Goal: Task Accomplishment & Management: Manage account settings

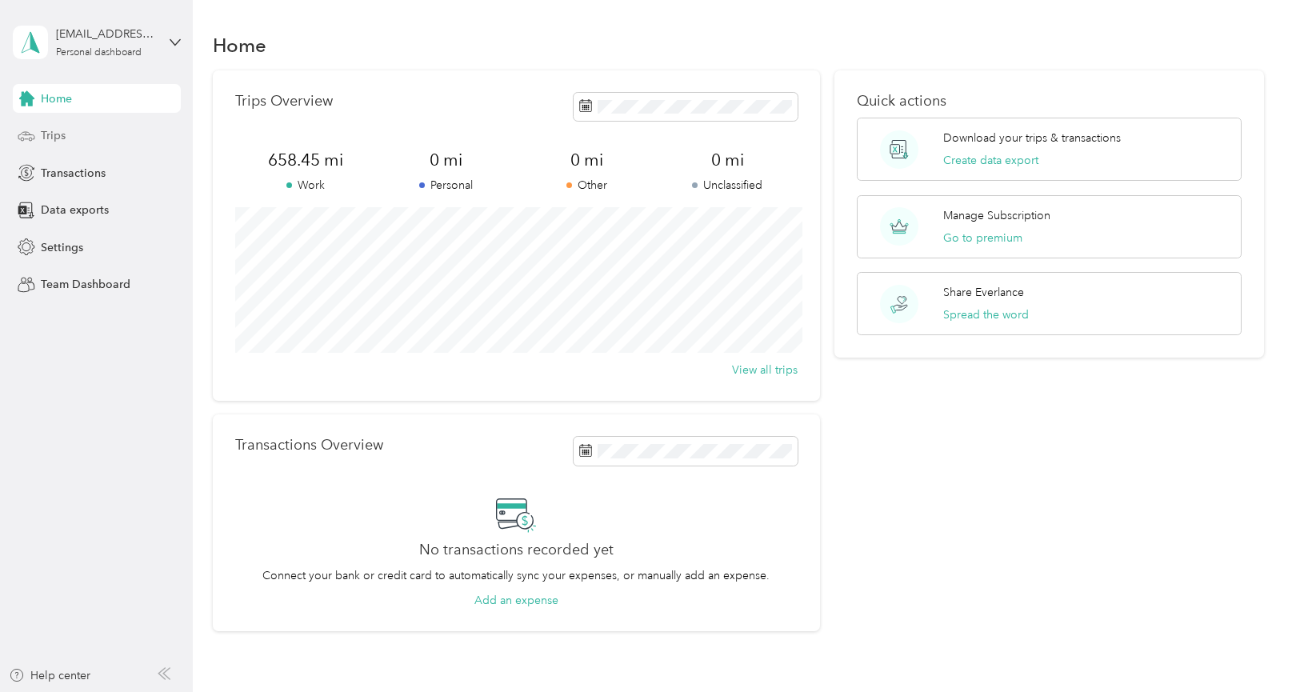
click at [77, 132] on div "Trips" at bounding box center [97, 136] width 168 height 29
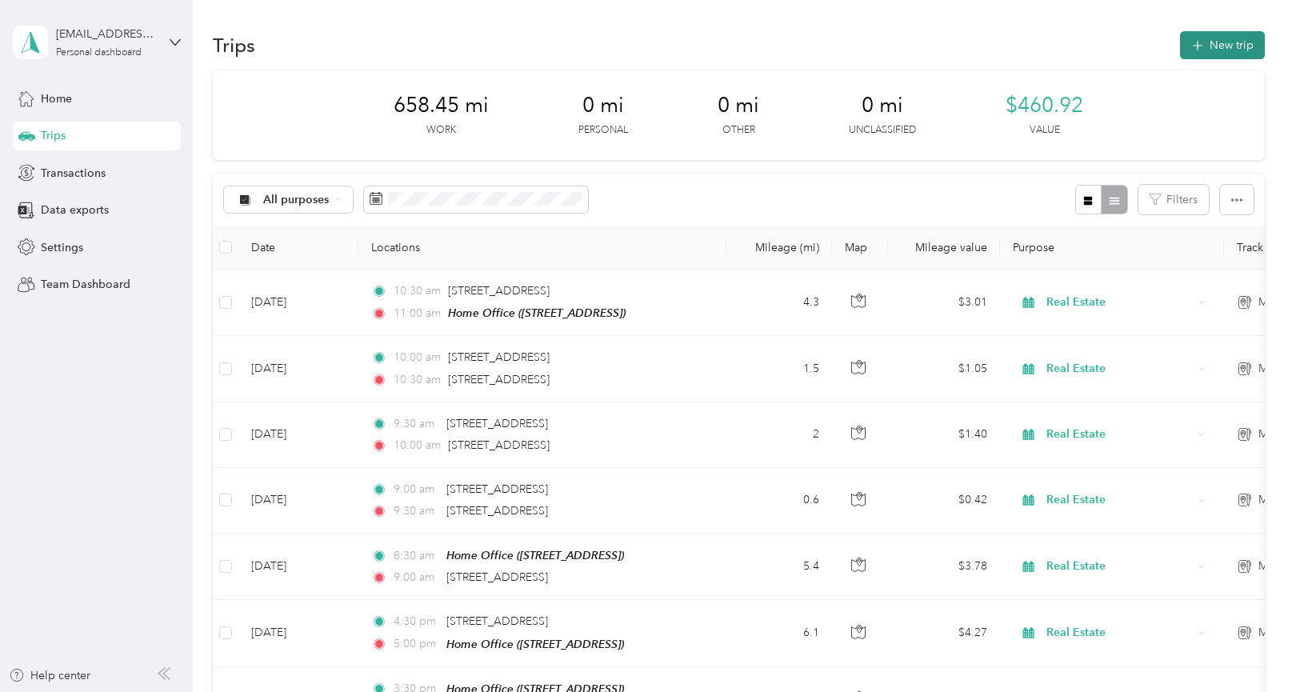
click at [1212, 49] on button "New trip" at bounding box center [1222, 45] width 85 height 28
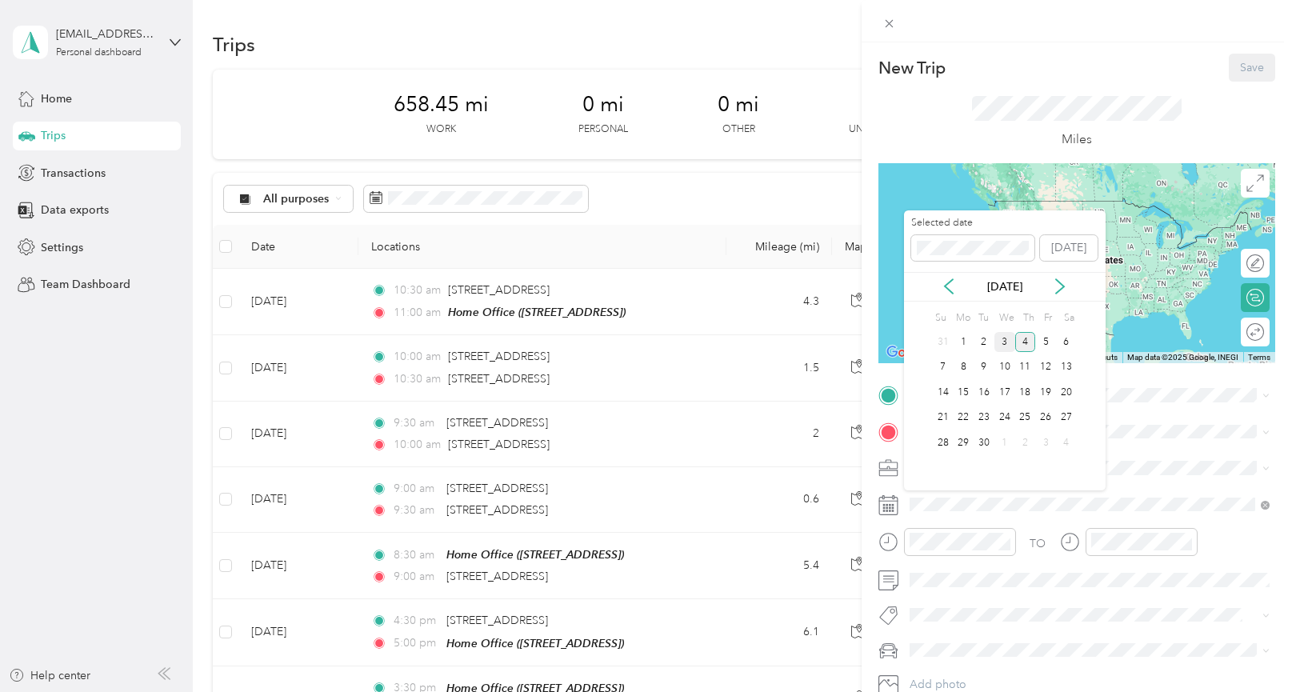
click at [1006, 341] on div "3" at bounding box center [1005, 342] width 21 height 20
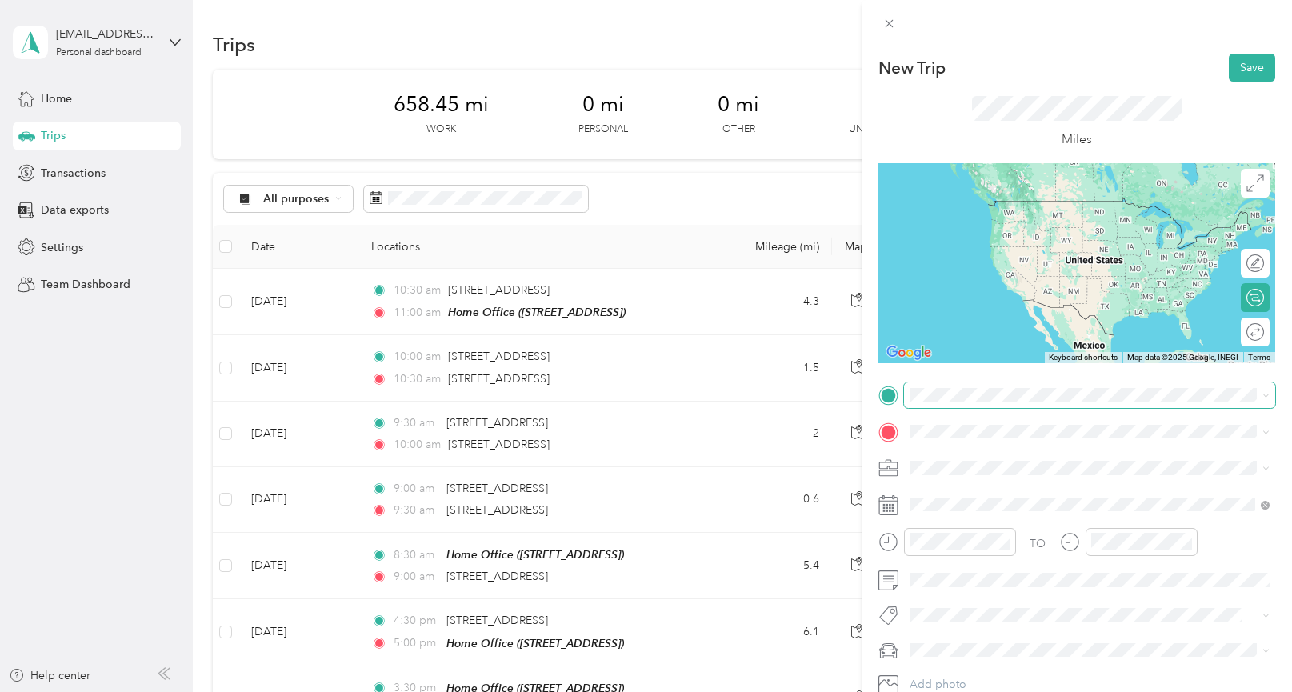
click at [941, 403] on span at bounding box center [1089, 395] width 371 height 26
click at [952, 535] on div "Home Office [STREET_ADDRESS]" at bounding box center [990, 552] width 102 height 34
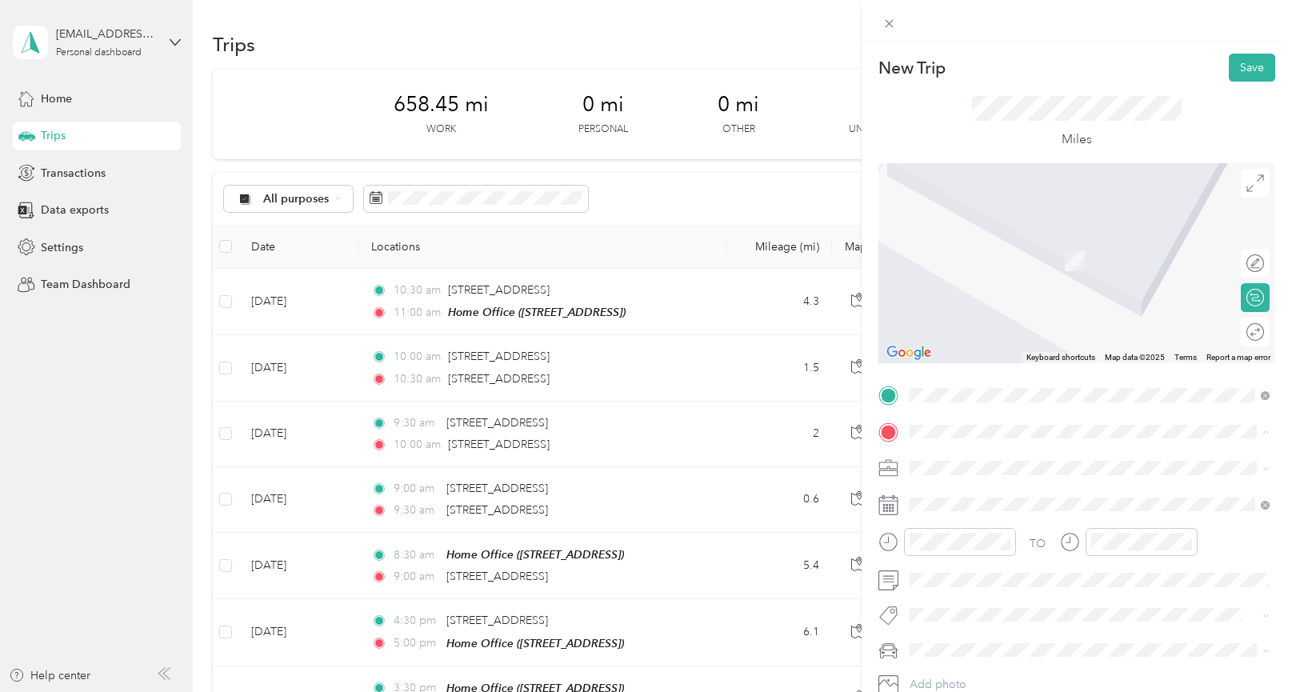
click at [942, 502] on div "[PERSON_NAME] [PERSON_NAME] Office [PERSON_NAME] [PERSON_NAME], [STREET_ADDRESS]" at bounding box center [1101, 521] width 325 height 67
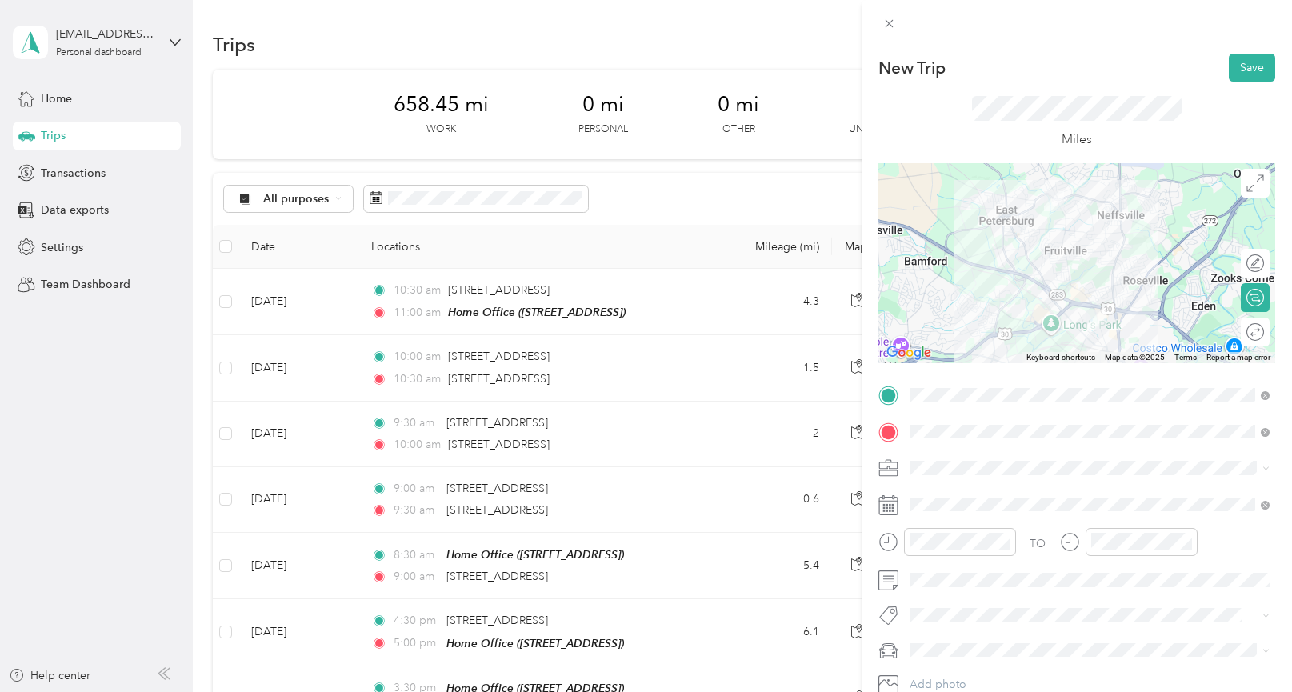
click at [949, 477] on span at bounding box center [1089, 468] width 371 height 26
click at [952, 303] on li "Real Estate" at bounding box center [1089, 300] width 371 height 28
click at [903, 538] on div at bounding box center [948, 542] width 138 height 28
click at [930, 456] on div "10" at bounding box center [926, 457] width 38 height 22
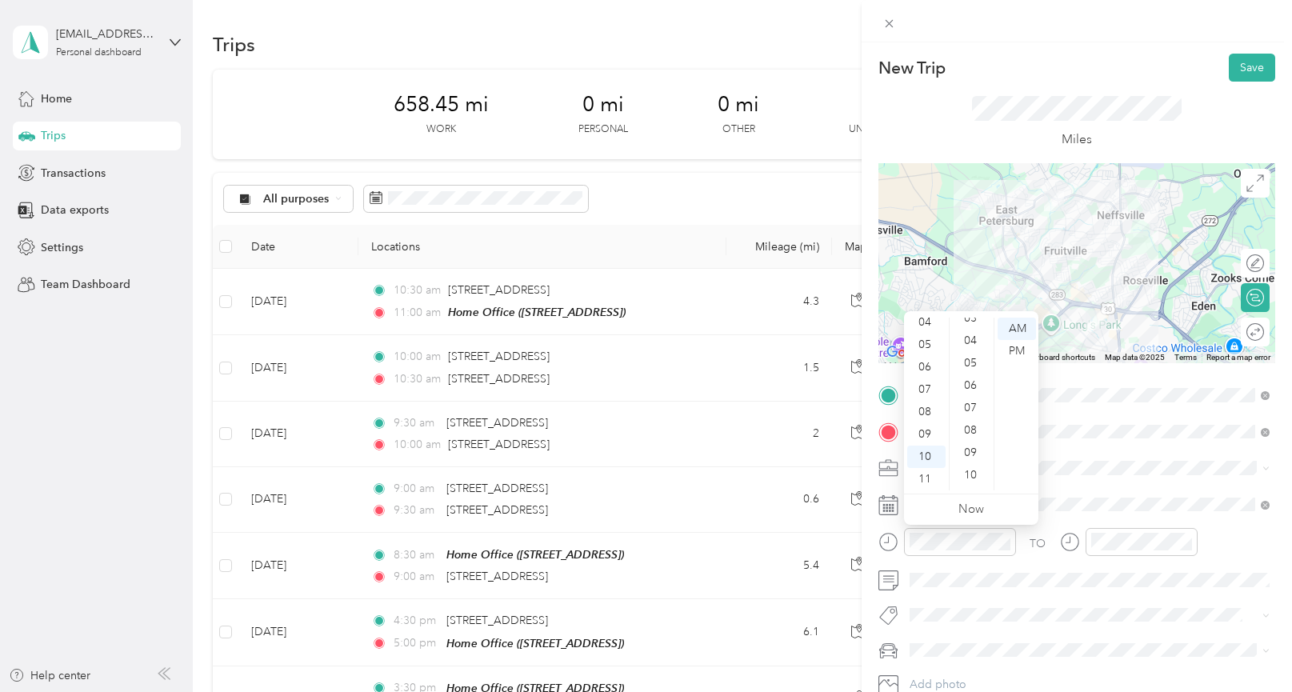
scroll to position [0, 0]
click at [963, 323] on div "00" at bounding box center [972, 329] width 38 height 22
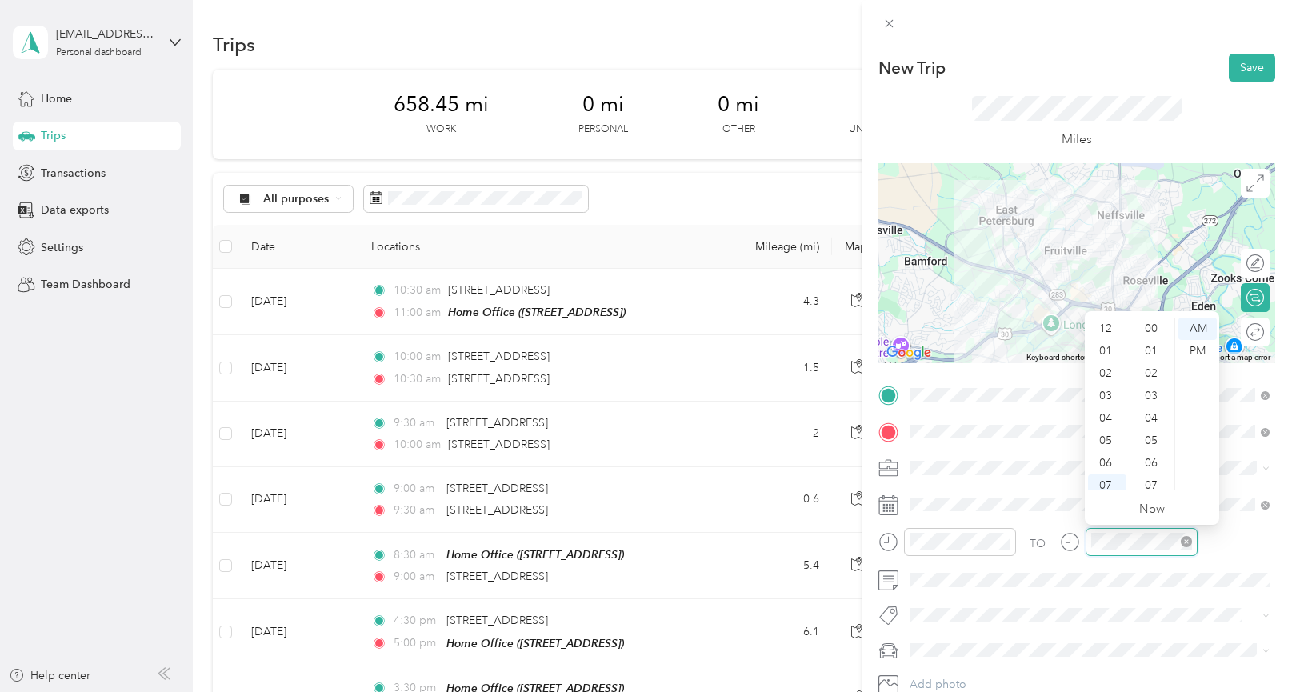
scroll to position [96, 0]
click at [1110, 456] on div "10" at bounding box center [1107, 457] width 38 height 22
click at [1147, 402] on div "30" at bounding box center [1153, 396] width 38 height 22
click at [1198, 333] on div "AM" at bounding box center [1198, 329] width 38 height 22
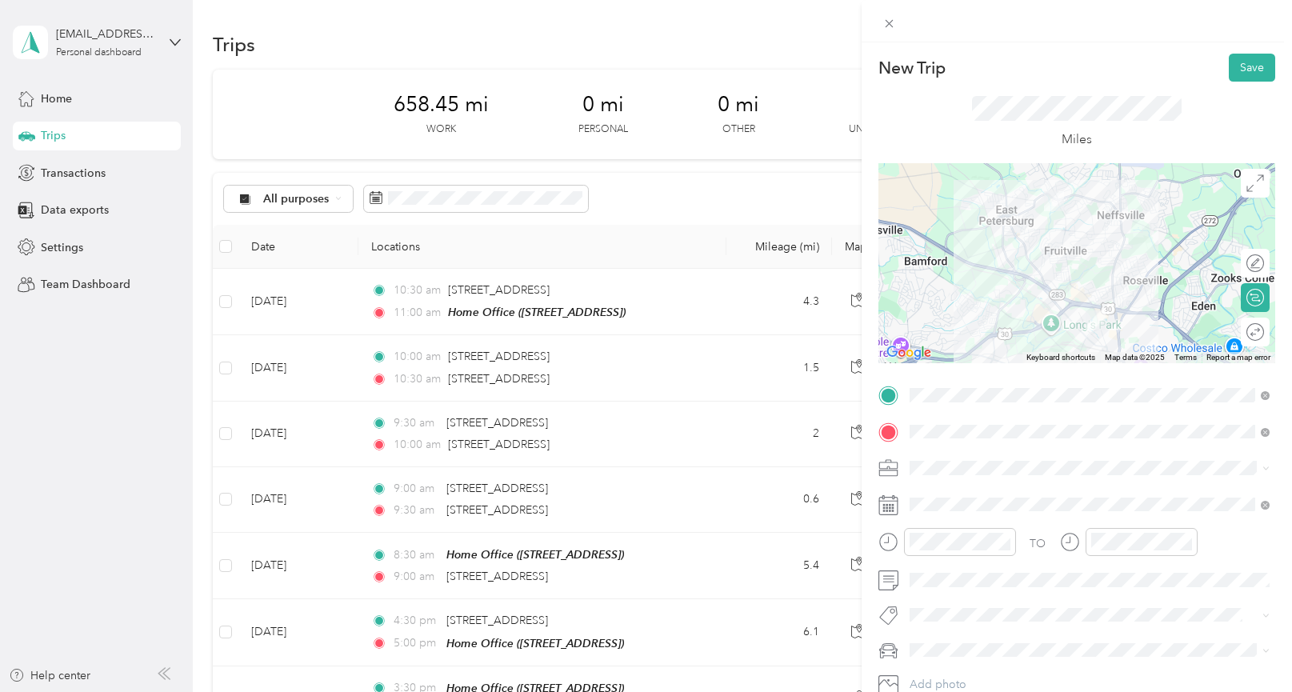
click at [980, 617] on span "Mercedes GLE 350" at bounding box center [963, 622] width 97 height 14
click at [1248, 71] on button "Save" at bounding box center [1252, 68] width 46 height 28
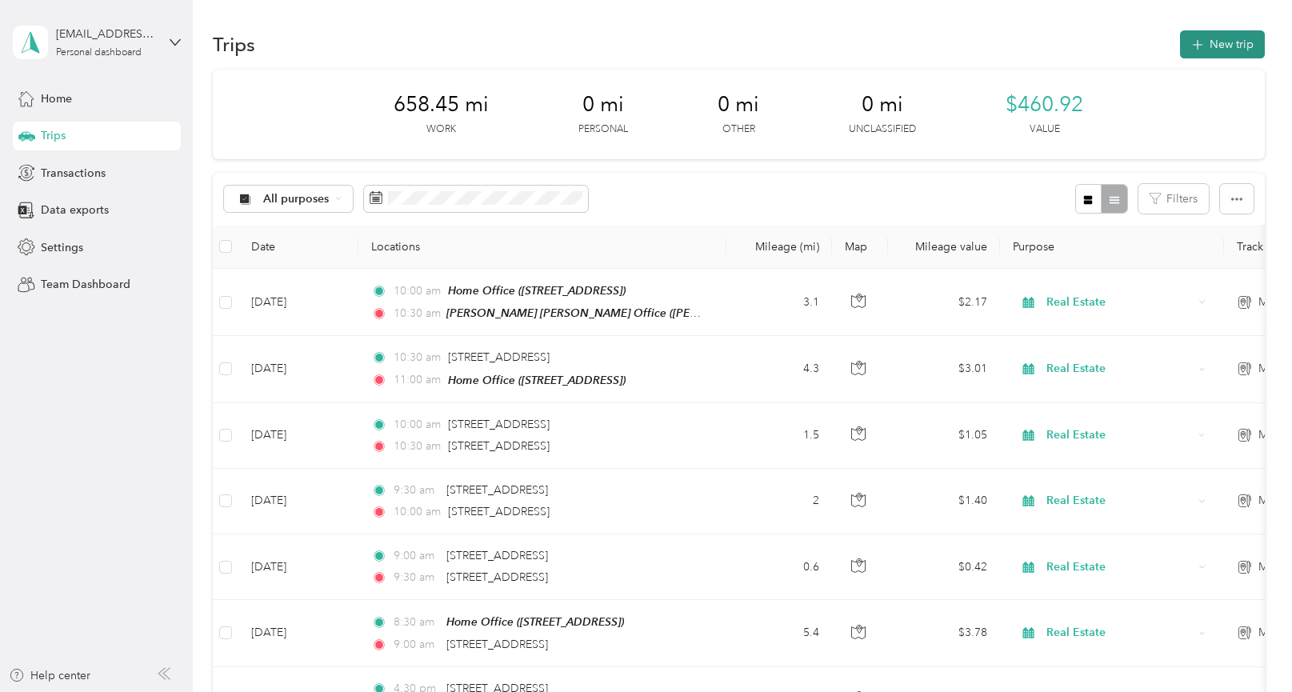
click at [1215, 37] on button "New trip" at bounding box center [1222, 44] width 85 height 28
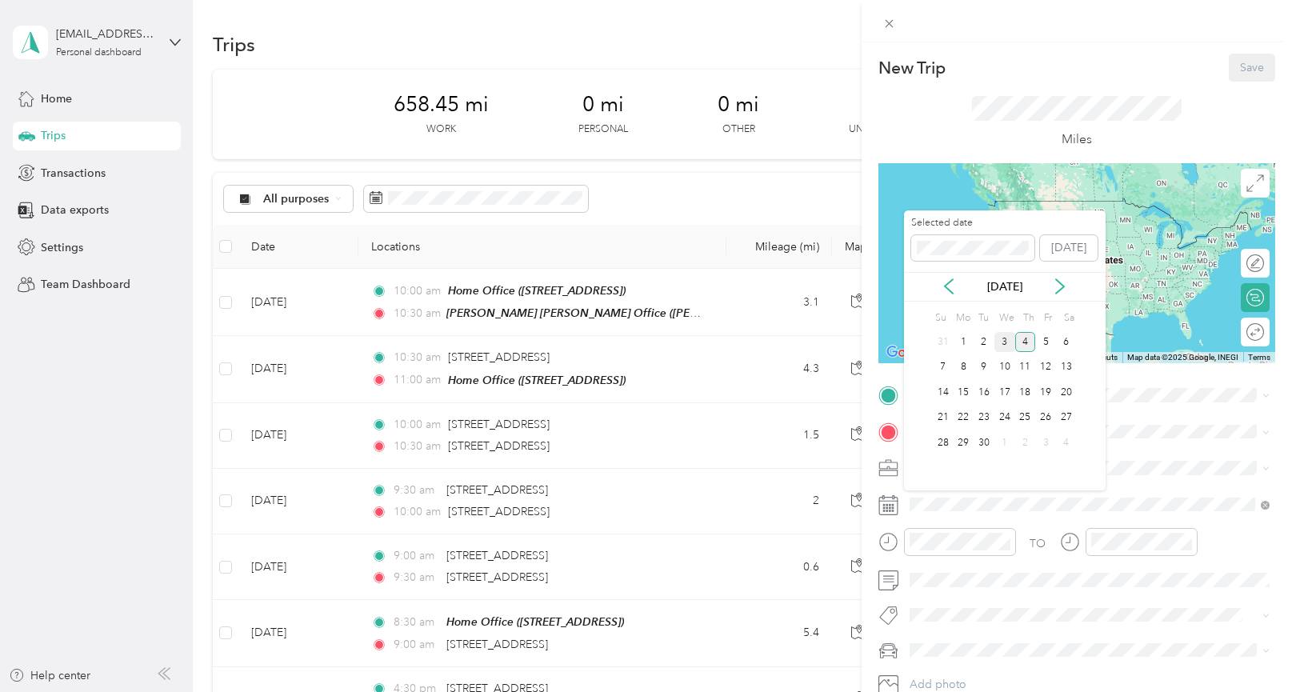
click at [1007, 346] on div "3" at bounding box center [1005, 342] width 21 height 20
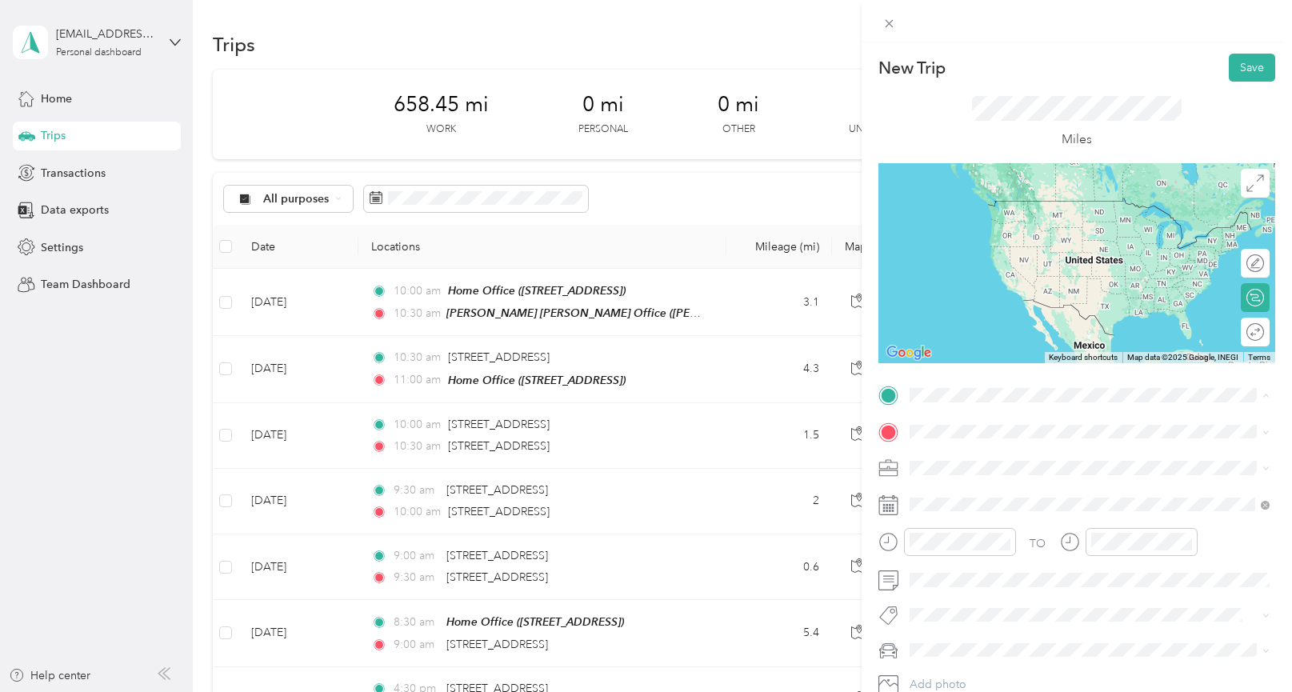
click at [941, 538] on span "[PERSON_NAME] [PERSON_NAME], [STREET_ADDRESS] , 17601, [GEOGRAPHIC_DATA], [GEOG…" at bounding box center [1086, 543] width 295 height 47
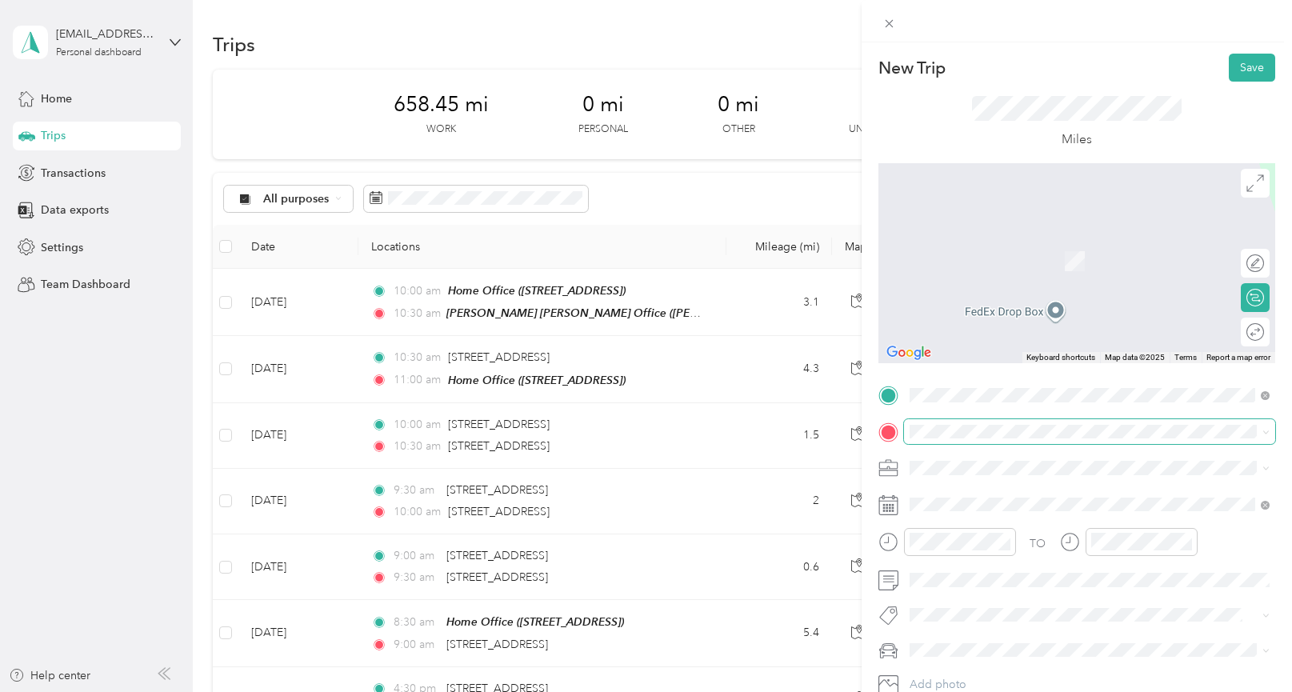
click at [939, 432] on span at bounding box center [1089, 432] width 371 height 26
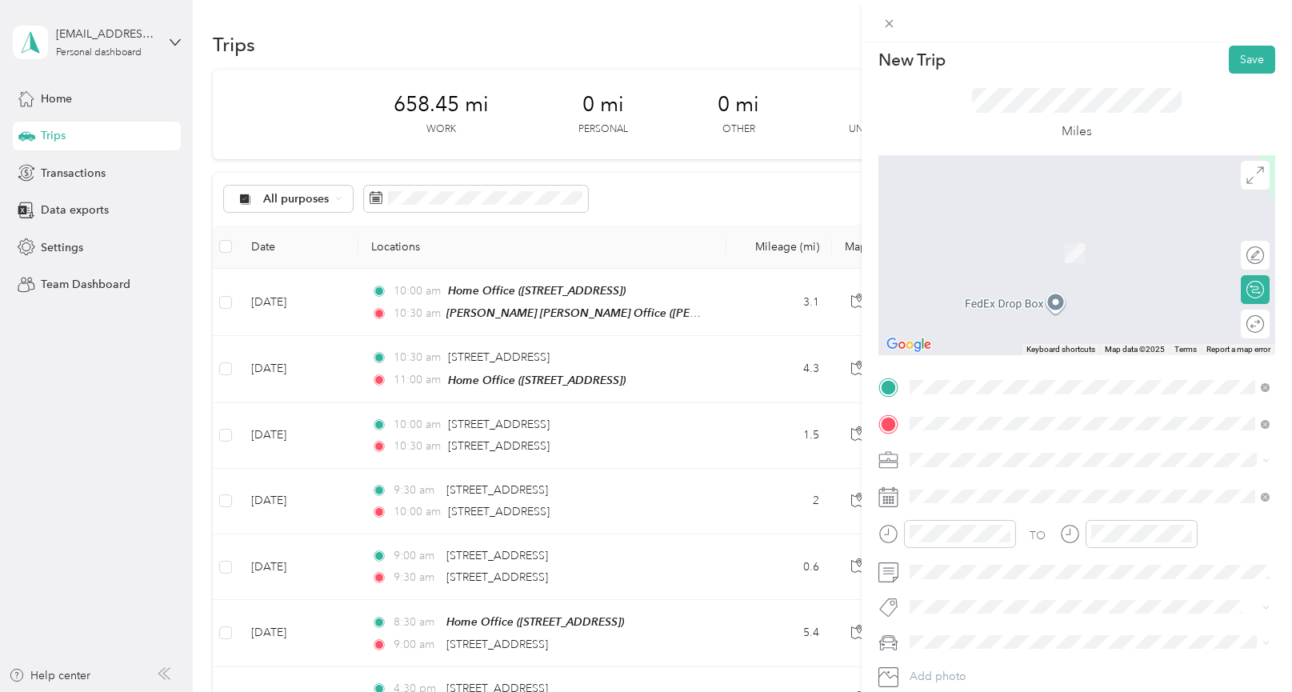
click at [972, 489] on span "[STREET_ADDRESS][US_STATE]" at bounding box center [1019, 481] width 160 height 14
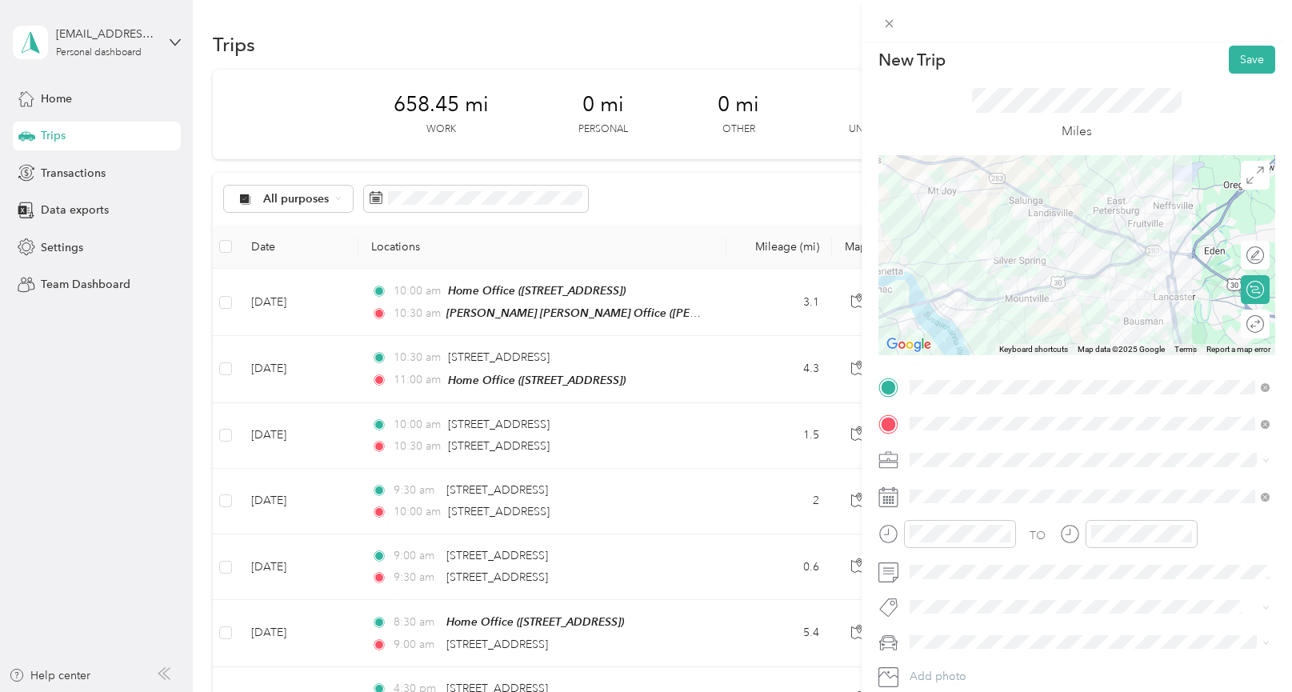
click at [931, 290] on span "Real Estate" at bounding box center [942, 292] width 54 height 14
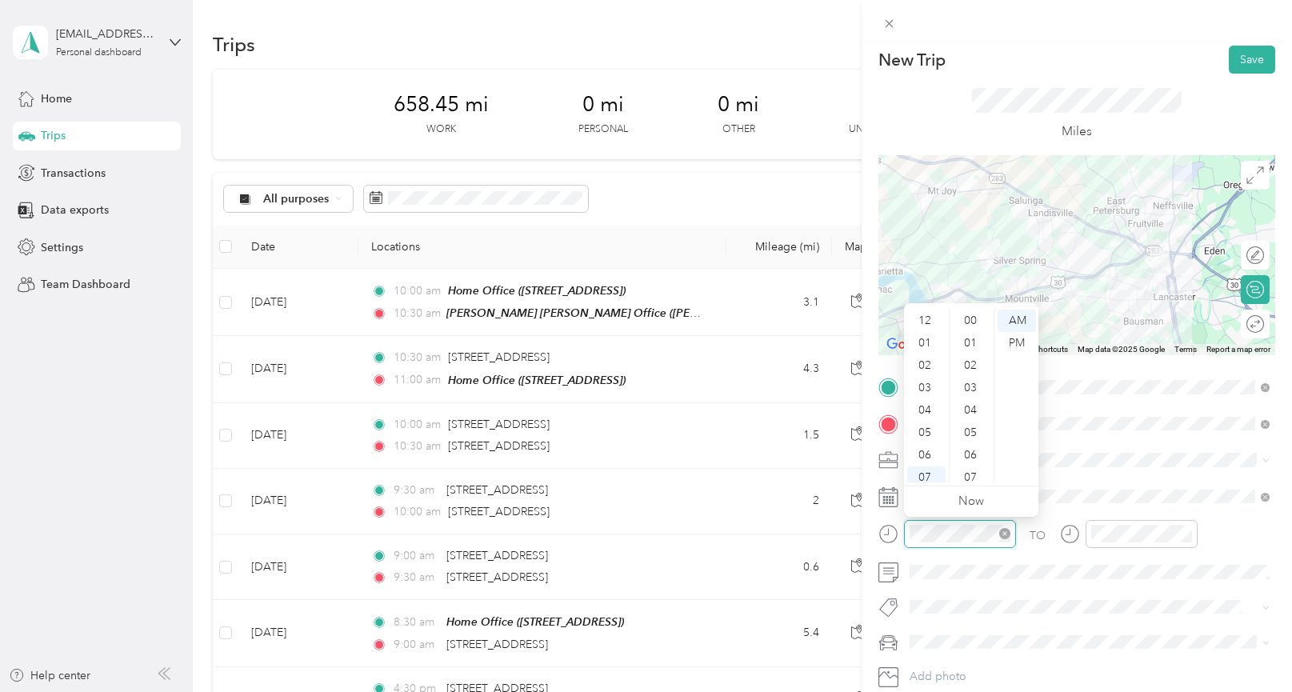
scroll to position [96, 0]
click at [915, 470] on div "11" at bounding box center [926, 471] width 38 height 22
click at [972, 322] on div "00" at bounding box center [972, 321] width 38 height 22
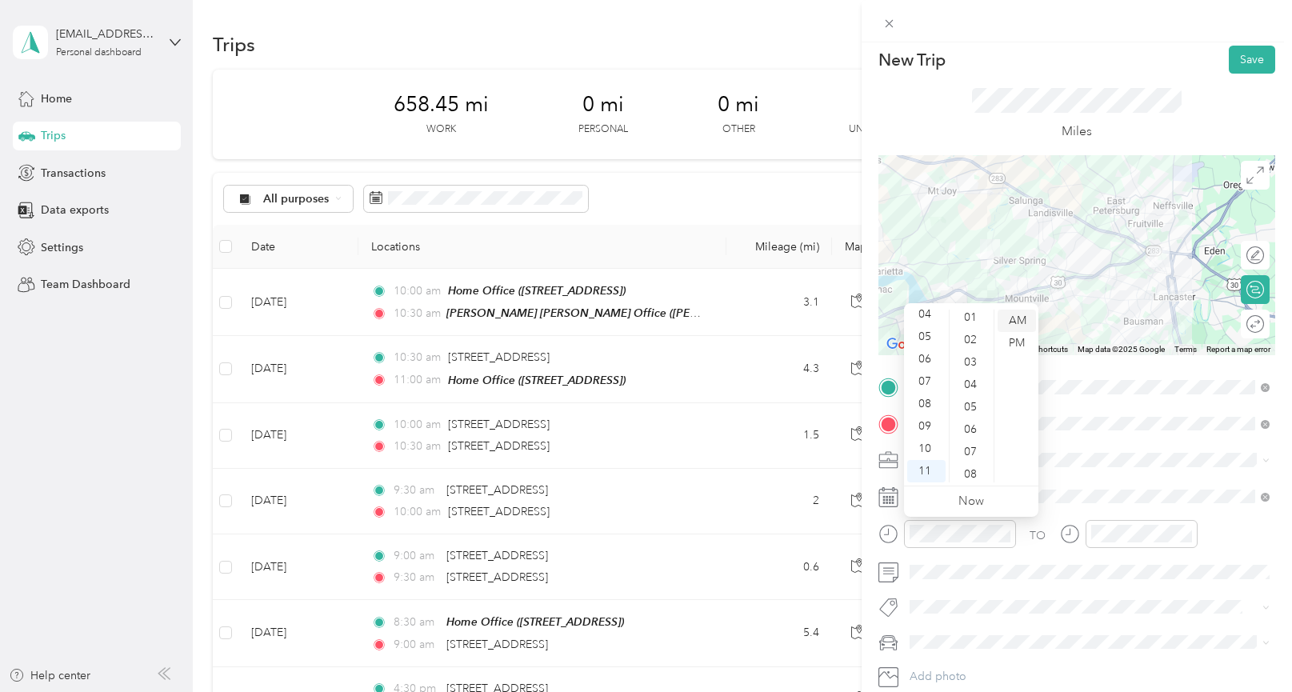
click at [1015, 322] on div "AM" at bounding box center [1017, 321] width 38 height 22
click at [1112, 542] on div at bounding box center [1142, 534] width 112 height 28
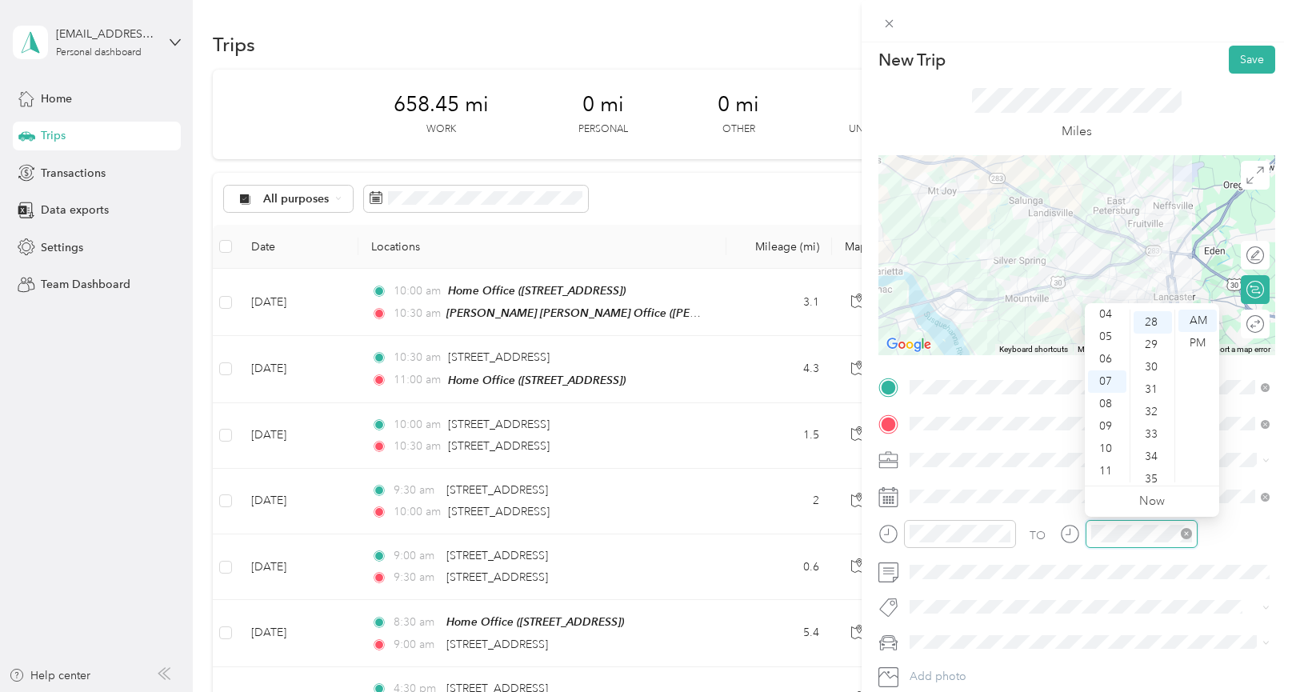
scroll to position [627, 0]
click at [1112, 464] on div "11" at bounding box center [1107, 471] width 38 height 22
click at [1150, 393] on div "15" at bounding box center [1153, 392] width 38 height 22
click at [1192, 320] on div "AM" at bounding box center [1198, 321] width 38 height 22
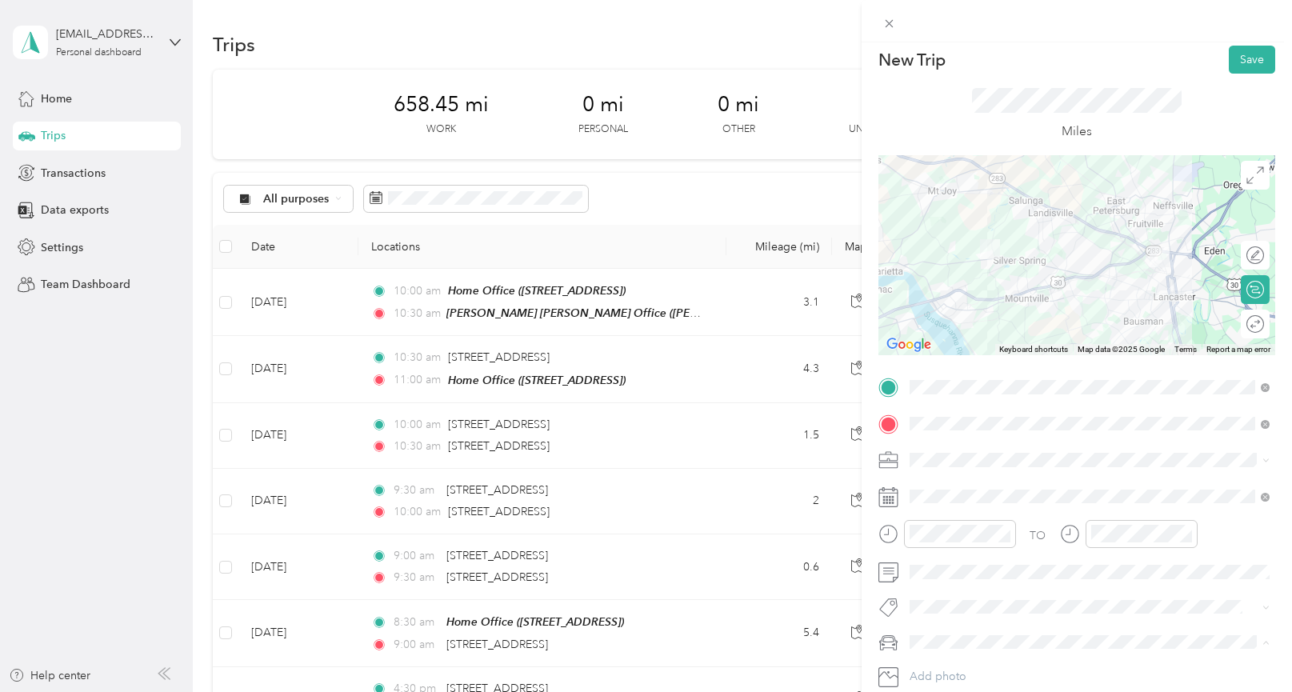
click at [937, 667] on span "Mercedes GLE 350" at bounding box center [963, 670] width 97 height 14
click at [1245, 60] on button "Save" at bounding box center [1252, 60] width 46 height 28
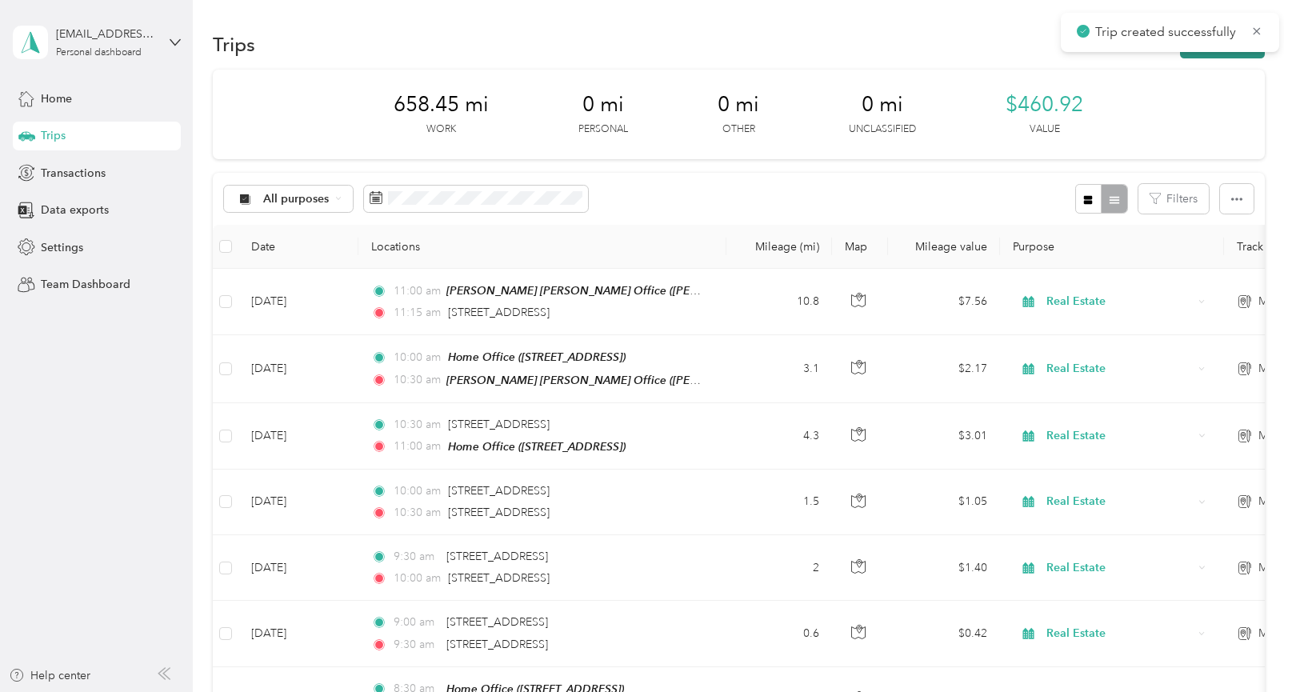
click at [1231, 56] on button "New trip" at bounding box center [1222, 44] width 85 height 28
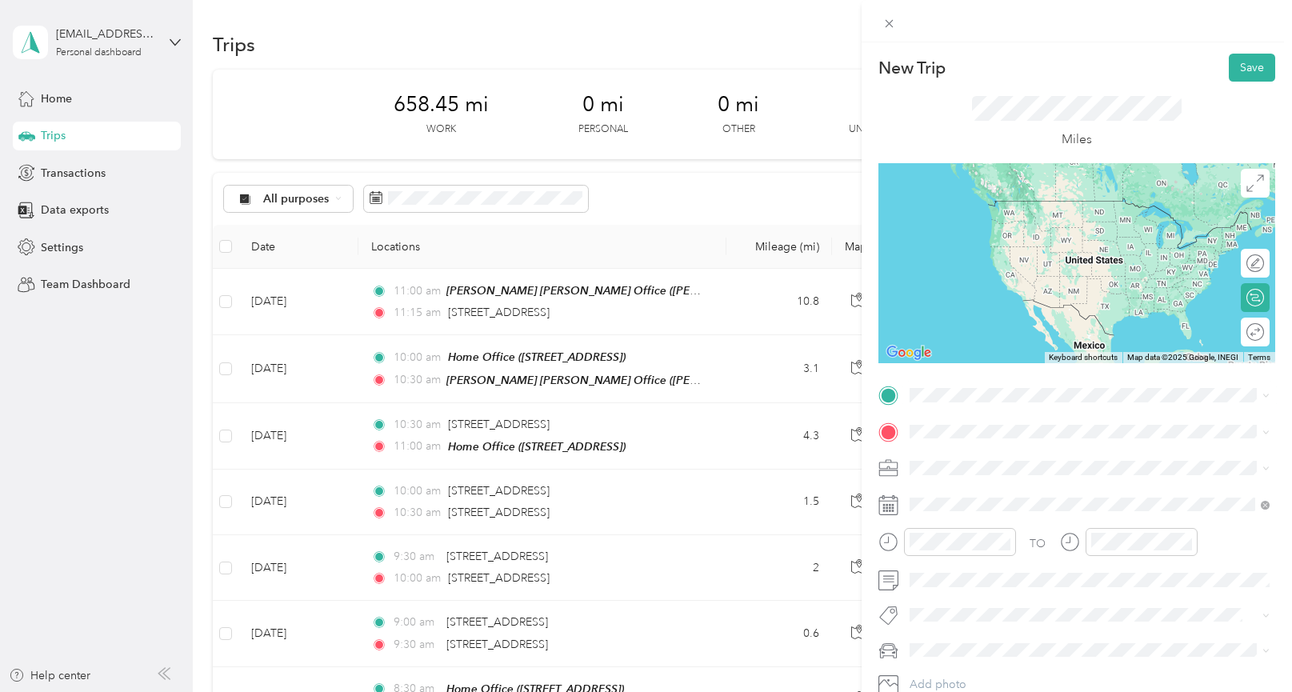
click at [951, 458] on span "[STREET_ADDRESS][US_STATE]" at bounding box center [1019, 451] width 160 height 14
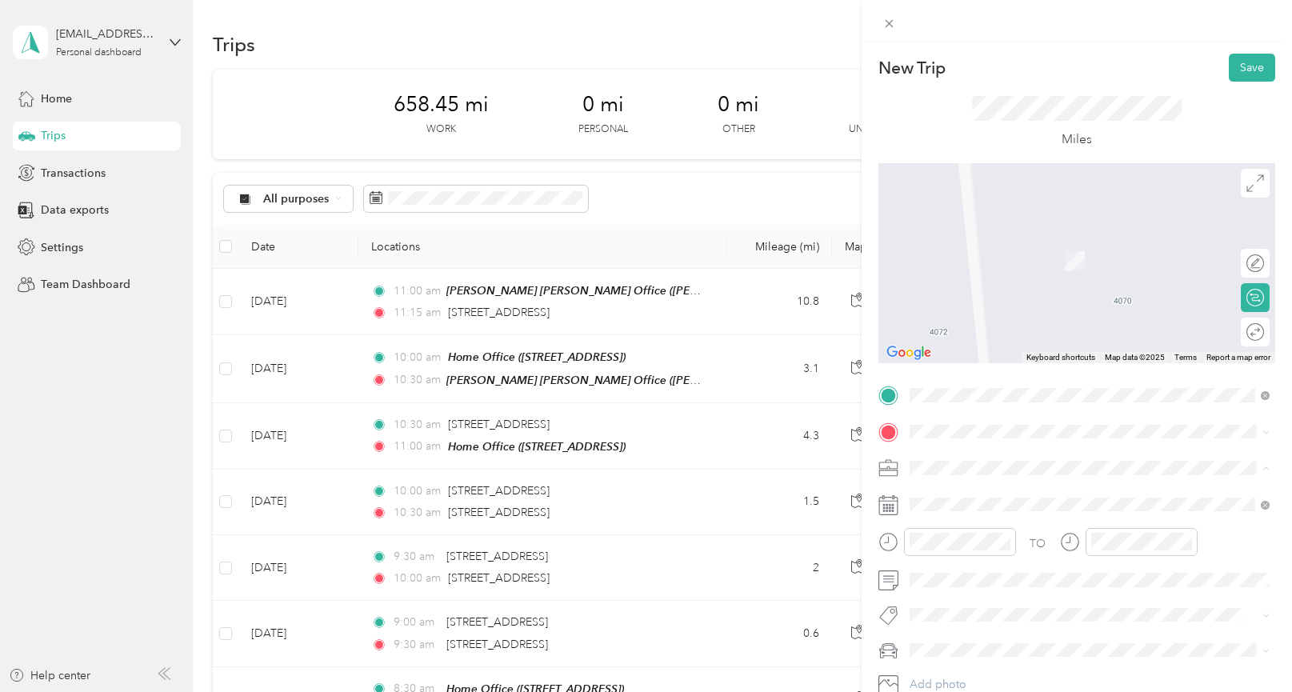
drag, startPoint x: 943, startPoint y: 305, endPoint x: 940, endPoint y: 313, distance: 8.4
click at [943, 305] on li "Real Estate" at bounding box center [1089, 300] width 371 height 28
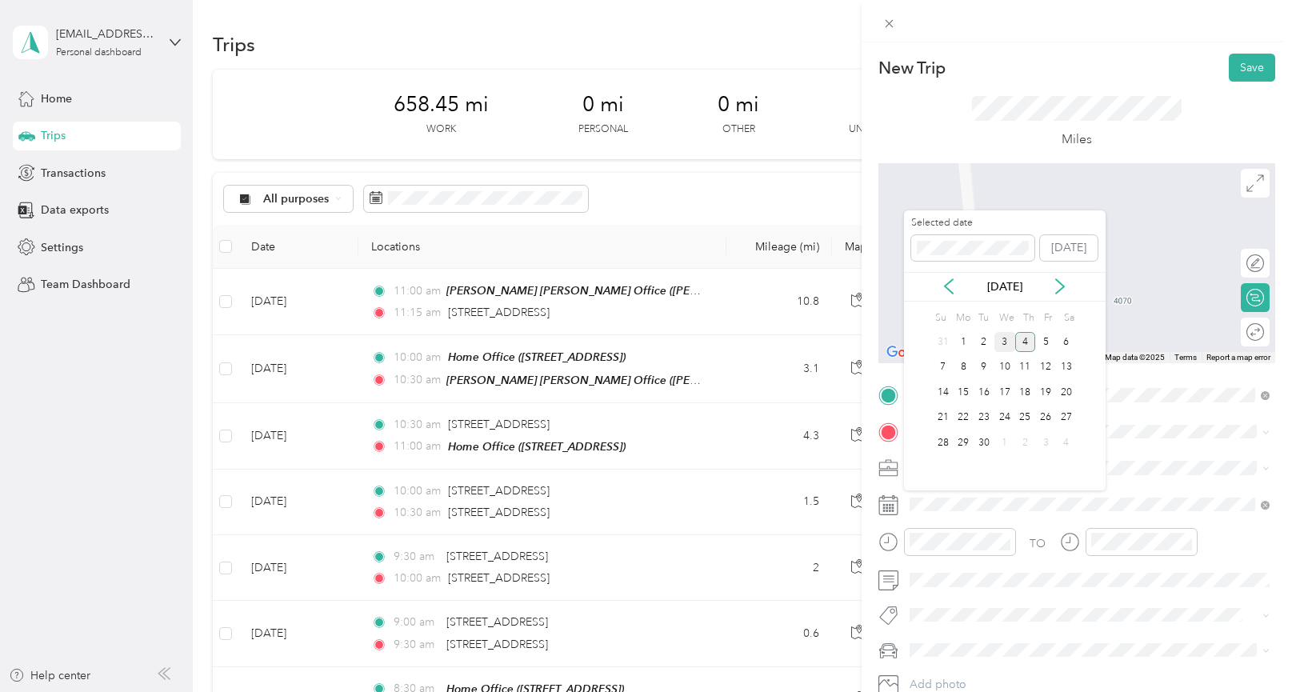
click at [998, 342] on div "3" at bounding box center [1005, 342] width 21 height 20
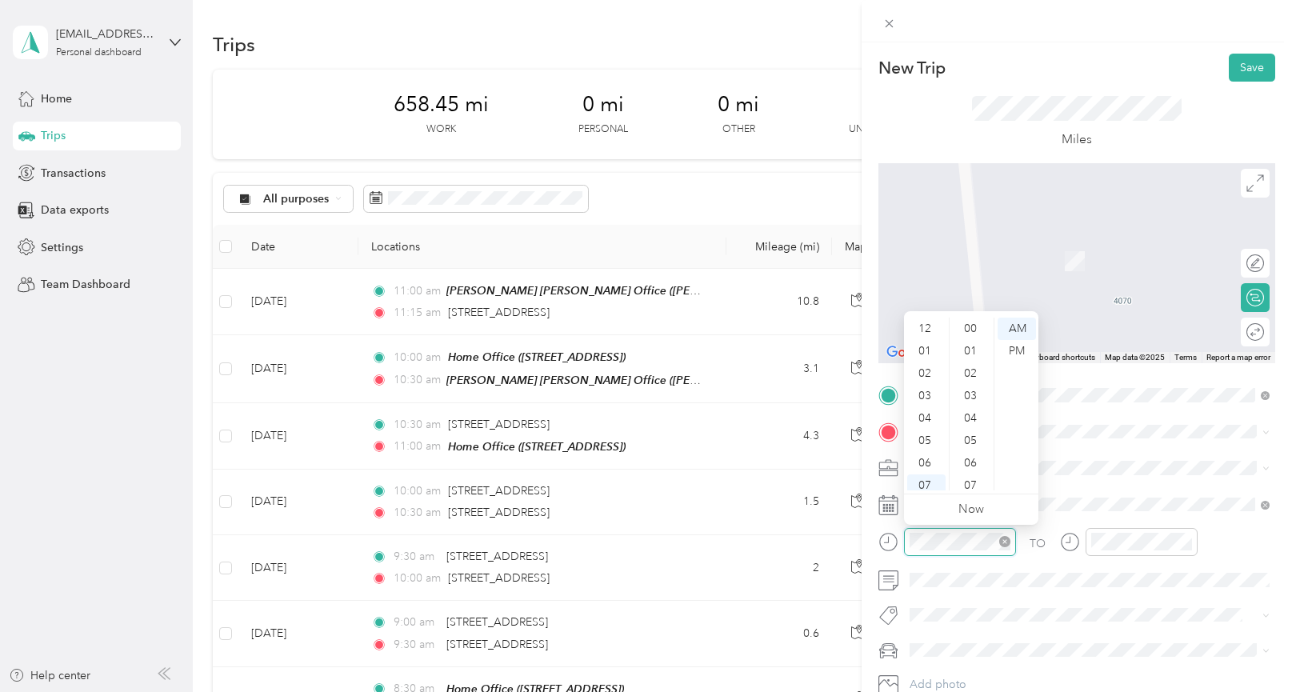
scroll to position [96, 0]
click at [929, 478] on div "11" at bounding box center [926, 479] width 38 height 22
click at [976, 342] on div "15" at bounding box center [972, 345] width 38 height 22
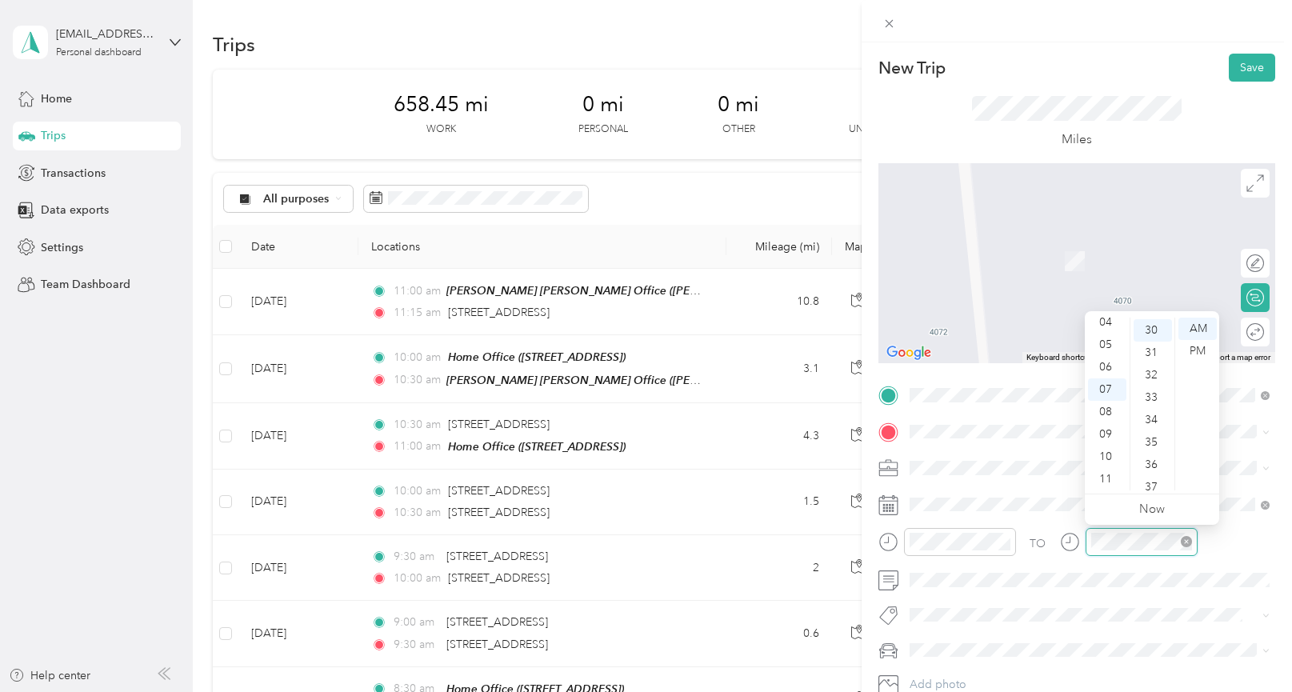
scroll to position [672, 0]
click at [1109, 479] on div "11" at bounding box center [1107, 479] width 38 height 22
click at [1155, 434] on div "45" at bounding box center [1153, 443] width 38 height 22
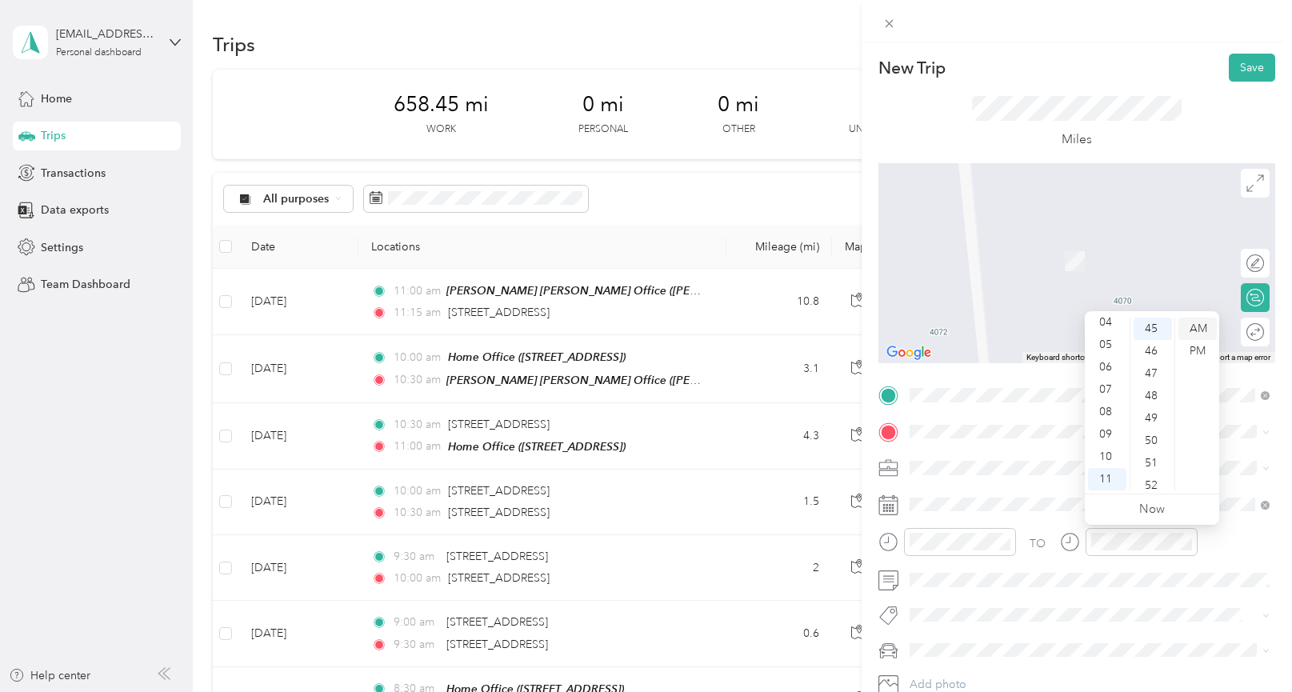
click at [1187, 334] on div "AM" at bounding box center [1198, 329] width 38 height 22
click at [963, 494] on span "[STREET_ADDRESS][US_STATE]" at bounding box center [1019, 486] width 160 height 14
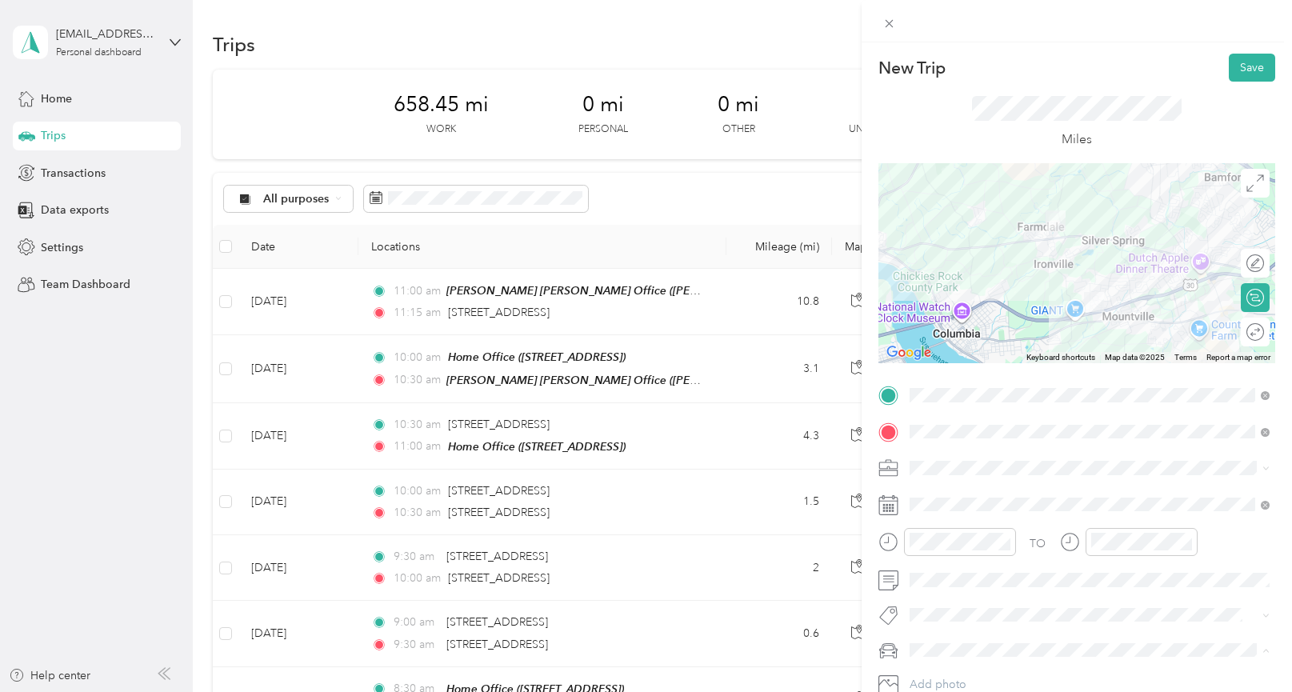
scroll to position [1, 0]
click at [966, 669] on div "Mercedes GLE 350" at bounding box center [1089, 677] width 349 height 17
click at [1245, 64] on button "Save" at bounding box center [1252, 67] width 46 height 28
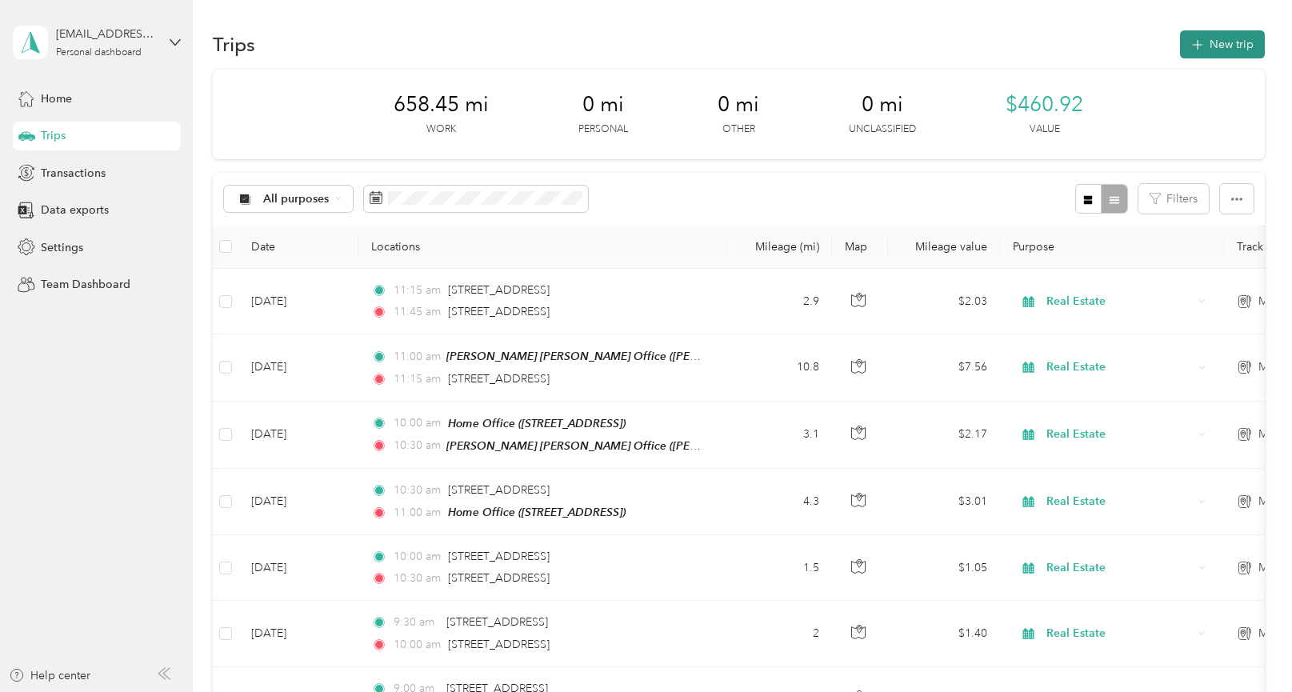
click at [1203, 52] on button "New trip" at bounding box center [1222, 44] width 85 height 28
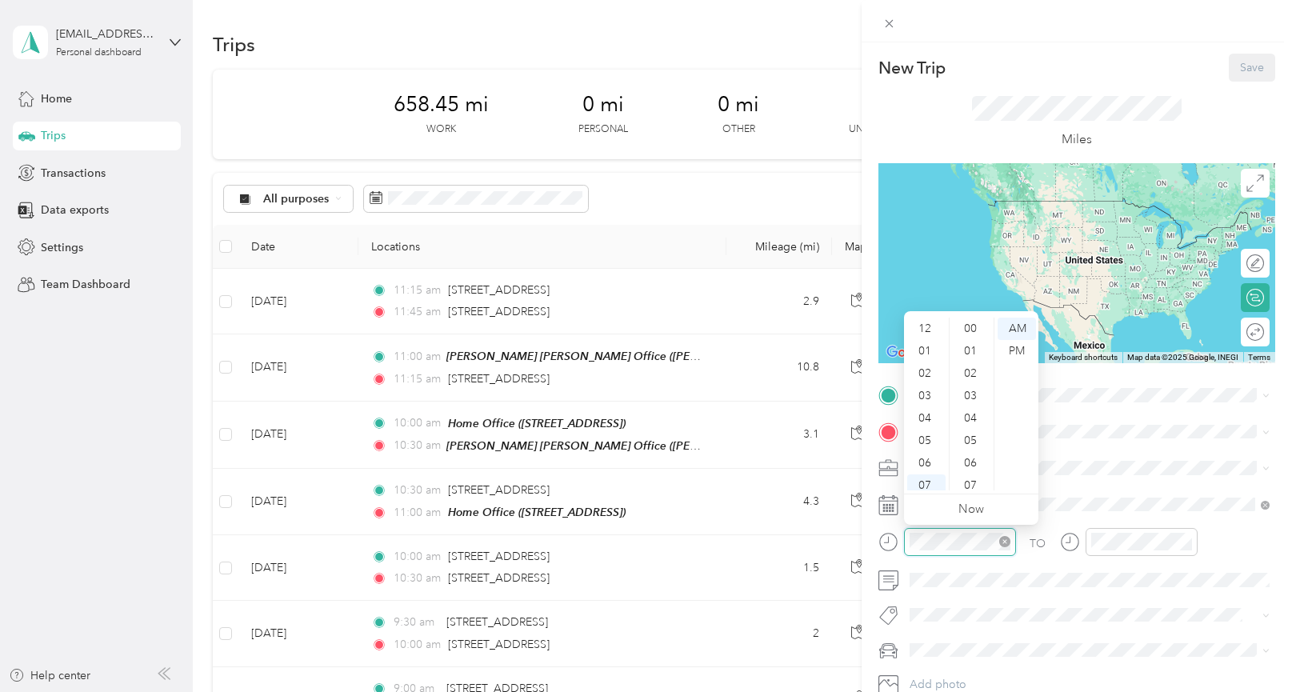
scroll to position [96, 0]
click at [925, 478] on div "11" at bounding box center [926, 479] width 38 height 22
click at [961, 475] on div "45" at bounding box center [972, 470] width 38 height 22
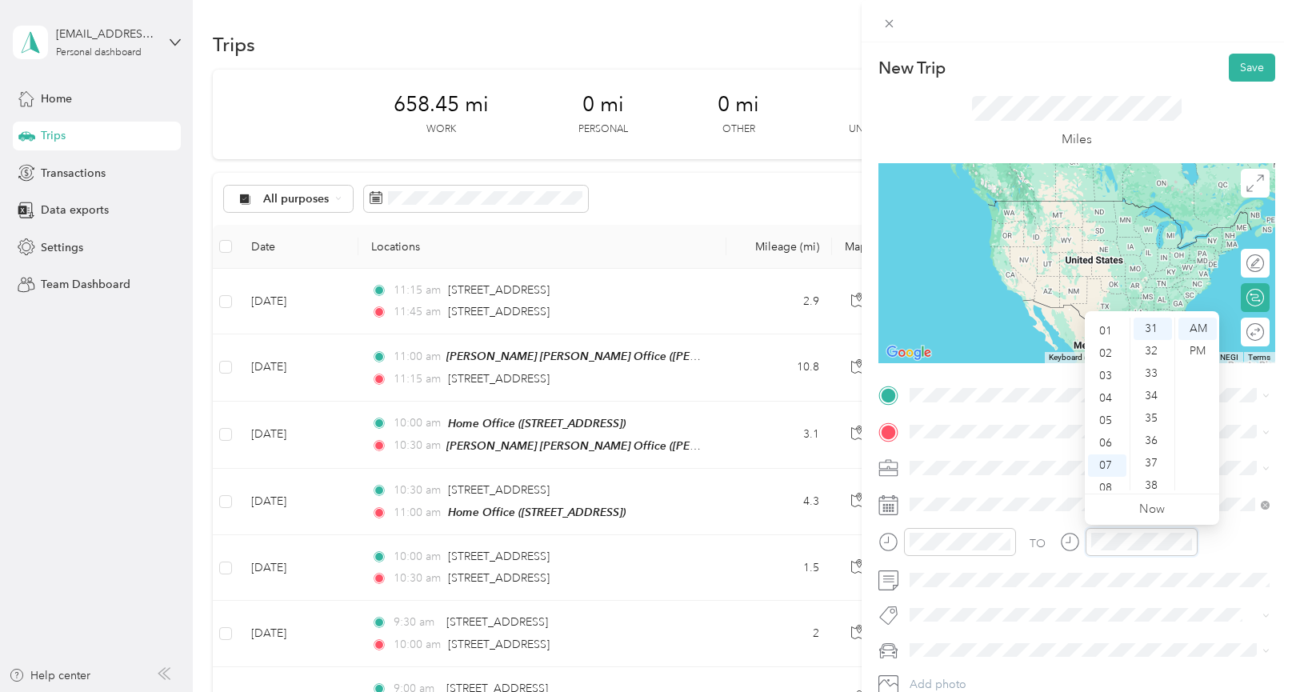
scroll to position [0, 0]
click at [1107, 325] on div "12" at bounding box center [1107, 329] width 38 height 22
click at [1153, 349] on div "15" at bounding box center [1153, 351] width 38 height 22
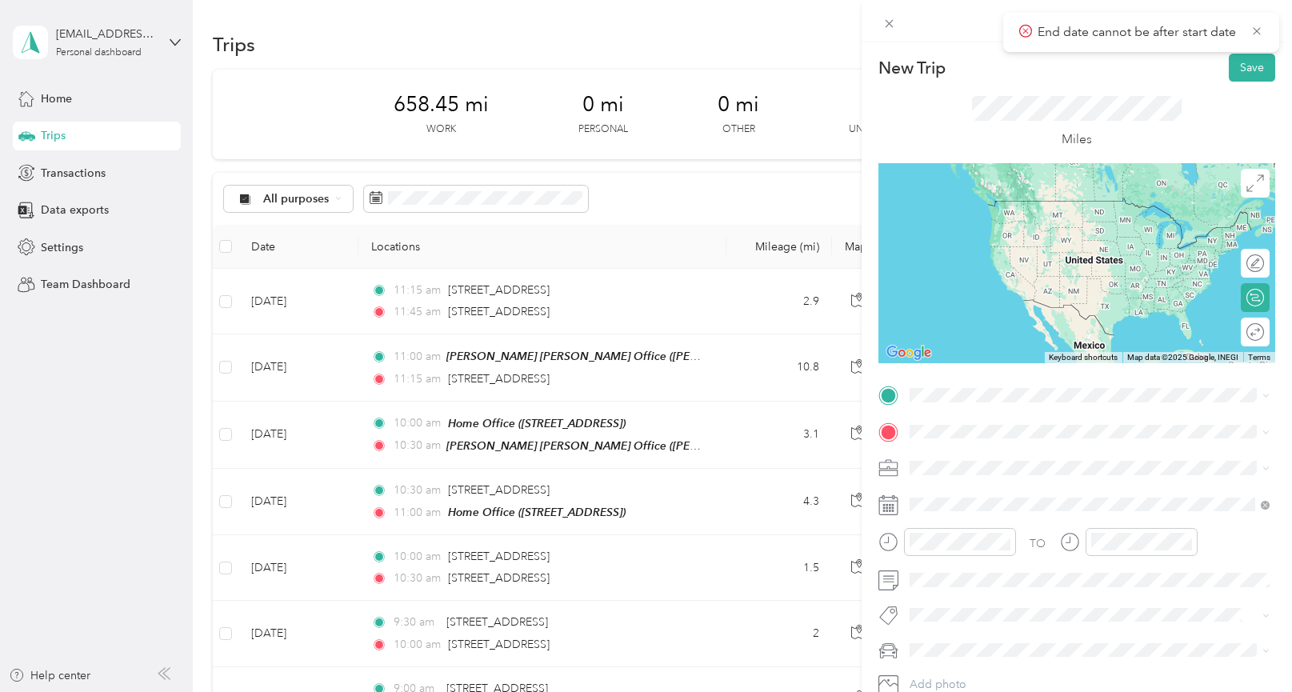
click at [935, 300] on li "Real Estate" at bounding box center [1089, 296] width 371 height 28
click at [949, 454] on span "[STREET_ADDRESS][US_STATE]" at bounding box center [1019, 453] width 160 height 14
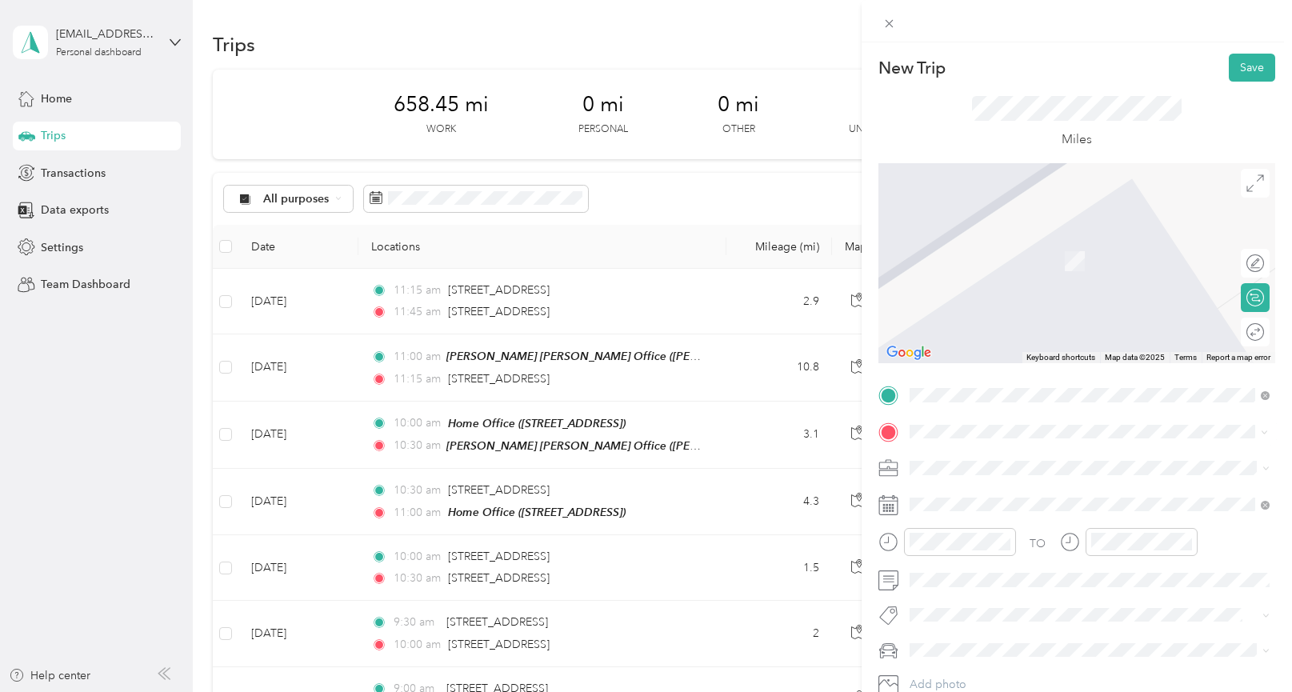
click at [981, 482] on span "[STREET_ADDRESS][PERSON_NAME][US_STATE]" at bounding box center [1063, 489] width 249 height 14
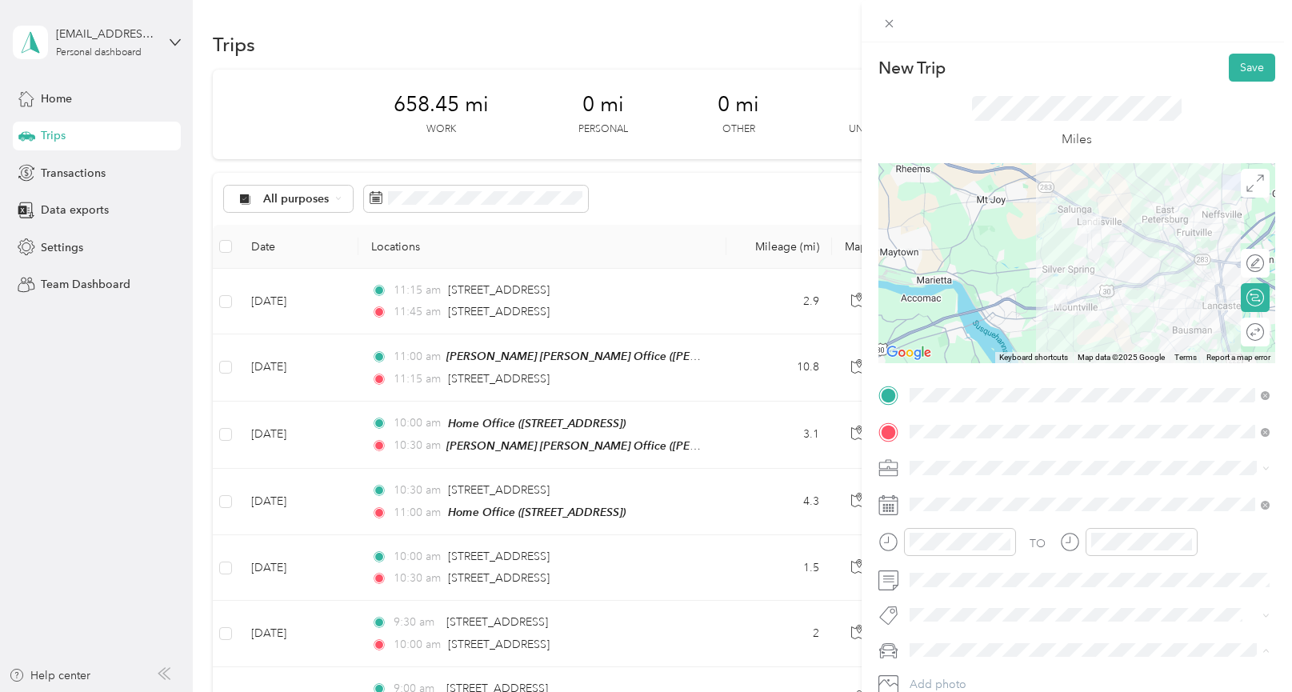
click at [943, 626] on li "Mercedes GLE 350" at bounding box center [1089, 622] width 371 height 28
click at [1111, 323] on div "12" at bounding box center [1107, 329] width 38 height 22
click at [1149, 372] on div "15" at bounding box center [1153, 380] width 38 height 22
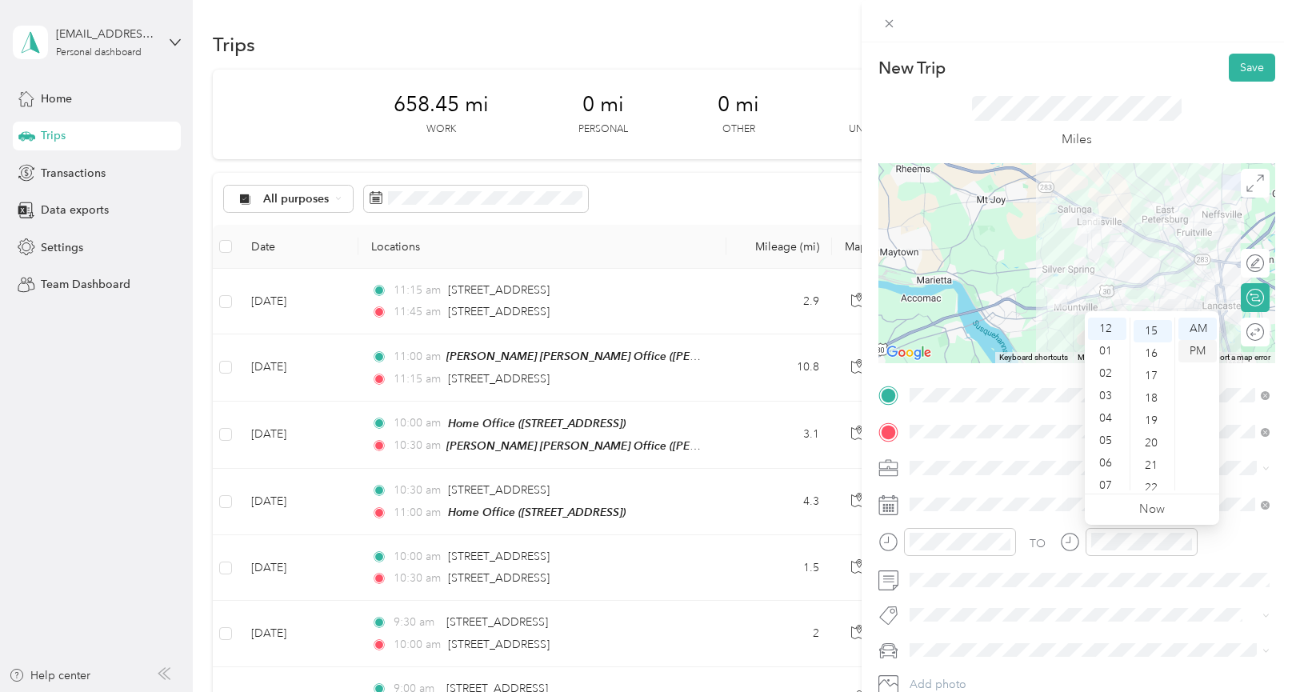
scroll to position [336, 0]
click at [1199, 352] on div "PM" at bounding box center [1198, 351] width 38 height 22
click at [1232, 554] on div "TO" at bounding box center [1077, 547] width 397 height 39
click at [1243, 66] on button "Save" at bounding box center [1252, 68] width 46 height 28
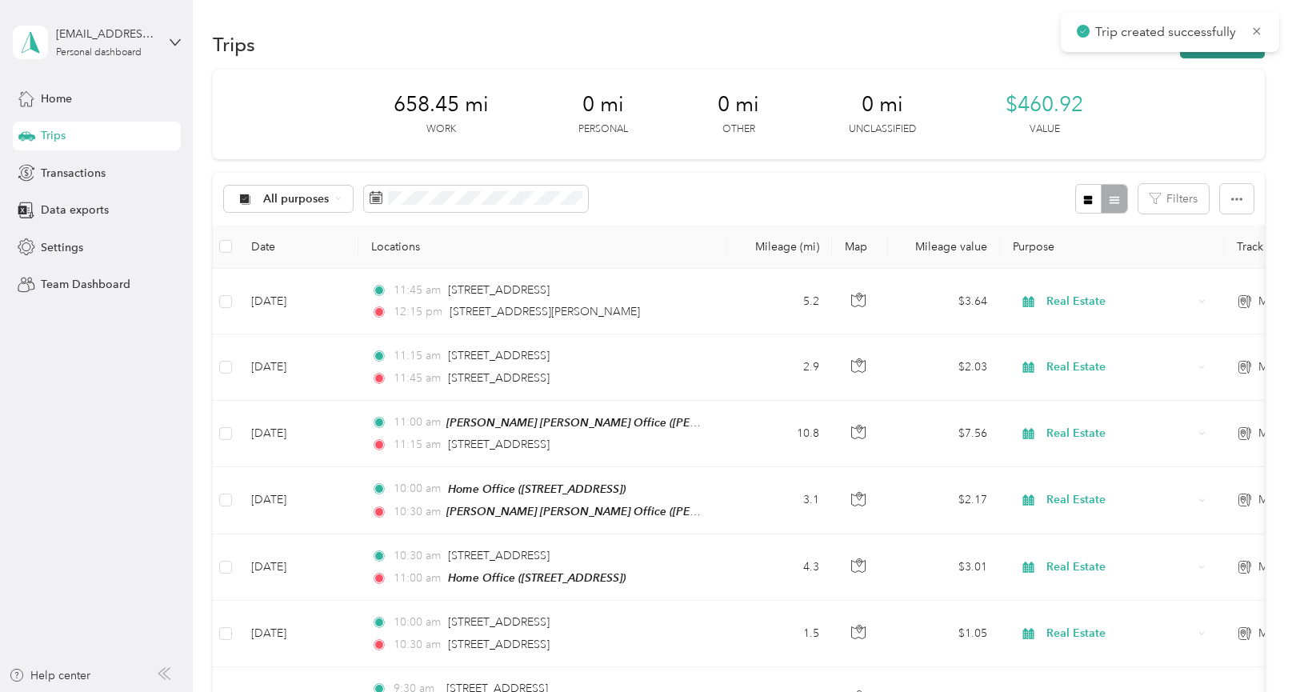
click at [1220, 57] on button "New trip" at bounding box center [1222, 44] width 85 height 28
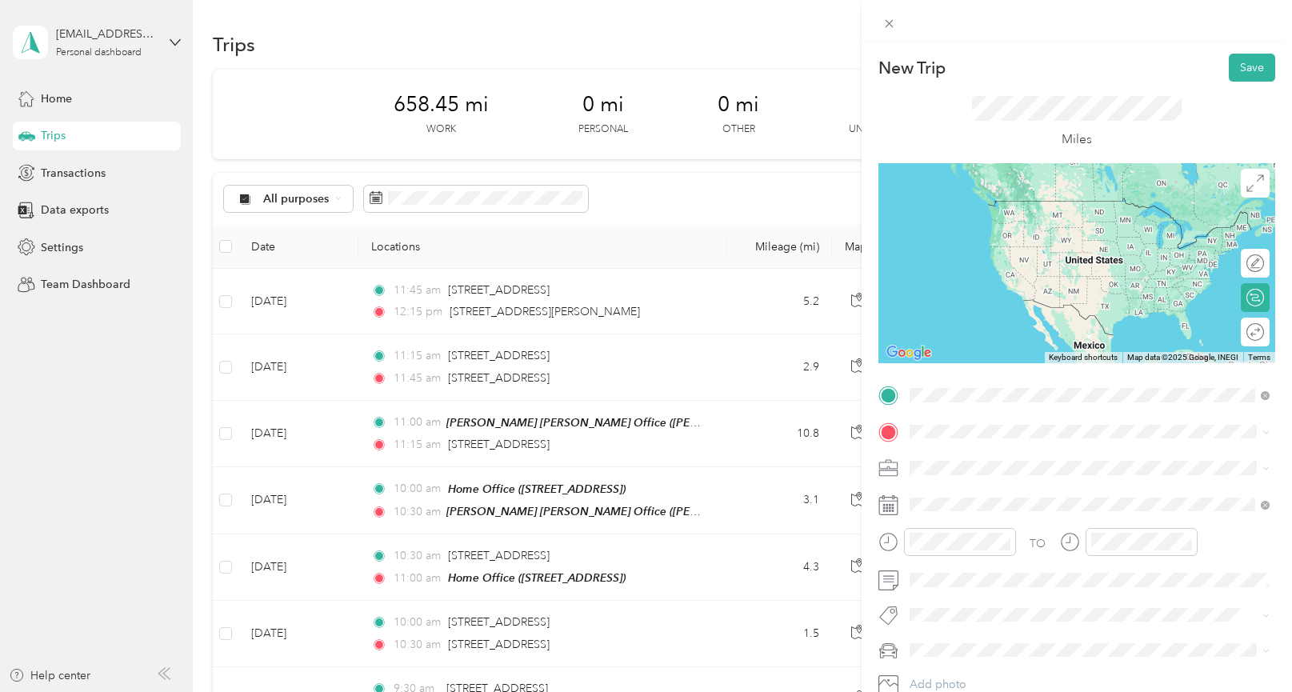
click at [1005, 458] on span "[STREET_ADDRESS][PERSON_NAME][US_STATE]" at bounding box center [1063, 453] width 249 height 14
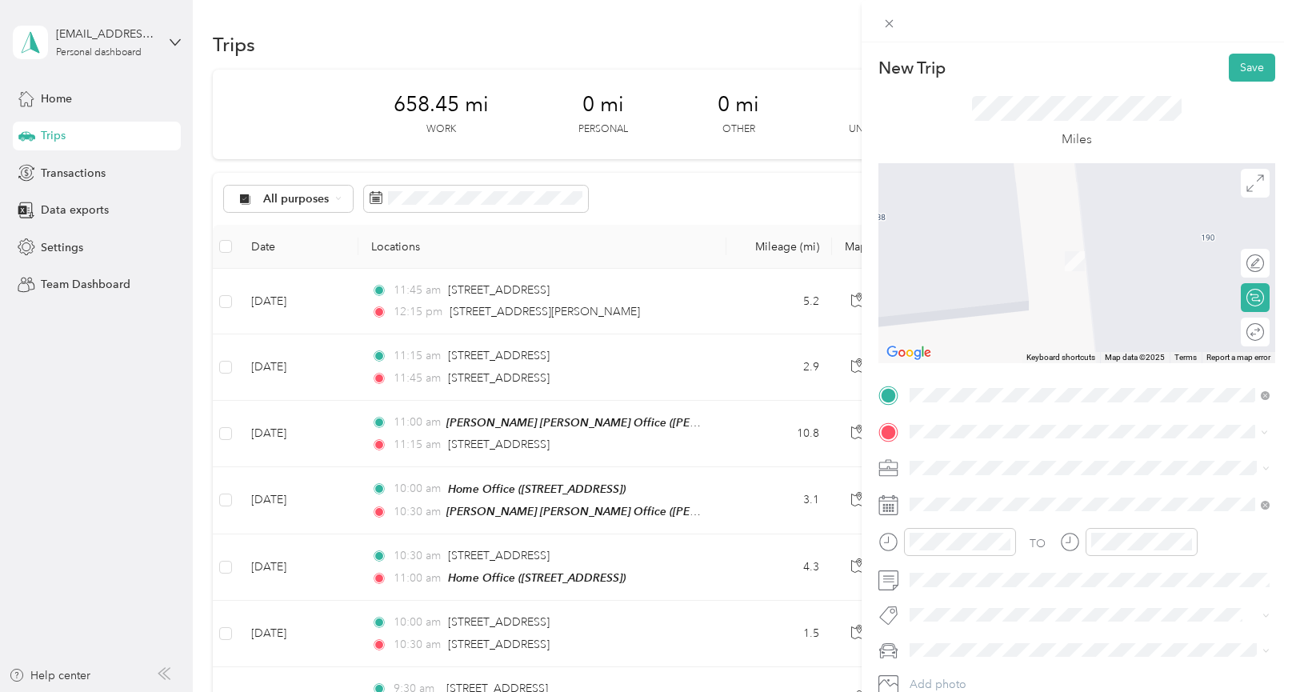
click at [932, 486] on div "[STREET_ADDRESS][US_STATE]" at bounding box center [1089, 490] width 349 height 22
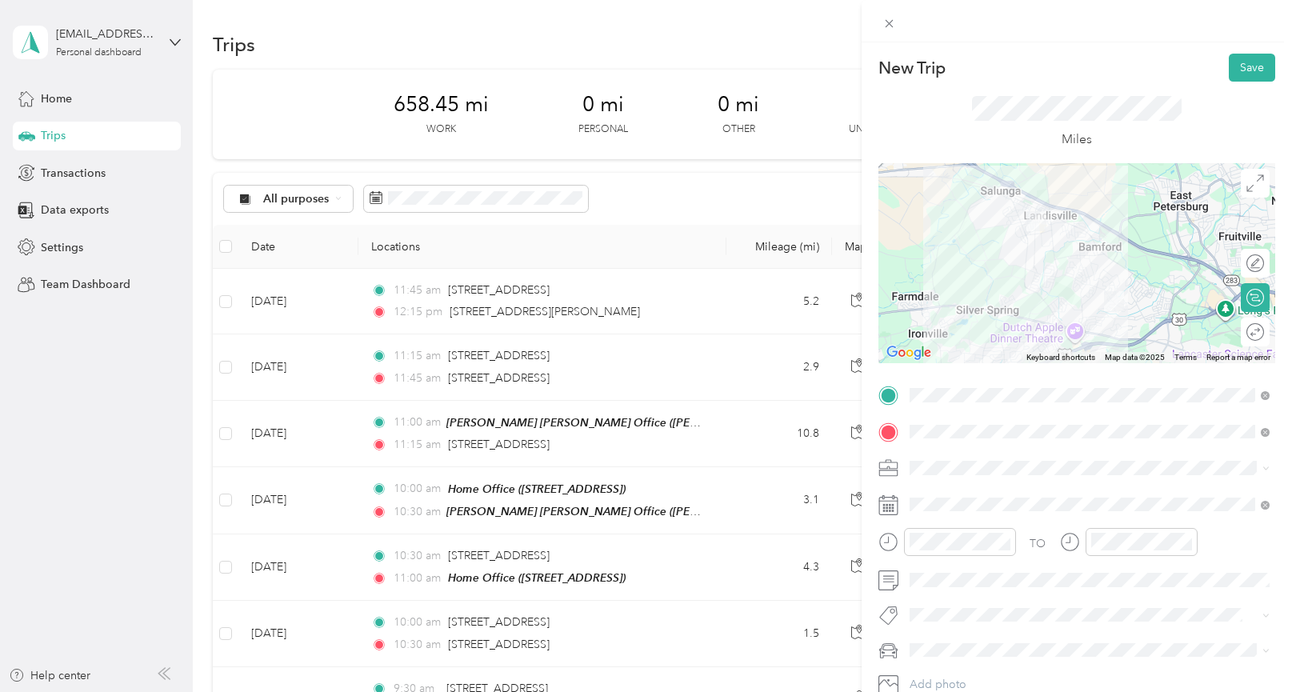
click at [946, 306] on ol "Work Personal Real Estate Other Charity Medical Moving Commute" at bounding box center [1089, 337] width 371 height 224
click at [930, 324] on div "12" at bounding box center [926, 329] width 38 height 22
click at [974, 390] on div "15" at bounding box center [972, 395] width 38 height 22
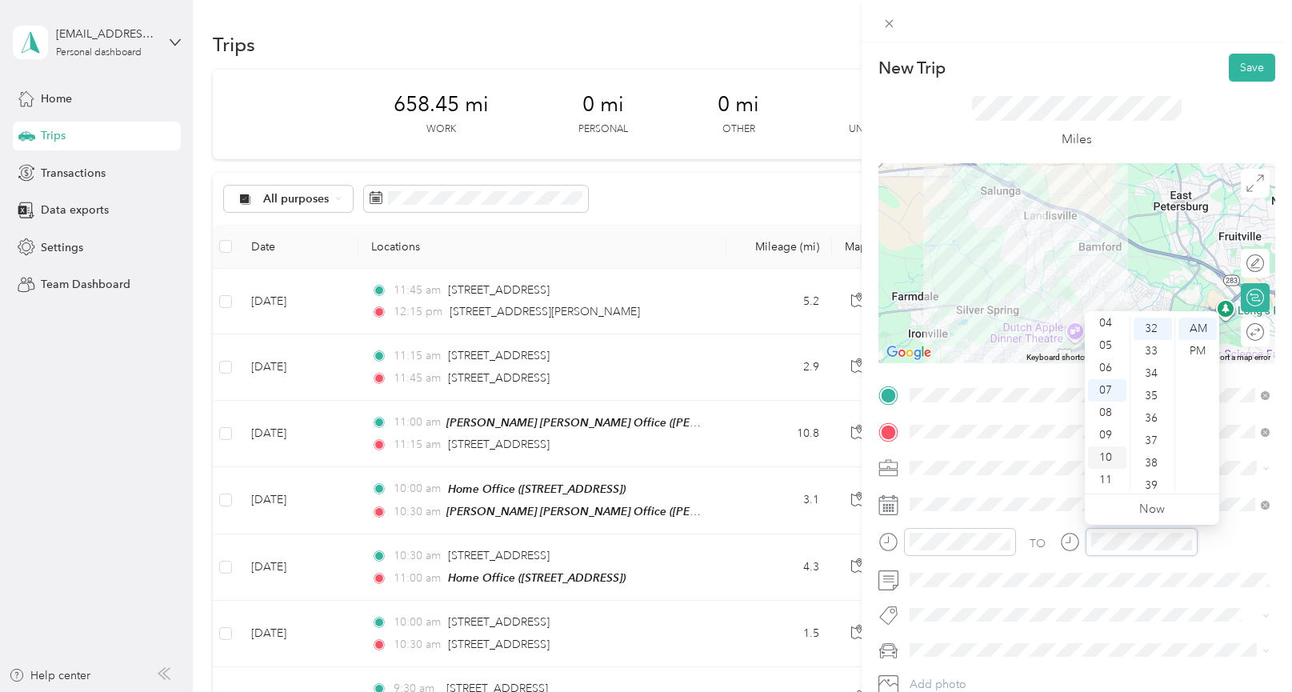
scroll to position [0, 0]
click at [1106, 330] on div "12" at bounding box center [1107, 329] width 38 height 22
click at [1151, 385] on div "30" at bounding box center [1153, 389] width 38 height 22
click at [1193, 352] on div "PM" at bounding box center [1198, 351] width 38 height 22
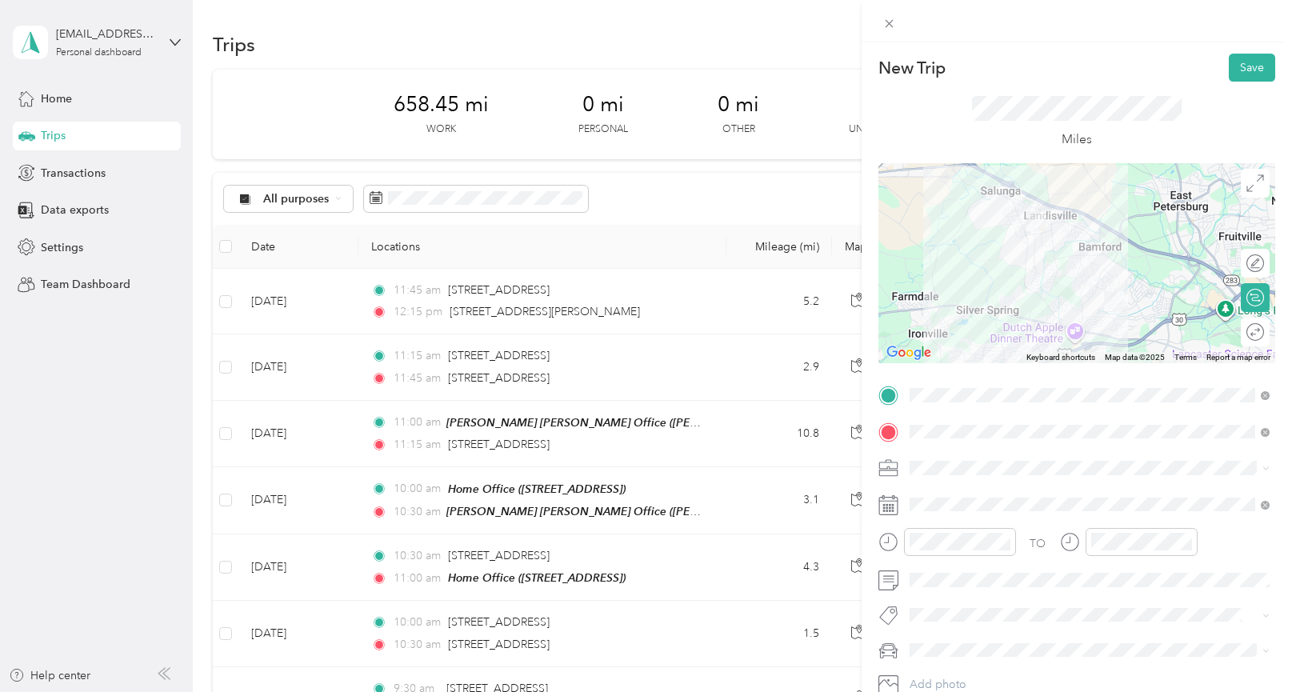
click at [1233, 482] on div "TO Add photo" at bounding box center [1077, 557] width 397 height 350
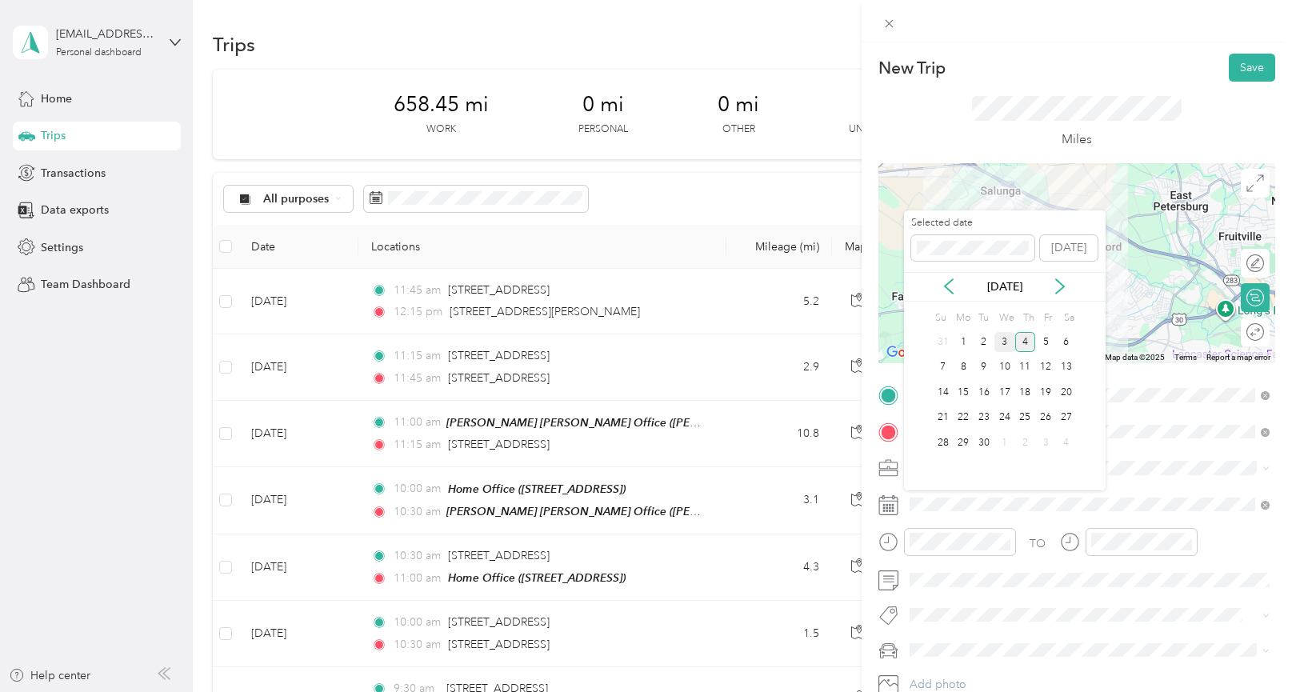
click at [1004, 346] on div "3" at bounding box center [1005, 342] width 21 height 20
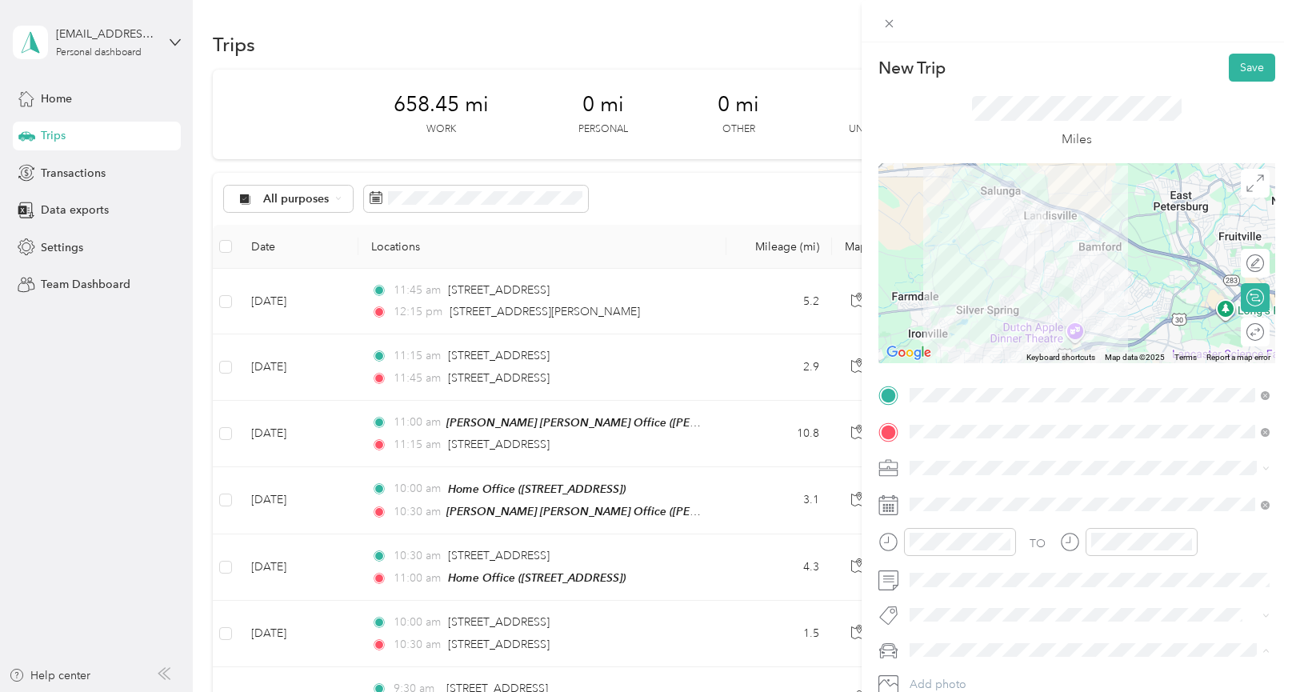
click at [960, 616] on span "Mercedes GLE 350" at bounding box center [963, 622] width 97 height 14
click at [949, 296] on span "Real Estate" at bounding box center [942, 295] width 54 height 14
click at [1249, 67] on button "Save" at bounding box center [1252, 68] width 46 height 28
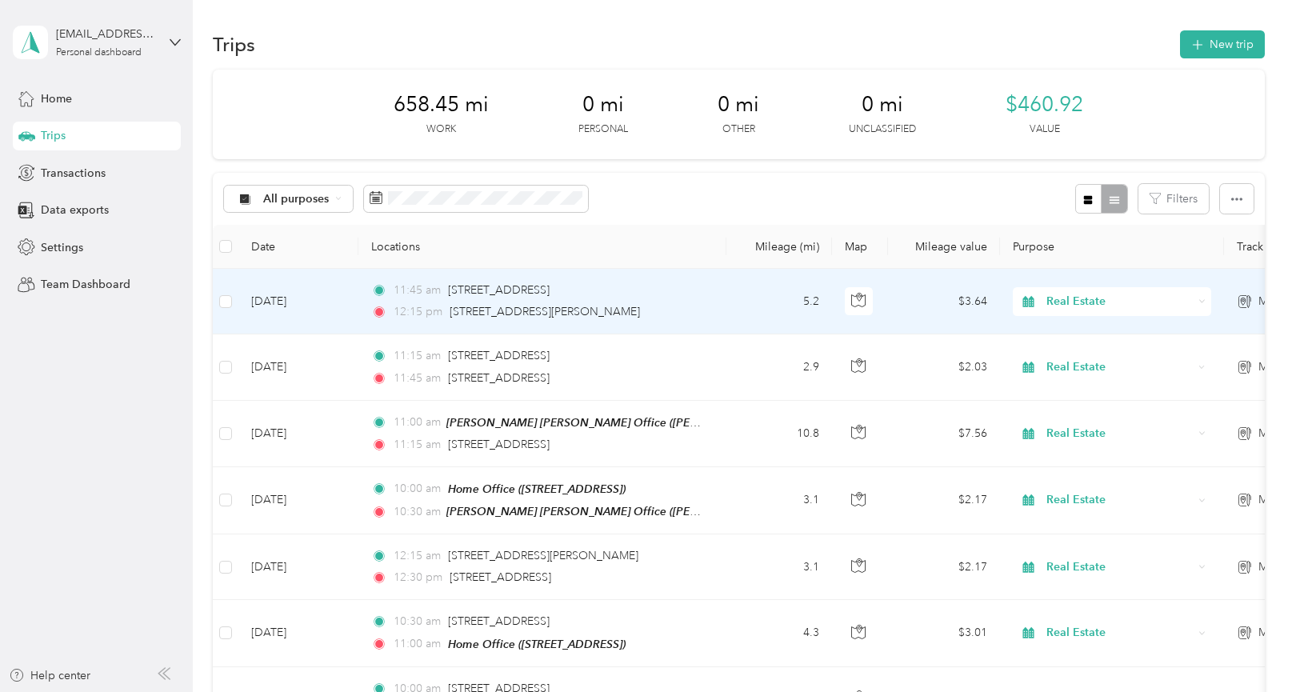
click at [285, 302] on td "[DATE]" at bounding box center [298, 302] width 120 height 66
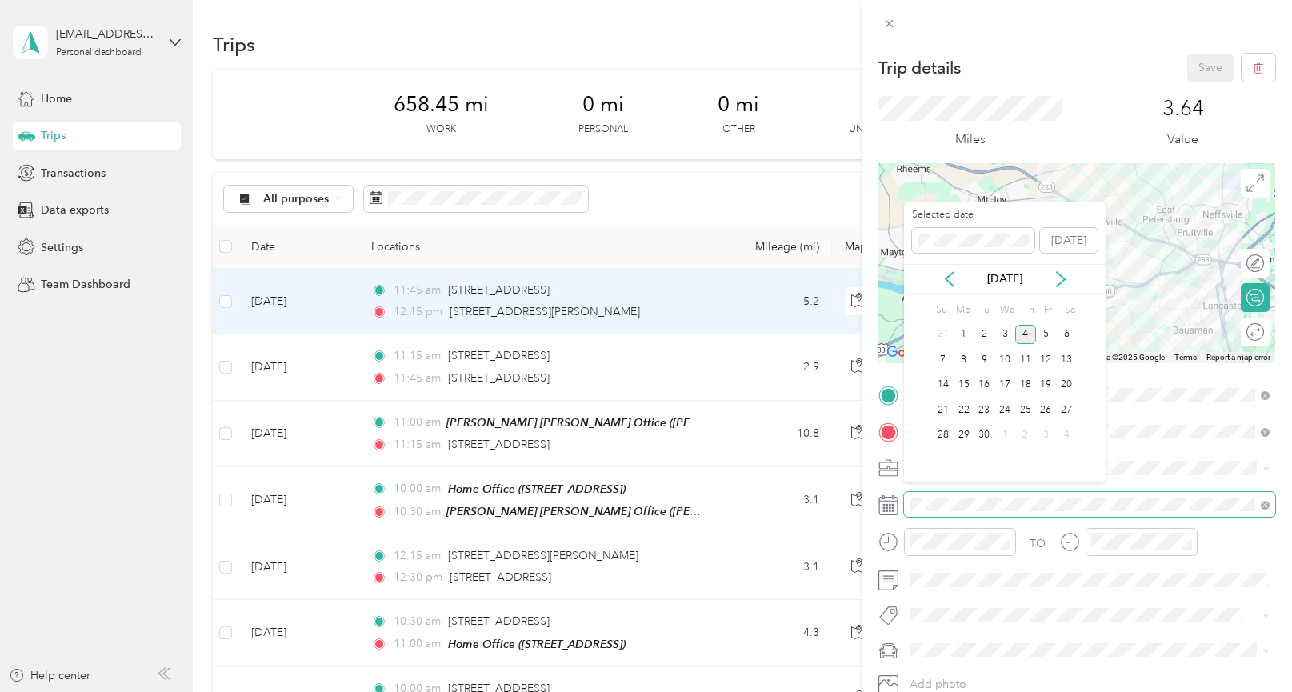
scroll to position [1, 0]
click at [1001, 340] on div "3" at bounding box center [1005, 341] width 21 height 20
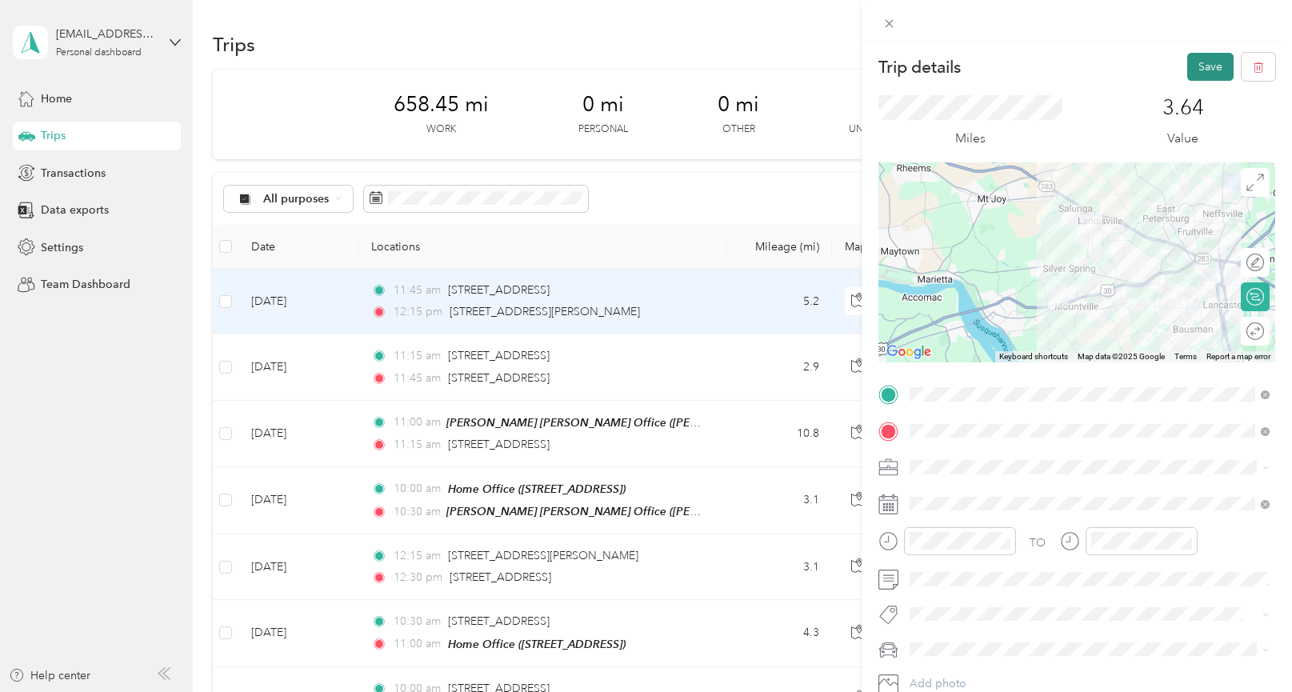
click at [1199, 69] on button "Save" at bounding box center [1210, 67] width 46 height 28
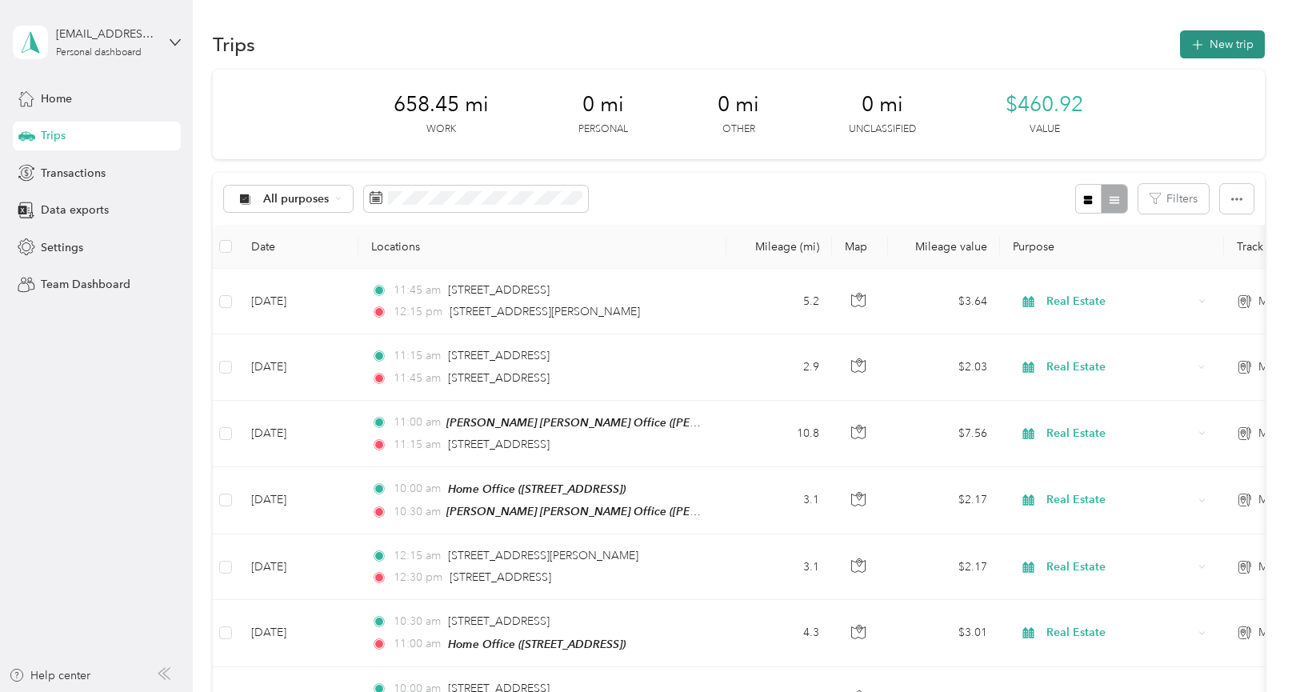
click at [1212, 52] on button "New trip" at bounding box center [1222, 44] width 85 height 28
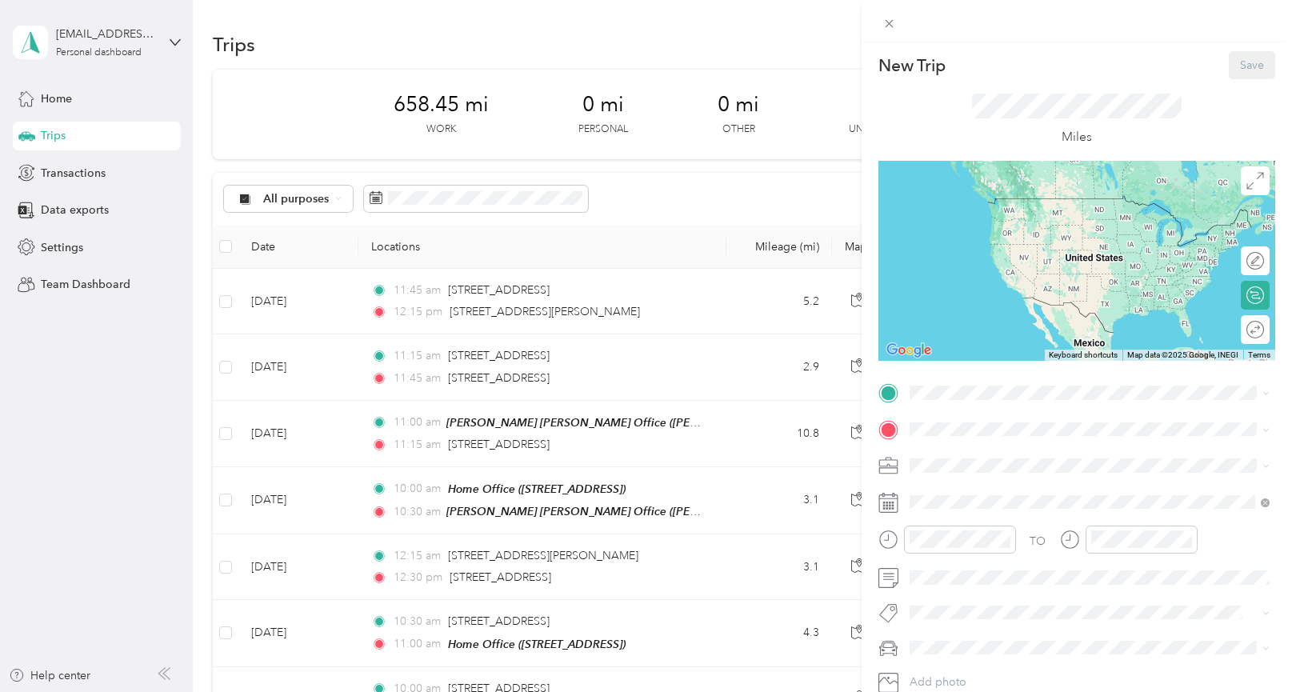
click at [963, 407] on div "TO Add photo" at bounding box center [1077, 555] width 397 height 350
click at [994, 458] on span "[STREET_ADDRESS][US_STATE]" at bounding box center [1019, 450] width 160 height 14
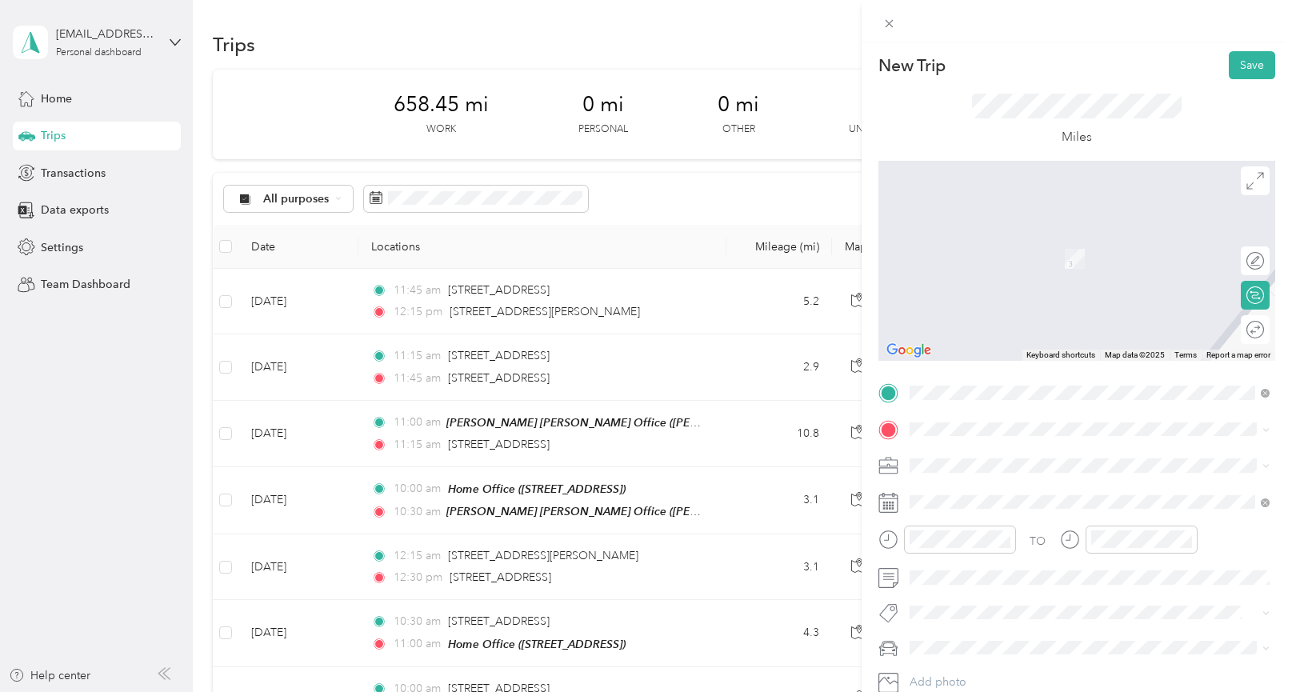
click at [989, 492] on span "[STREET_ADDRESS][US_STATE]" at bounding box center [1019, 485] width 160 height 14
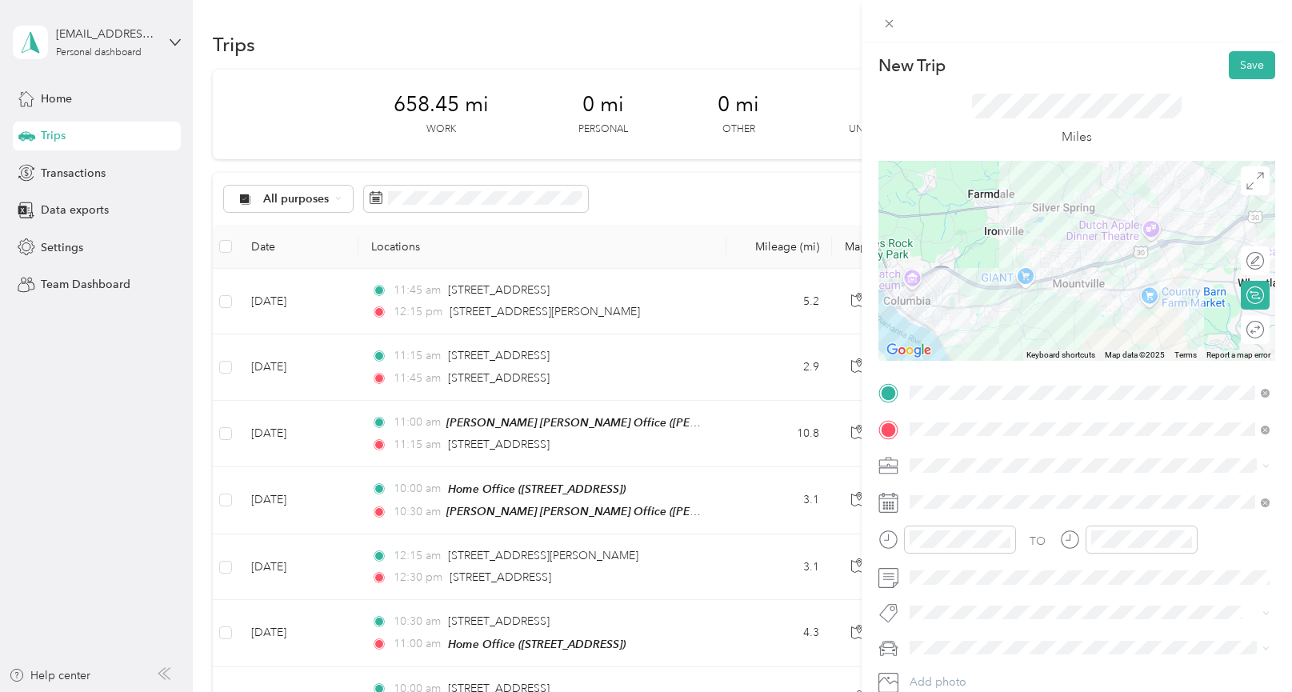
click at [941, 457] on span at bounding box center [1089, 466] width 371 height 26
drag, startPoint x: 935, startPoint y: 302, endPoint x: 923, endPoint y: 313, distance: 15.8
click at [935, 302] on li "Real Estate" at bounding box center [1089, 296] width 371 height 28
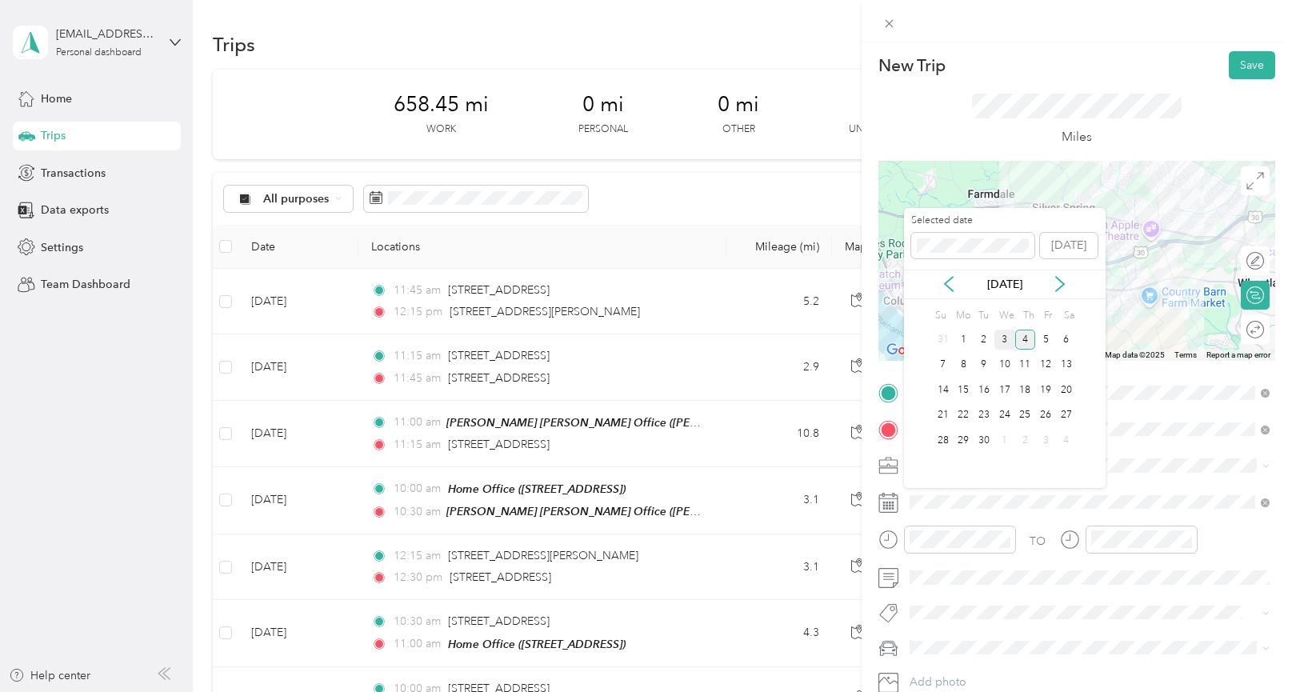
click at [1013, 338] on div "3" at bounding box center [1005, 340] width 21 height 20
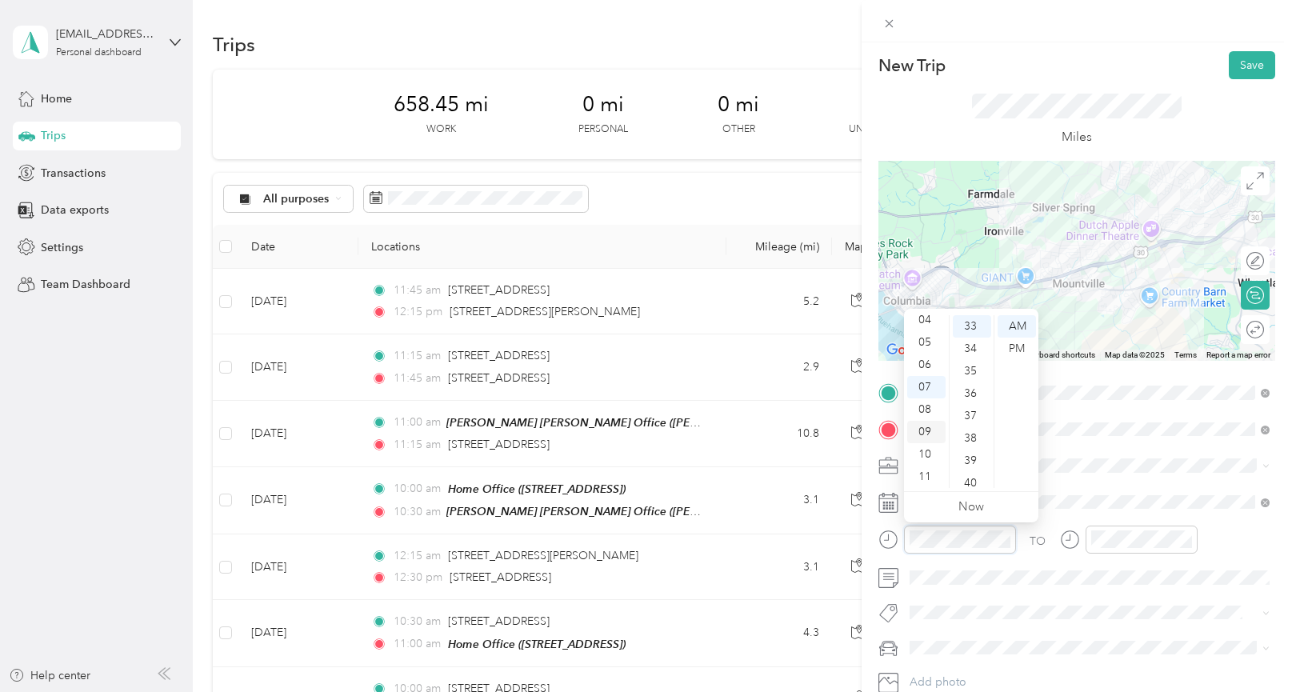
scroll to position [0, 0]
click at [934, 323] on div "12" at bounding box center [926, 326] width 38 height 22
click at [973, 352] on div "30" at bounding box center [972, 351] width 38 height 22
click at [1007, 346] on div "PM" at bounding box center [1017, 349] width 38 height 22
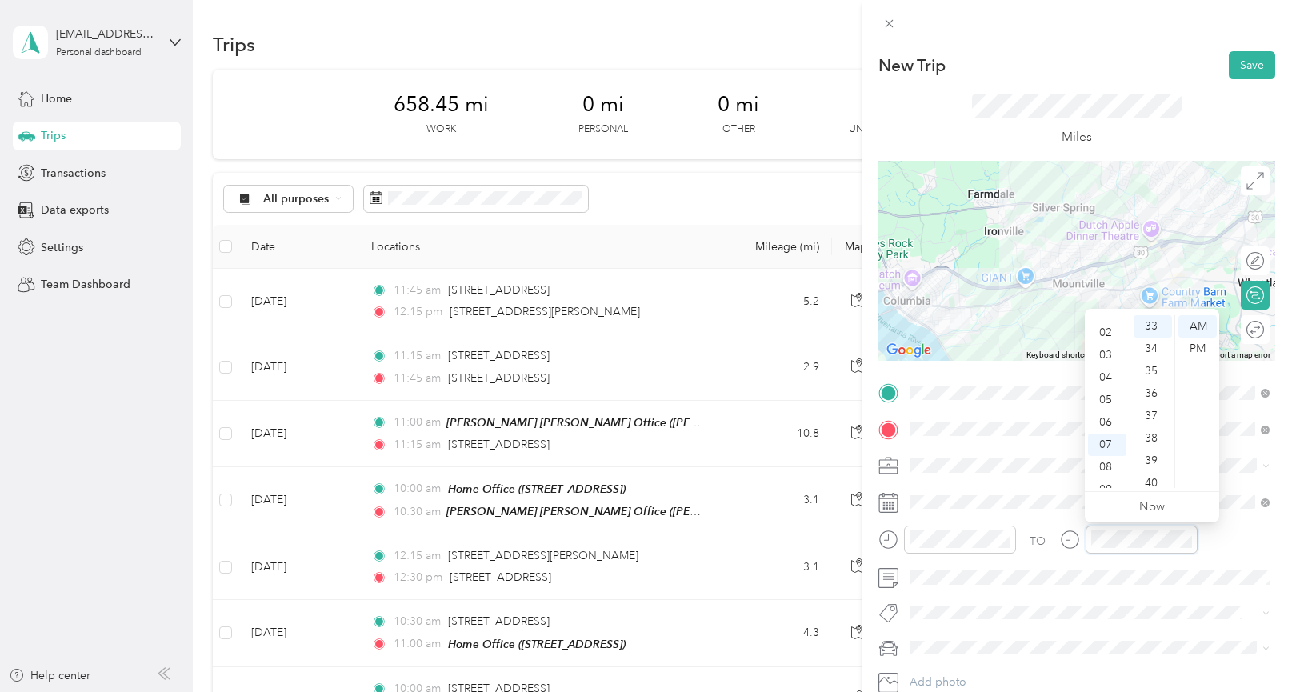
scroll to position [0, 0]
click at [1102, 323] on div "12" at bounding box center [1107, 326] width 38 height 22
click at [1154, 438] on div "45" at bounding box center [1153, 438] width 38 height 22
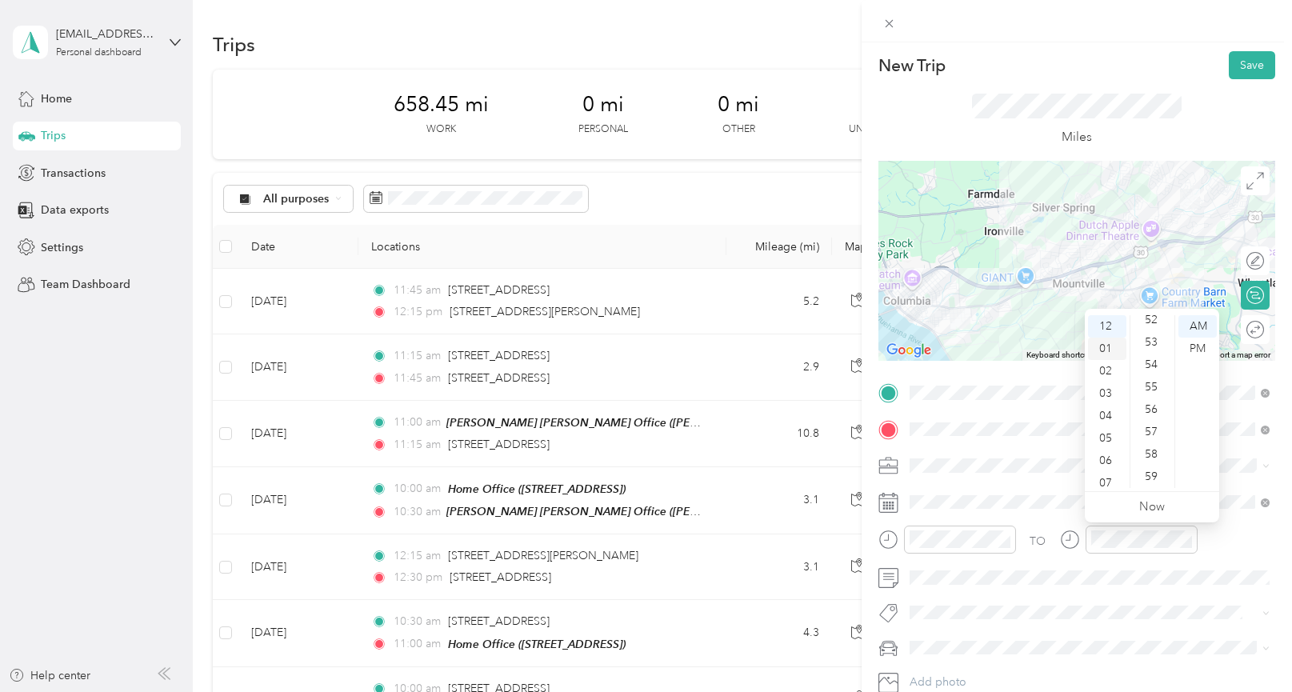
click at [1097, 351] on div "01" at bounding box center [1107, 349] width 38 height 22
click at [1152, 326] on div "00" at bounding box center [1153, 326] width 38 height 22
click at [1191, 346] on div "PM" at bounding box center [1198, 349] width 38 height 22
click at [977, 667] on li "Mercedes GLE 350" at bounding box center [1089, 676] width 371 height 28
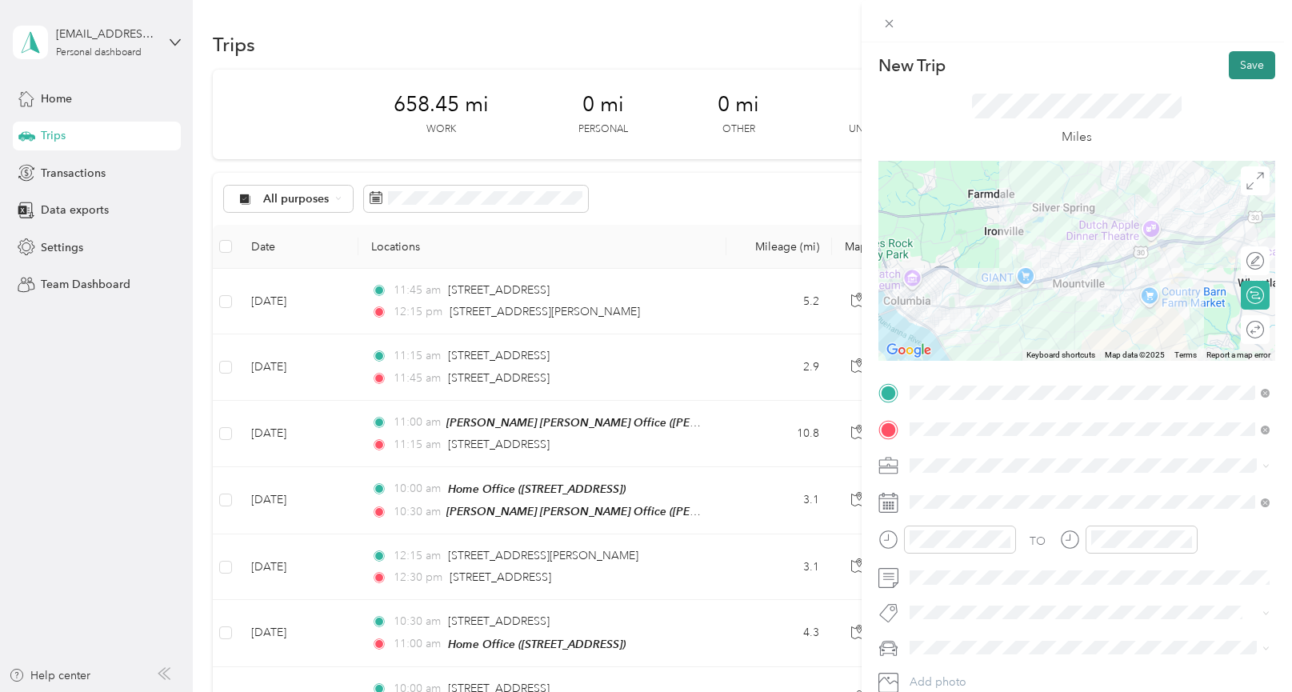
click at [1251, 60] on button "Save" at bounding box center [1252, 65] width 46 height 28
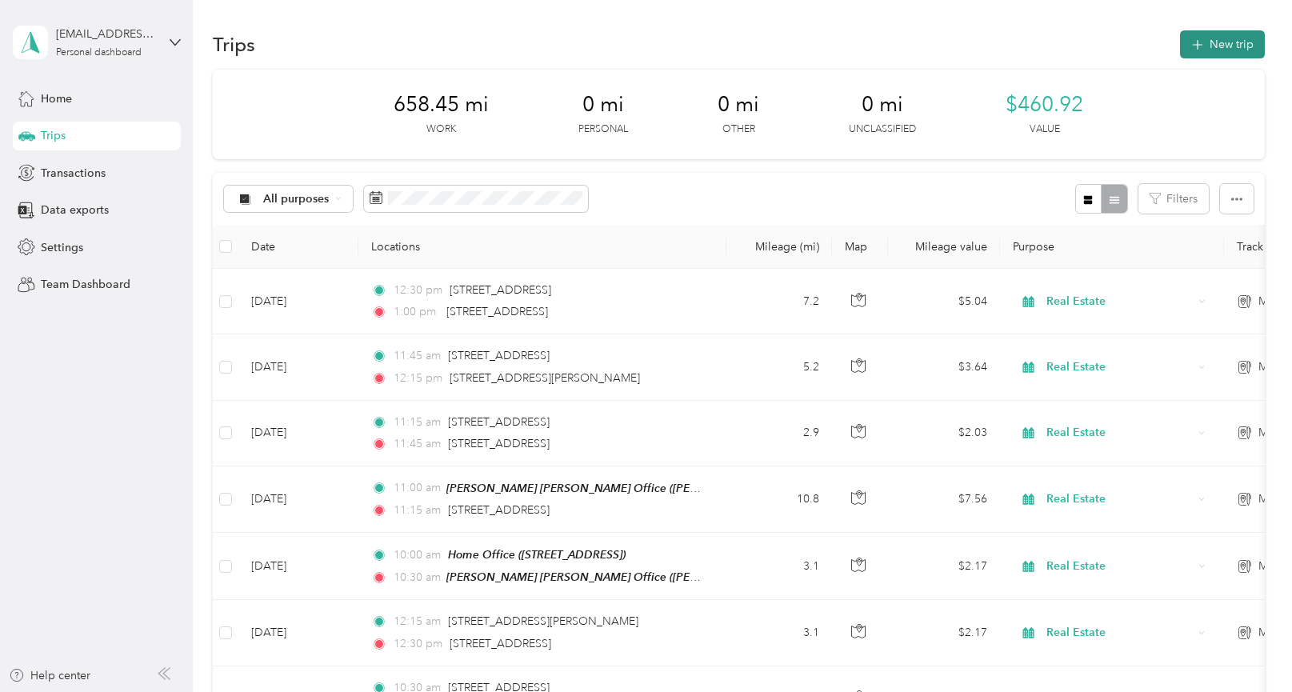
click at [1217, 50] on button "New trip" at bounding box center [1222, 44] width 85 height 28
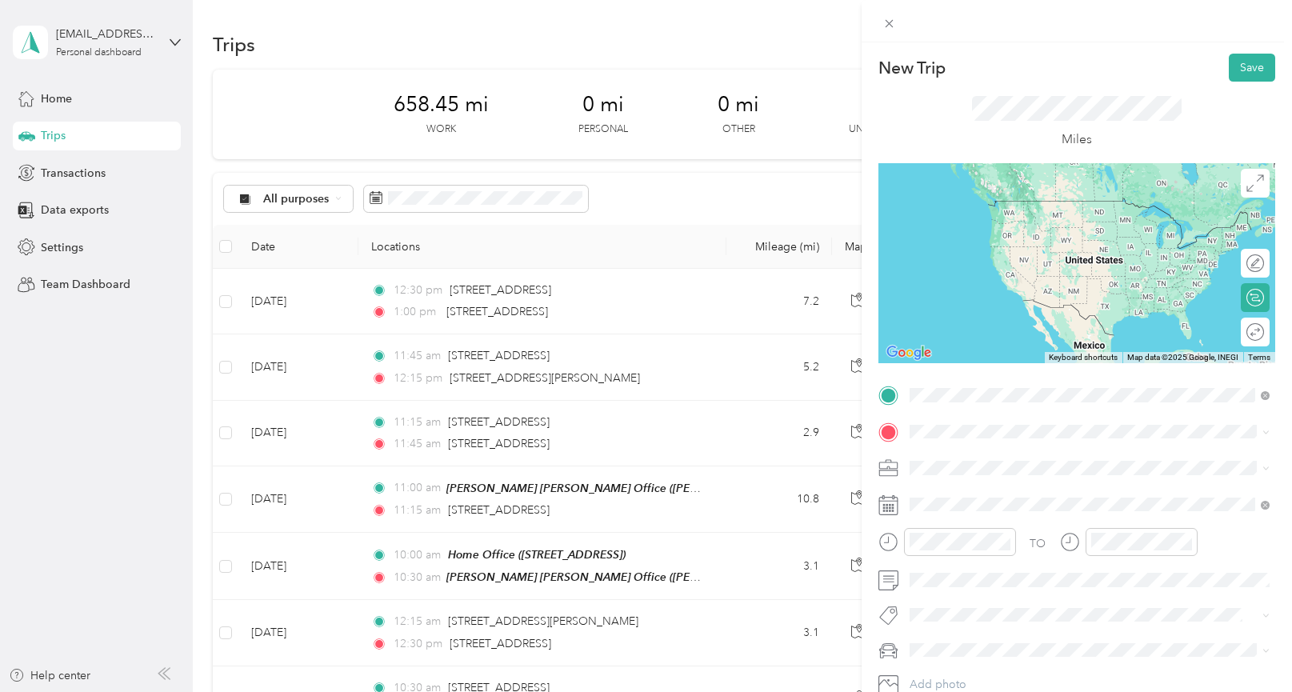
click at [977, 454] on span "[STREET_ADDRESS][US_STATE]" at bounding box center [1019, 453] width 160 height 14
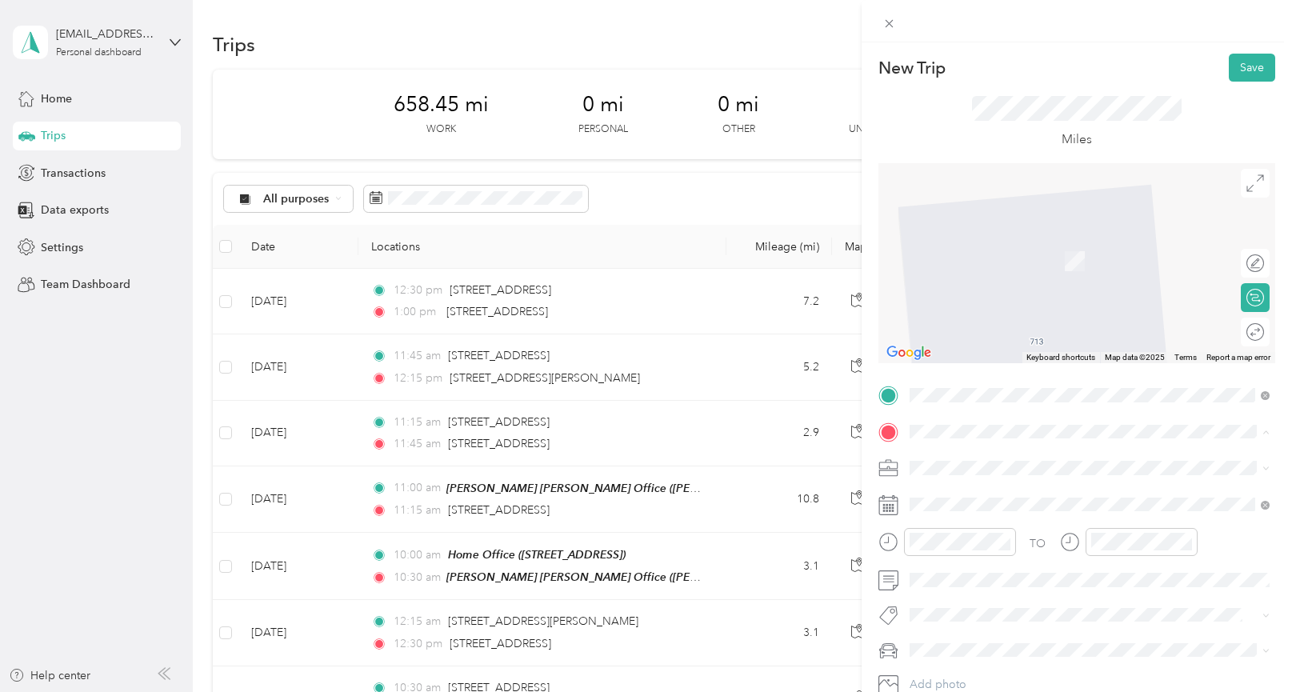
click at [941, 573] on span "[PERSON_NAME] [PERSON_NAME], [STREET_ADDRESS] , 17601, [GEOGRAPHIC_DATA], [GEOG…" at bounding box center [1086, 580] width 295 height 47
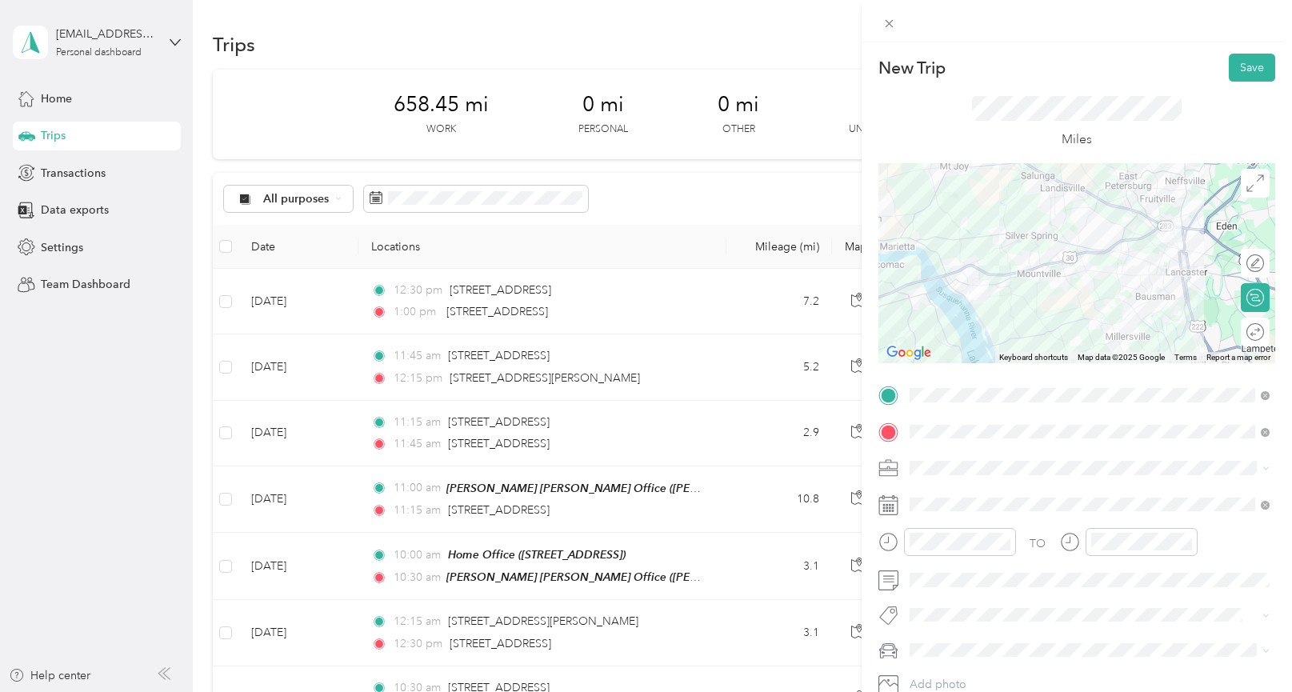
click at [931, 306] on li "Real Estate" at bounding box center [1089, 300] width 371 height 28
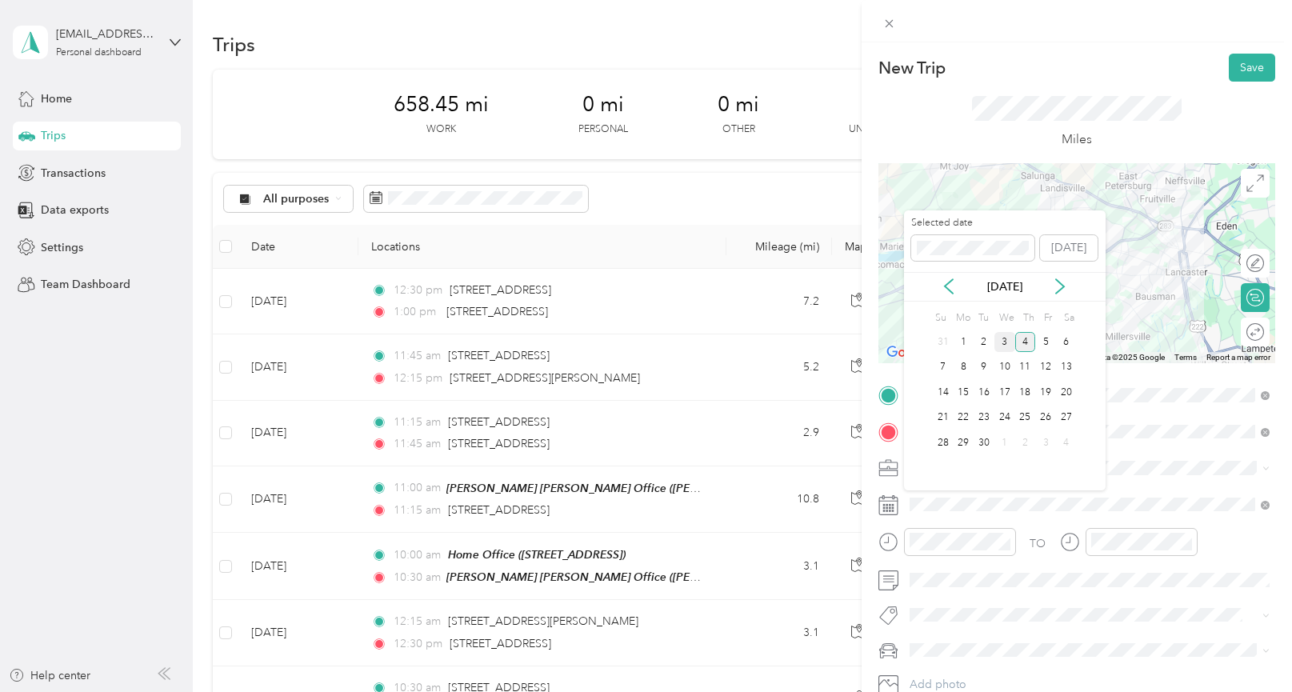
click at [999, 341] on div "3" at bounding box center [1005, 342] width 21 height 20
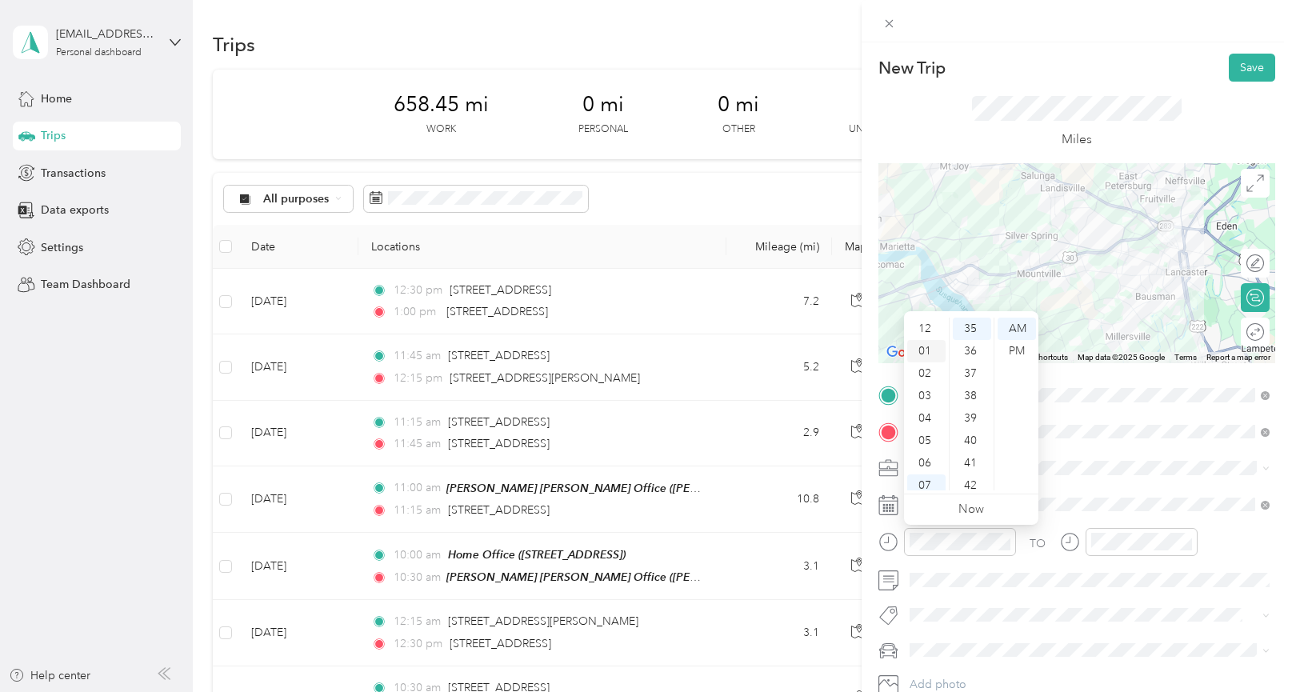
click at [930, 354] on div "01" at bounding box center [926, 351] width 38 height 22
click at [972, 326] on div "00" at bounding box center [972, 329] width 38 height 22
click at [1003, 346] on div "PM" at bounding box center [1017, 351] width 38 height 22
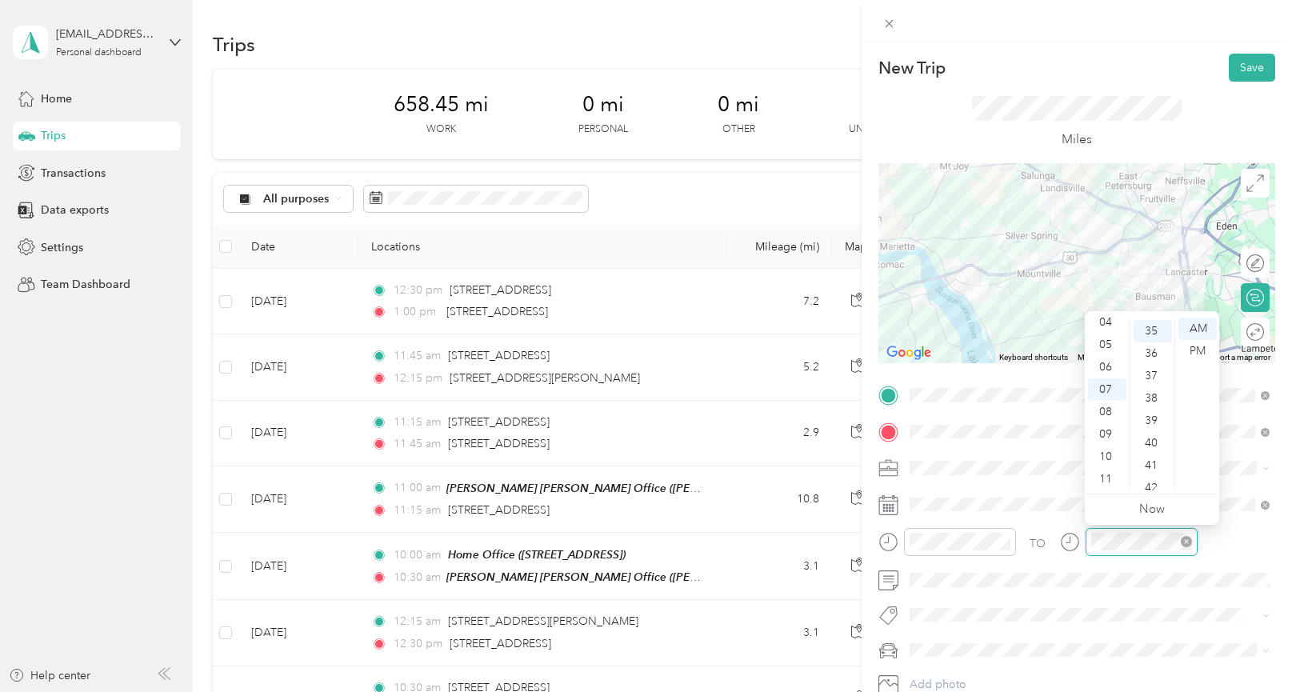
scroll to position [784, 0]
click at [1107, 323] on div "04" at bounding box center [1107, 322] width 38 height 22
click at [1153, 326] on div "00" at bounding box center [1153, 329] width 38 height 22
click at [1191, 351] on div "PM" at bounding box center [1198, 351] width 38 height 22
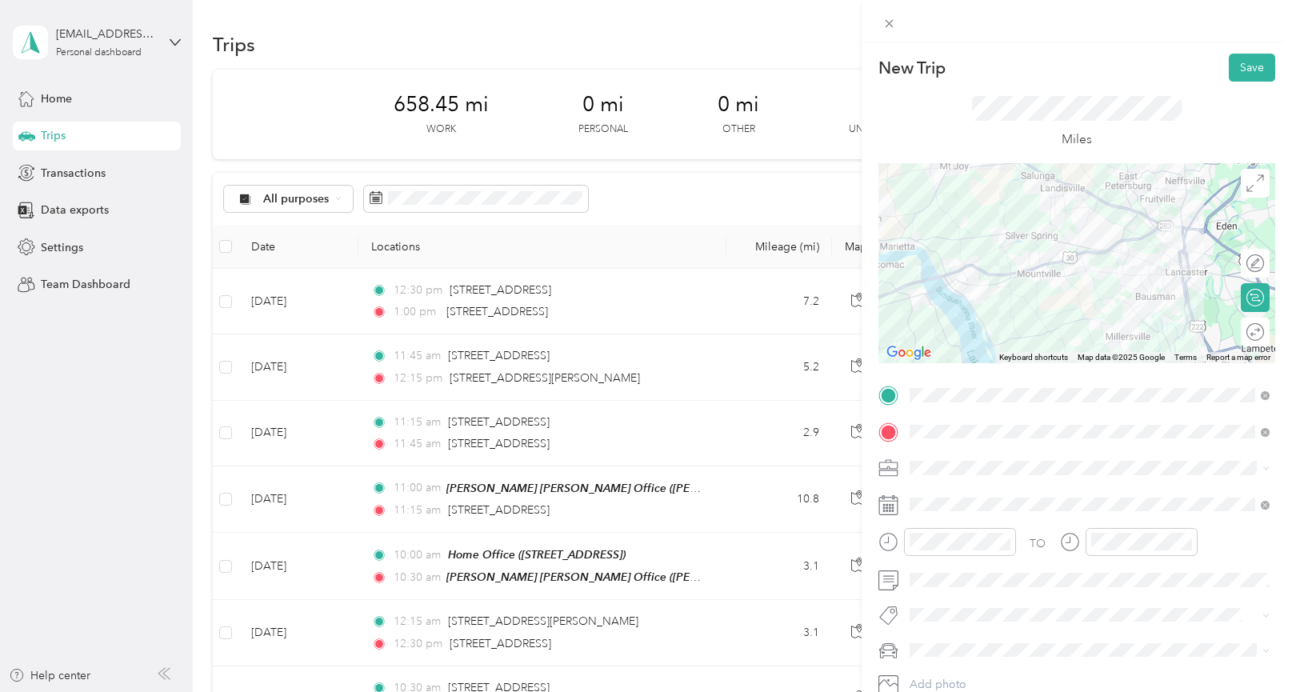
click at [1233, 459] on span at bounding box center [1089, 468] width 371 height 26
click at [1035, 583] on span at bounding box center [1089, 580] width 371 height 26
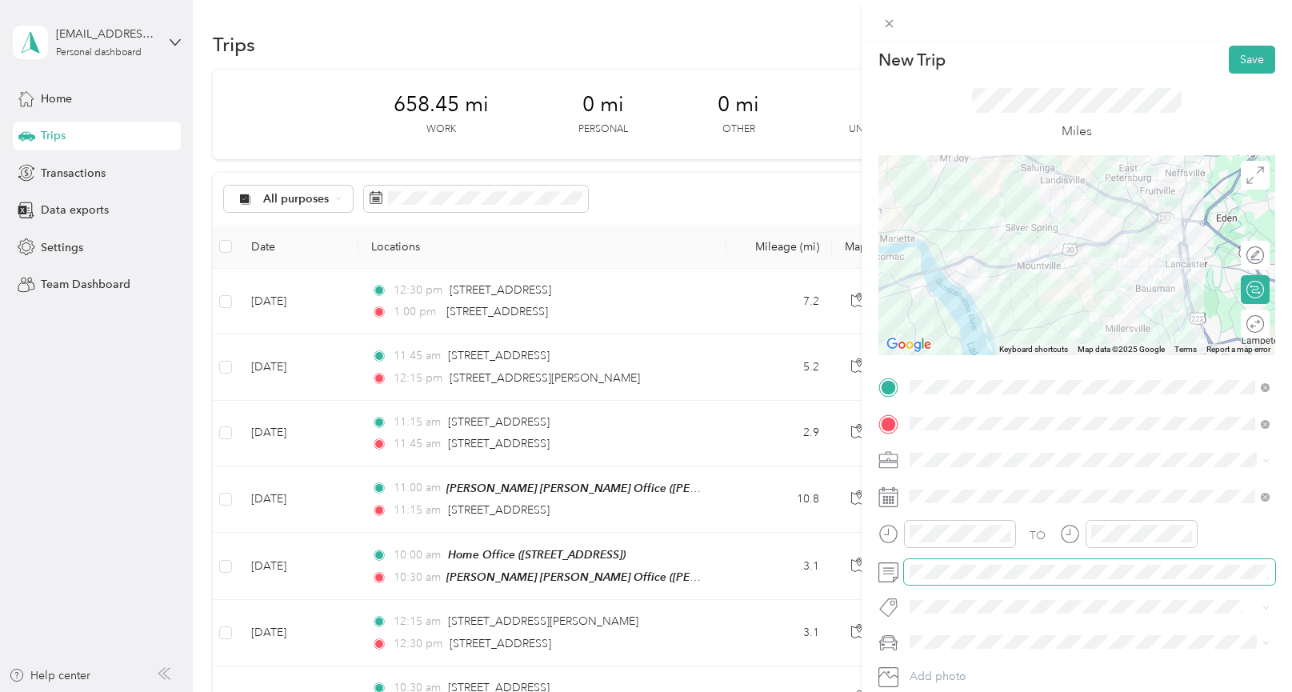
scroll to position [7, 0]
click at [973, 671] on li "Mercedes GLE 350" at bounding box center [1089, 671] width 371 height 28
click at [1242, 50] on button "Save" at bounding box center [1252, 60] width 46 height 28
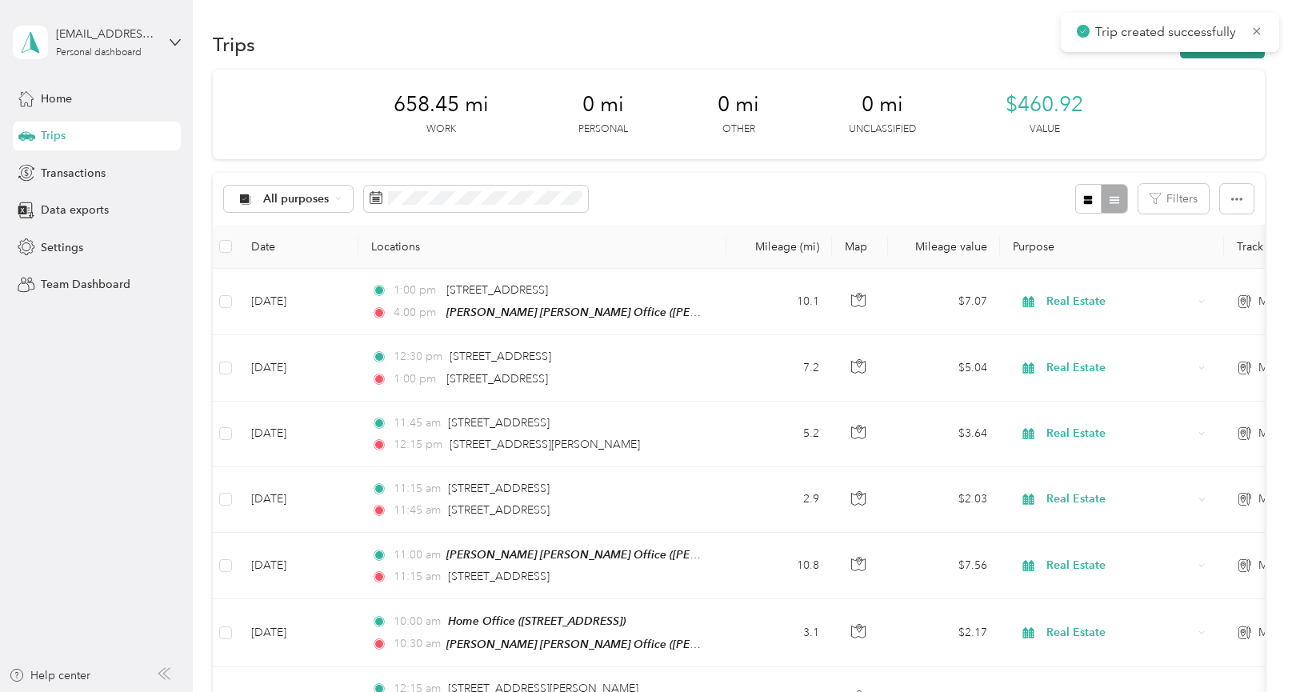
click at [1202, 54] on button "New trip" at bounding box center [1222, 44] width 85 height 28
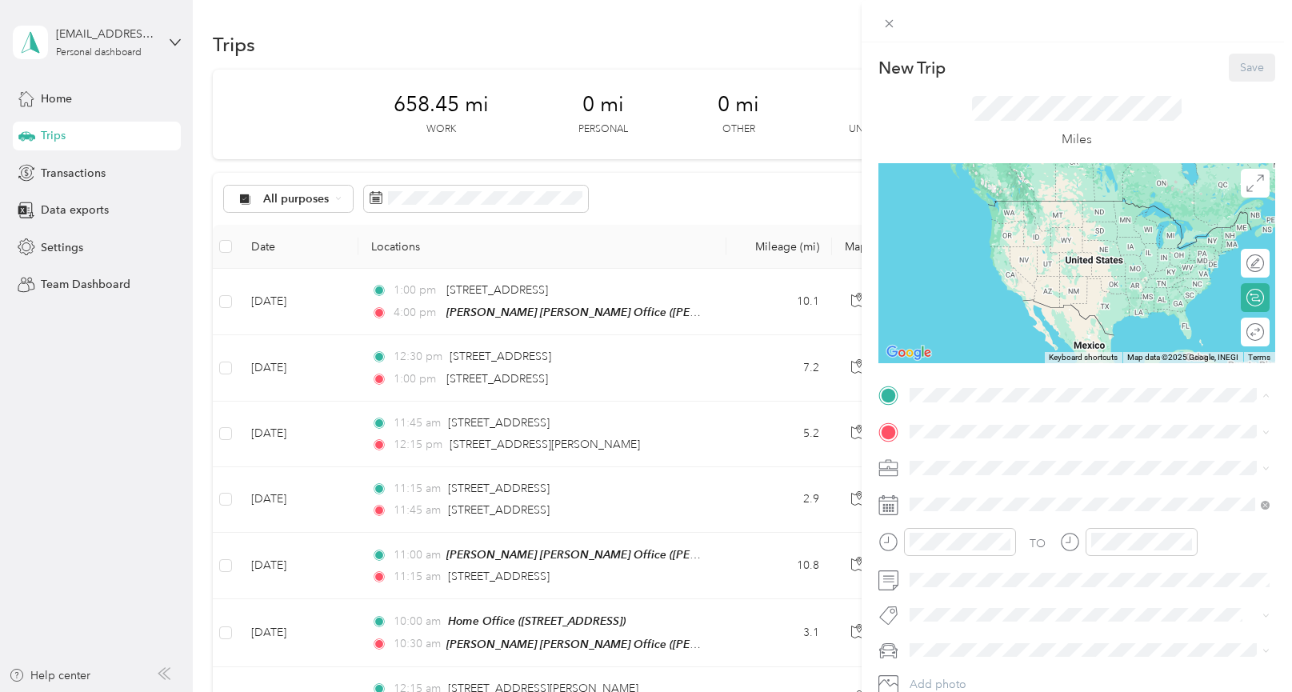
click at [968, 526] on div "[PERSON_NAME] [PERSON_NAME] Office [PERSON_NAME] [PERSON_NAME], [STREET_ADDRESS]" at bounding box center [1101, 535] width 325 height 67
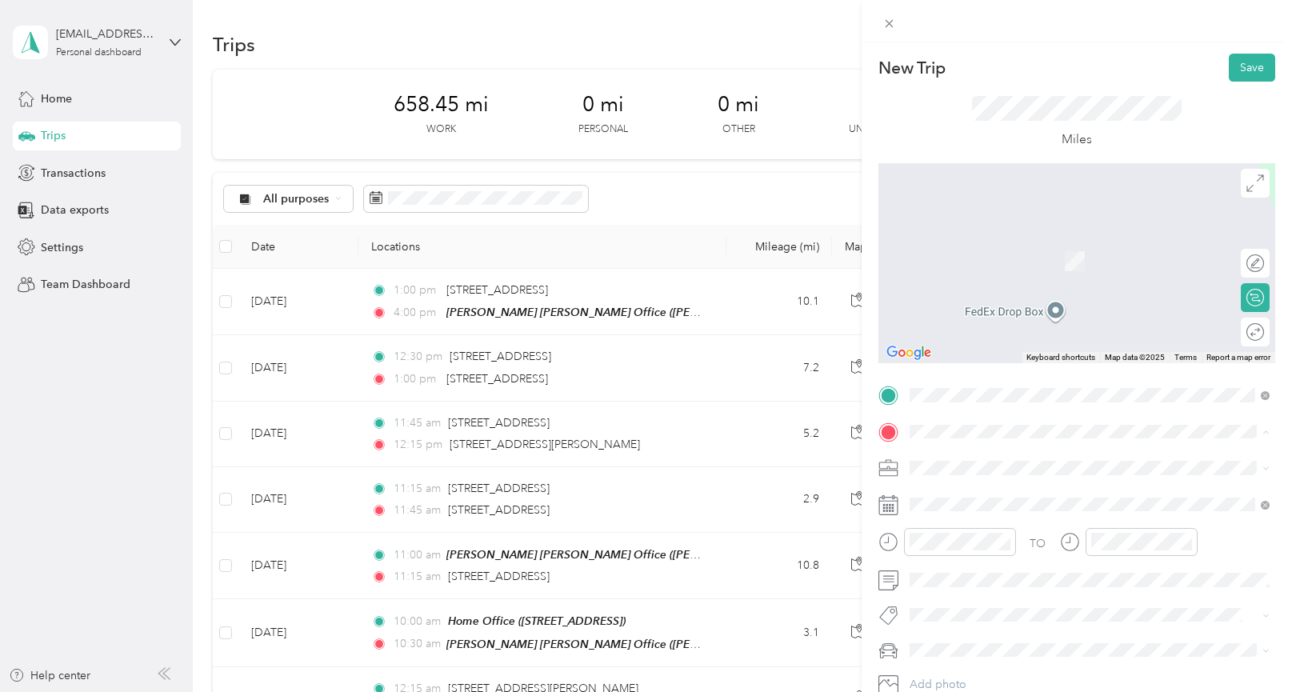
click at [966, 511] on span "[STREET_ADDRESS]" at bounding box center [990, 513] width 102 height 14
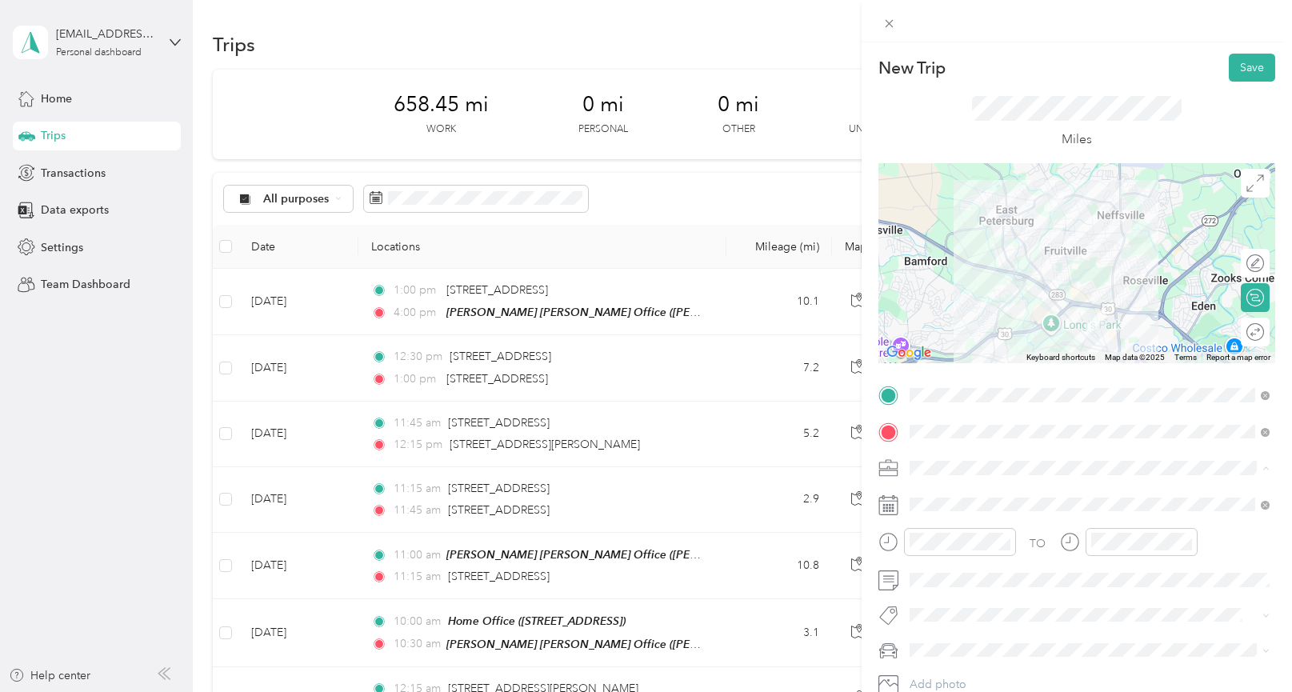
click at [926, 295] on span "Real Estate" at bounding box center [942, 300] width 54 height 14
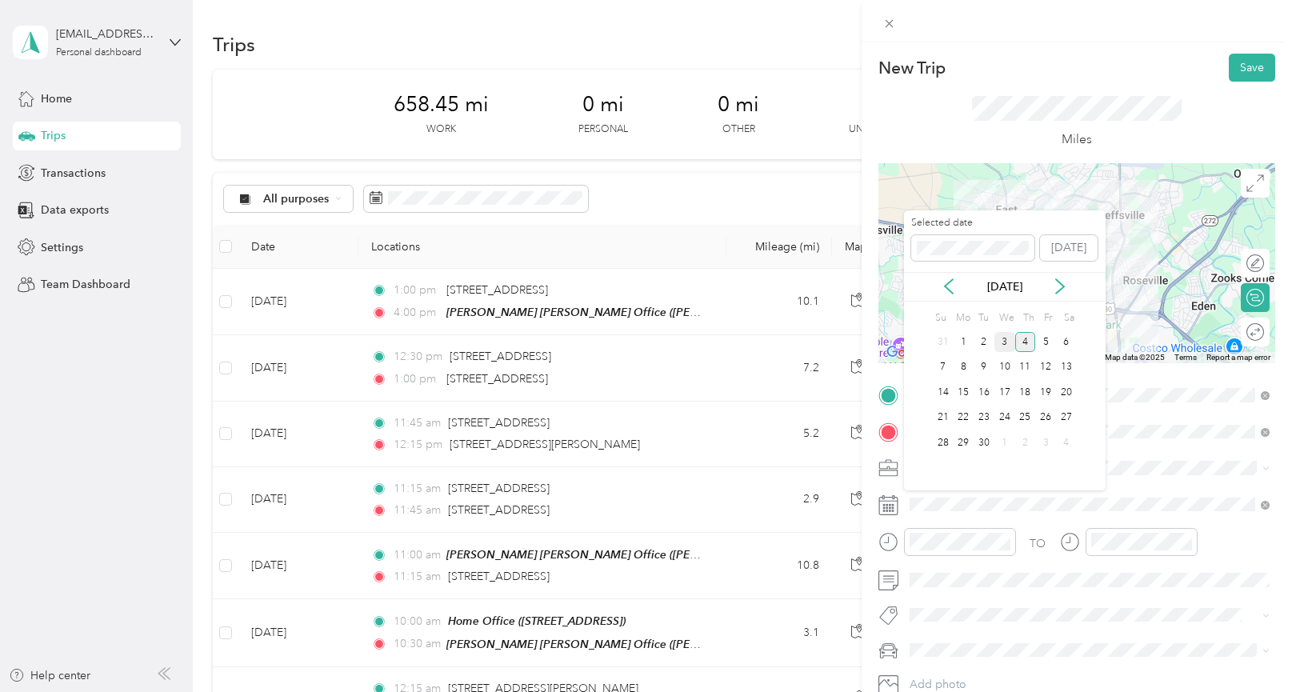
click at [1008, 342] on div "3" at bounding box center [1005, 342] width 21 height 20
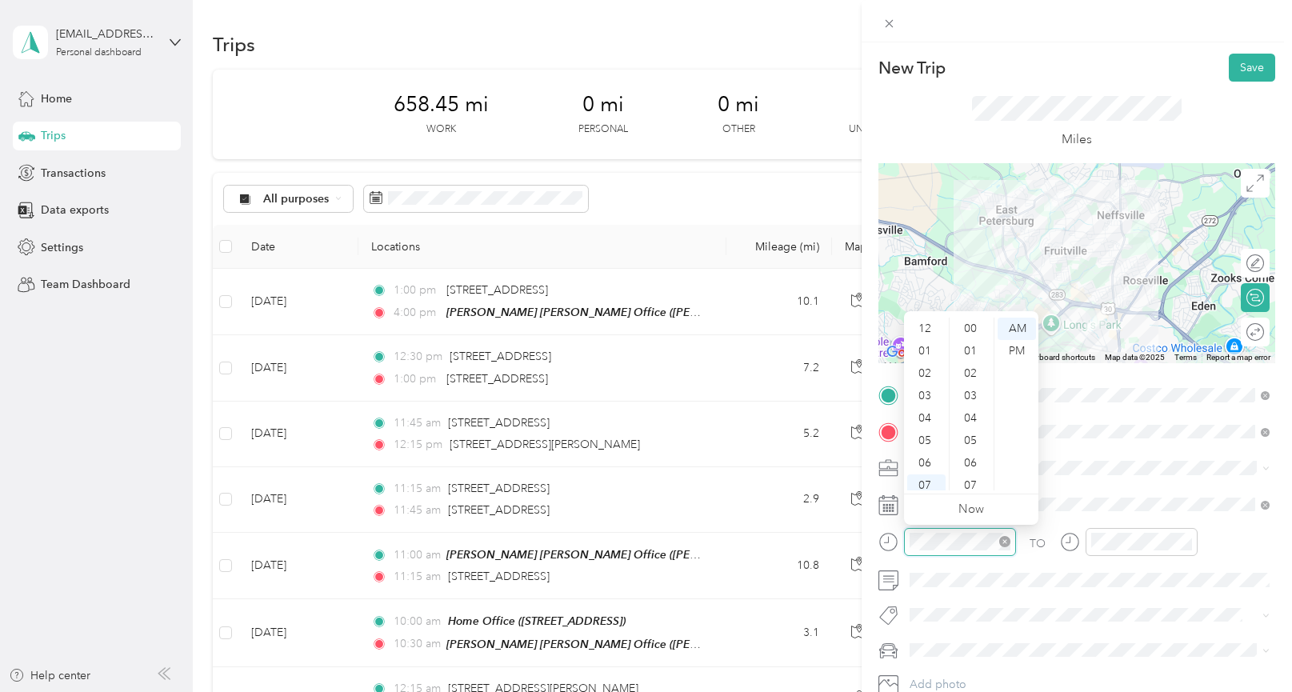
scroll to position [96, 0]
click at [929, 326] on div "04" at bounding box center [926, 322] width 38 height 22
click at [971, 330] on div "00" at bounding box center [972, 329] width 38 height 22
click at [1022, 354] on div "PM" at bounding box center [1017, 351] width 38 height 22
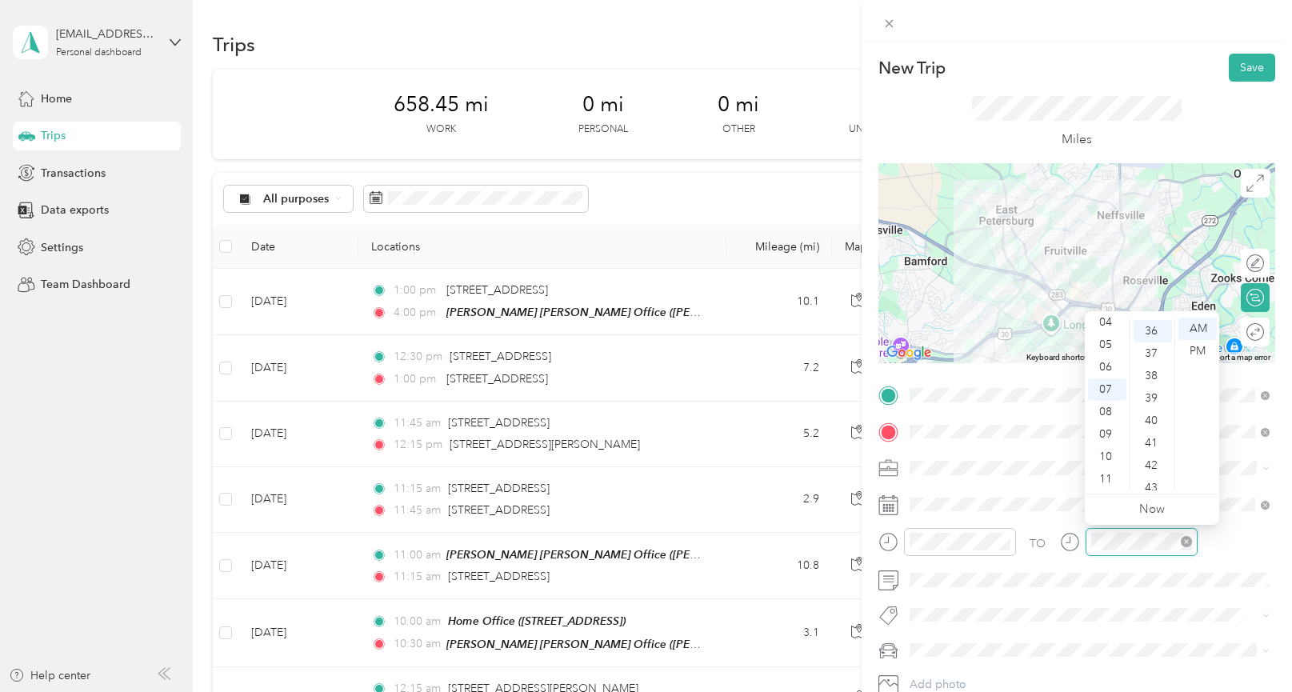
scroll to position [807, 0]
click at [1099, 325] on div "04" at bounding box center [1107, 322] width 38 height 22
click at [1158, 424] on div "15" at bounding box center [1153, 424] width 38 height 22
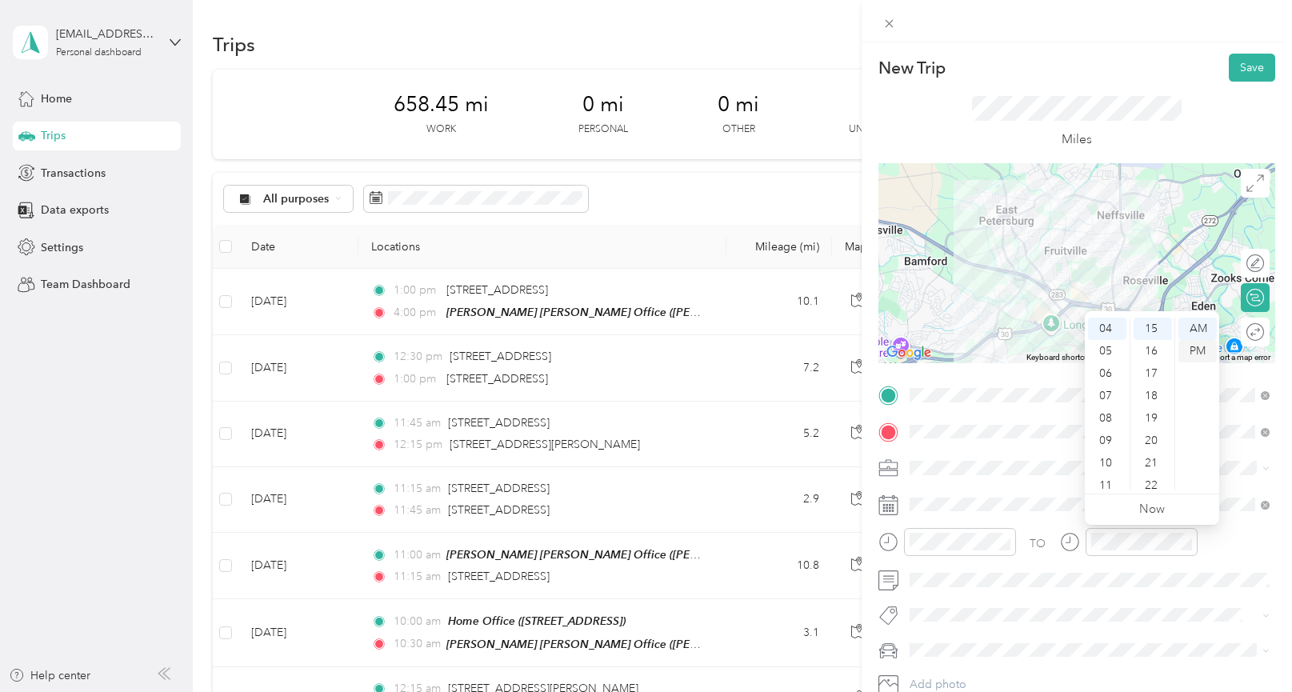
click at [1208, 351] on div "PM" at bounding box center [1198, 351] width 38 height 22
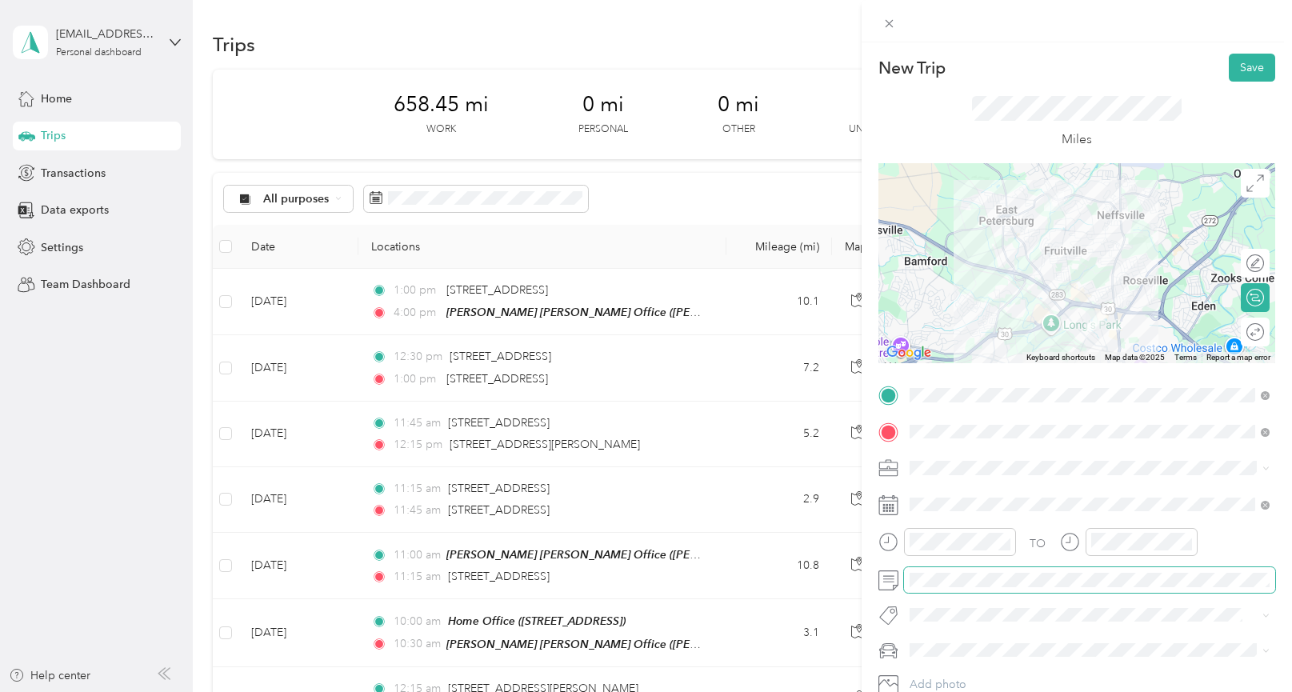
click at [996, 588] on span at bounding box center [1089, 580] width 371 height 26
click at [1017, 618] on div "Mercedes GLE 350" at bounding box center [1089, 620] width 349 height 17
click at [1245, 63] on button "Save" at bounding box center [1252, 68] width 46 height 28
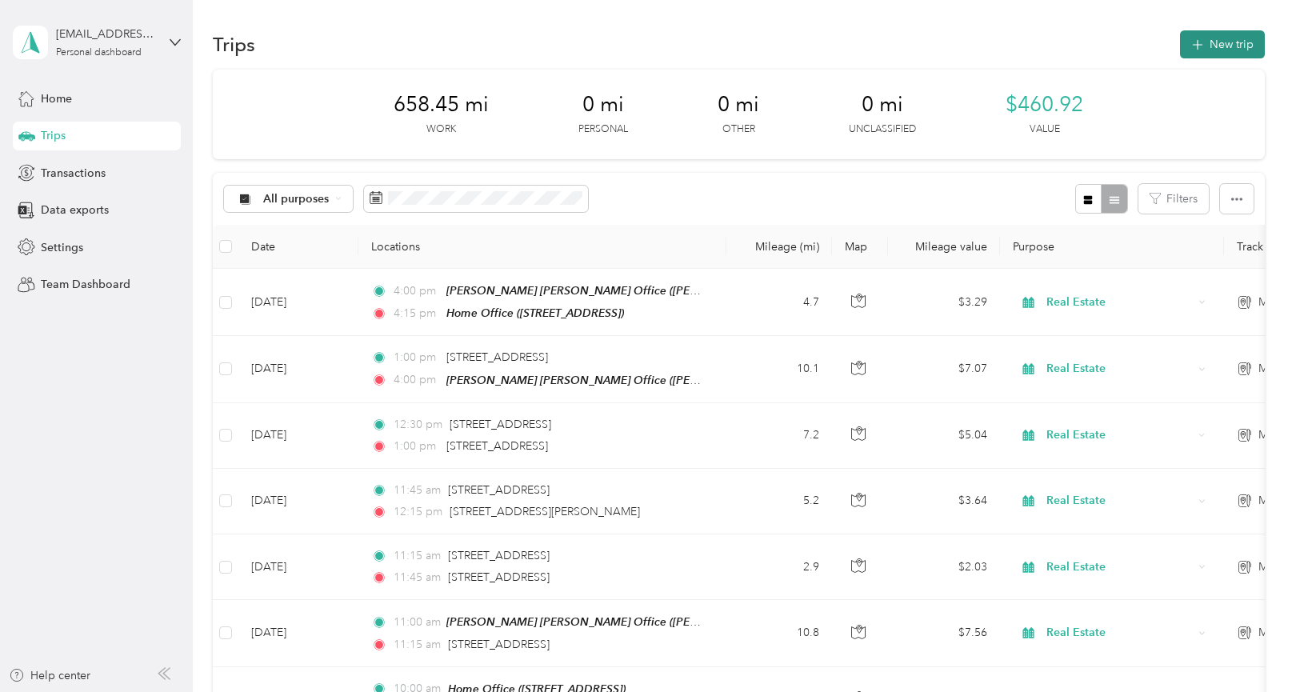
click at [1211, 49] on button "New trip" at bounding box center [1222, 44] width 85 height 28
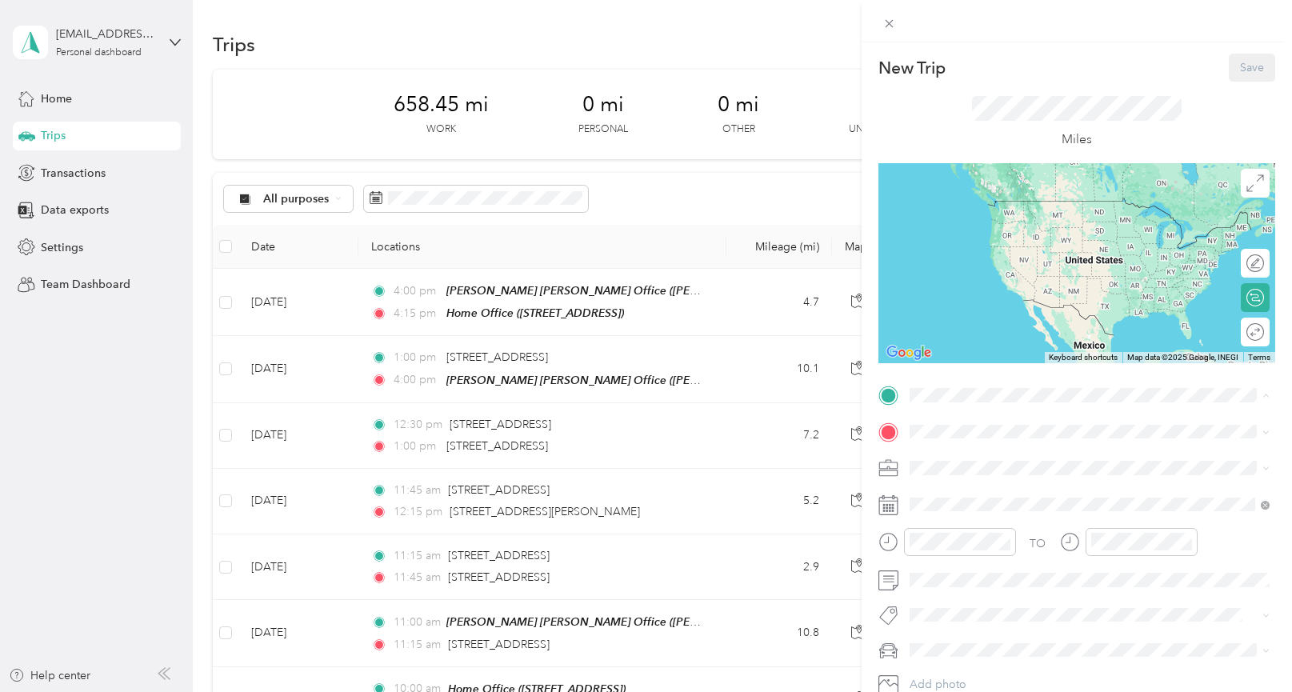
click at [955, 471] on span "[STREET_ADDRESS]" at bounding box center [990, 477] width 102 height 14
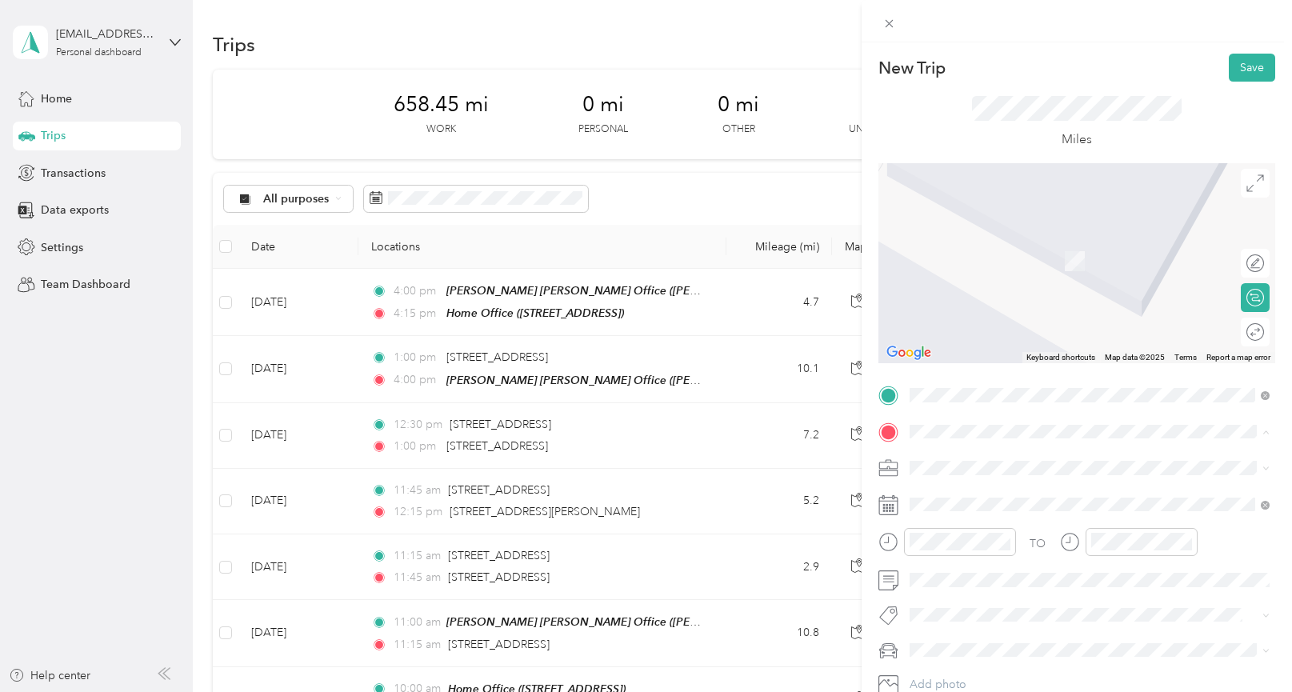
click at [971, 574] on span "[PERSON_NAME] [PERSON_NAME], [STREET_ADDRESS] , 17601, [GEOGRAPHIC_DATA], [GEOG…" at bounding box center [1086, 580] width 295 height 47
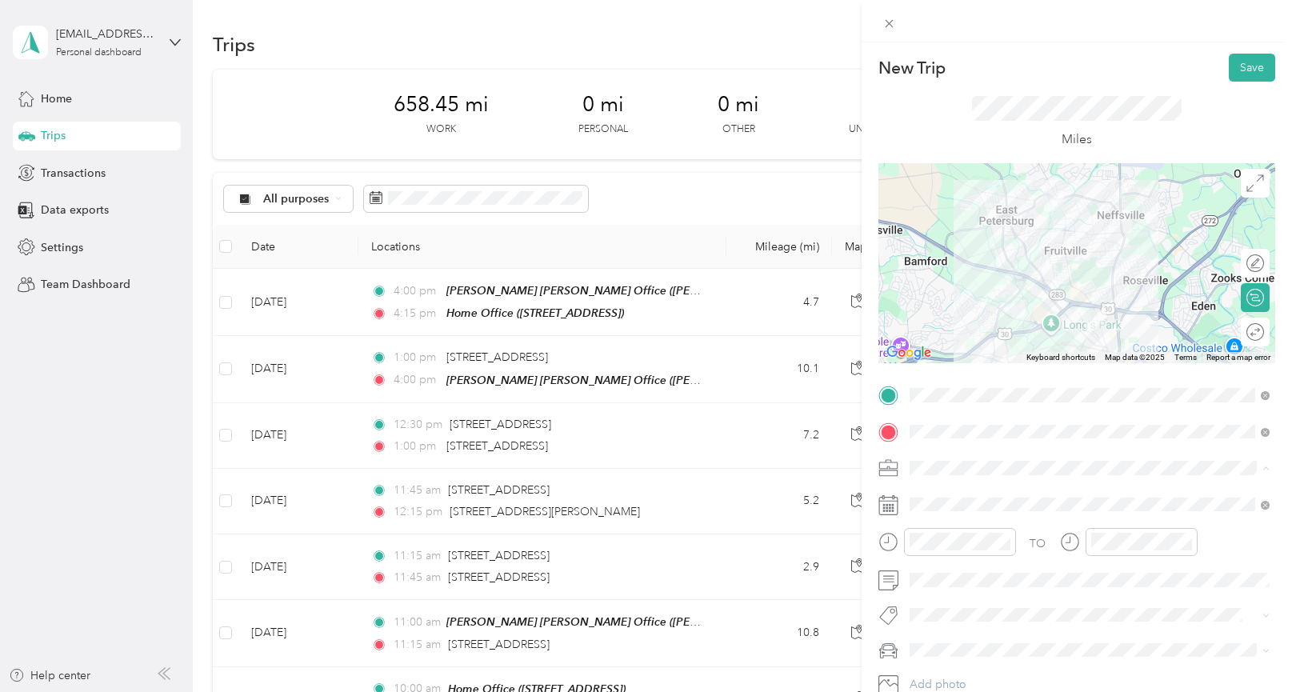
click at [955, 291] on div "Real Estate" at bounding box center [1089, 299] width 349 height 17
click at [933, 414] on div "08" at bounding box center [926, 412] width 38 height 22
click at [974, 455] on div "45" at bounding box center [972, 451] width 38 height 22
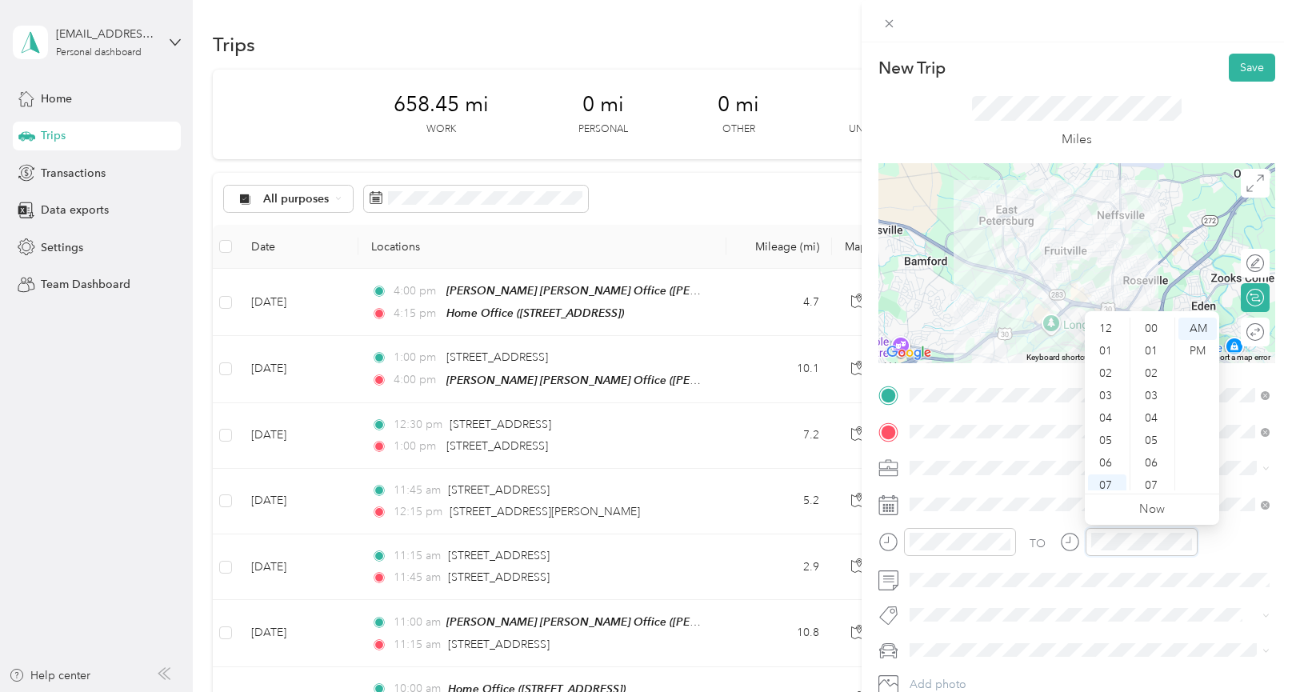
scroll to position [96, 0]
click at [1102, 483] on div "11" at bounding box center [1107, 479] width 38 height 22
click at [1152, 467] on div "45" at bounding box center [1153, 465] width 38 height 22
click at [1191, 328] on div "AM" at bounding box center [1198, 329] width 38 height 22
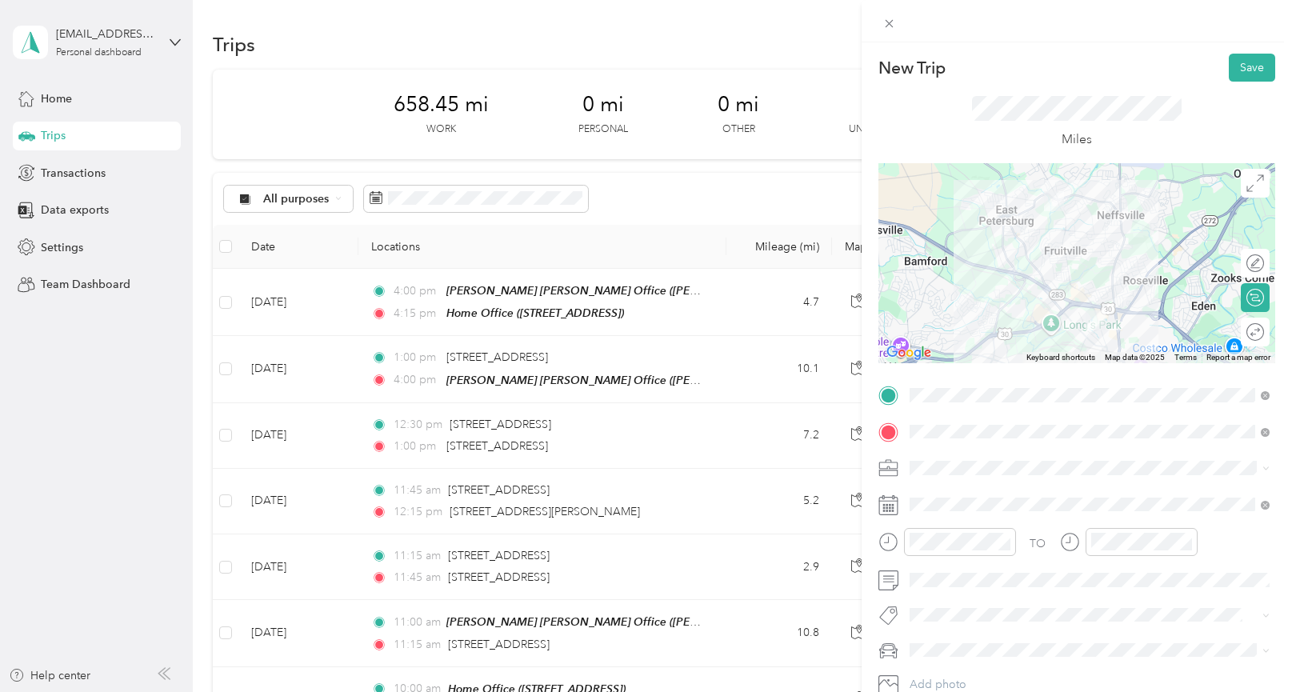
click at [939, 625] on li "Mercedes GLE 350" at bounding box center [1089, 622] width 371 height 28
click at [1255, 334] on div at bounding box center [1248, 331] width 34 height 17
click at [1260, 66] on button "Save" at bounding box center [1252, 68] width 46 height 28
